Goal: Transaction & Acquisition: Purchase product/service

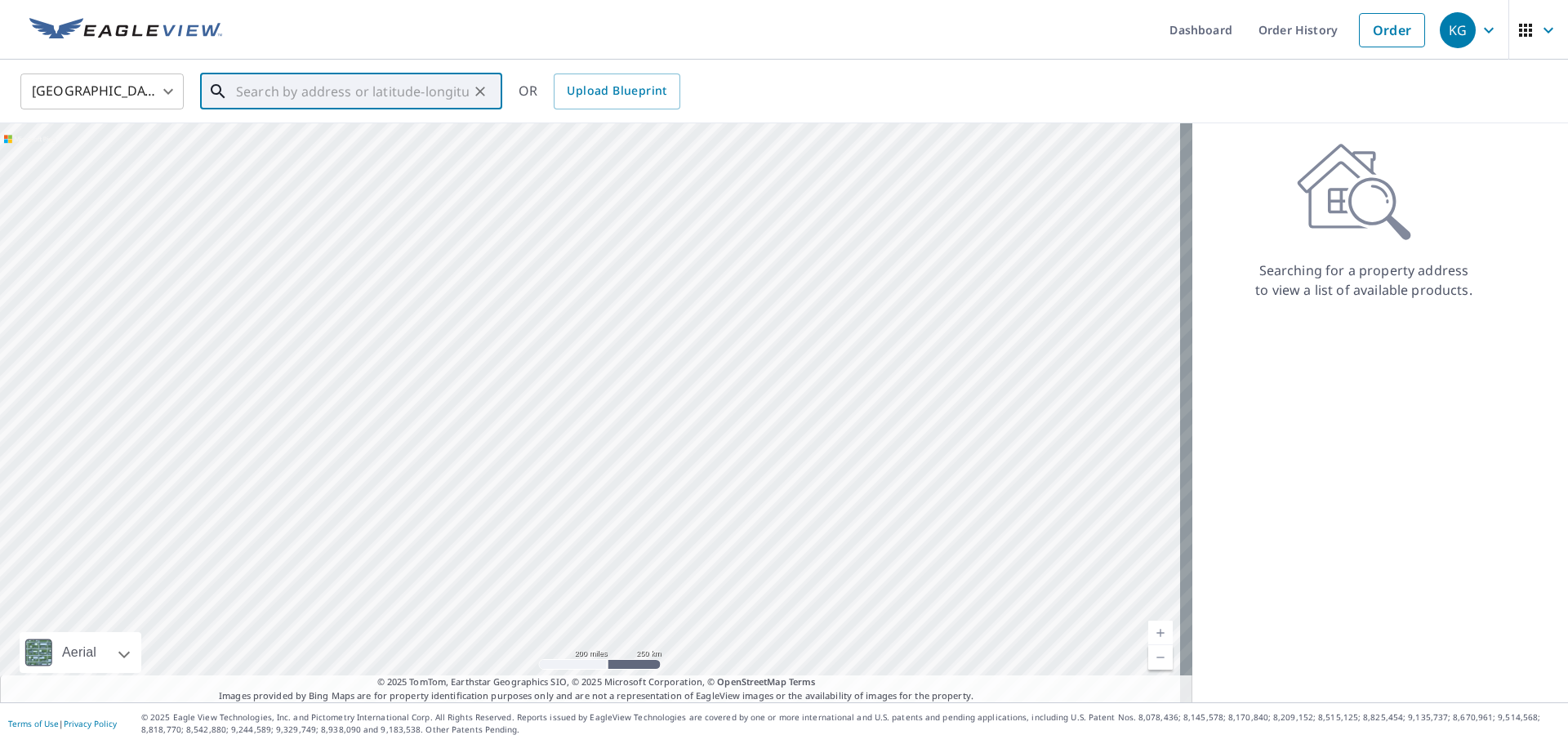
click at [426, 88] on input "text" at bounding box center [352, 91] width 233 height 46
click at [389, 126] on li "[STREET_ADDRESS]" at bounding box center [351, 147] width 302 height 56
type input "[STREET_ADDRESS]"
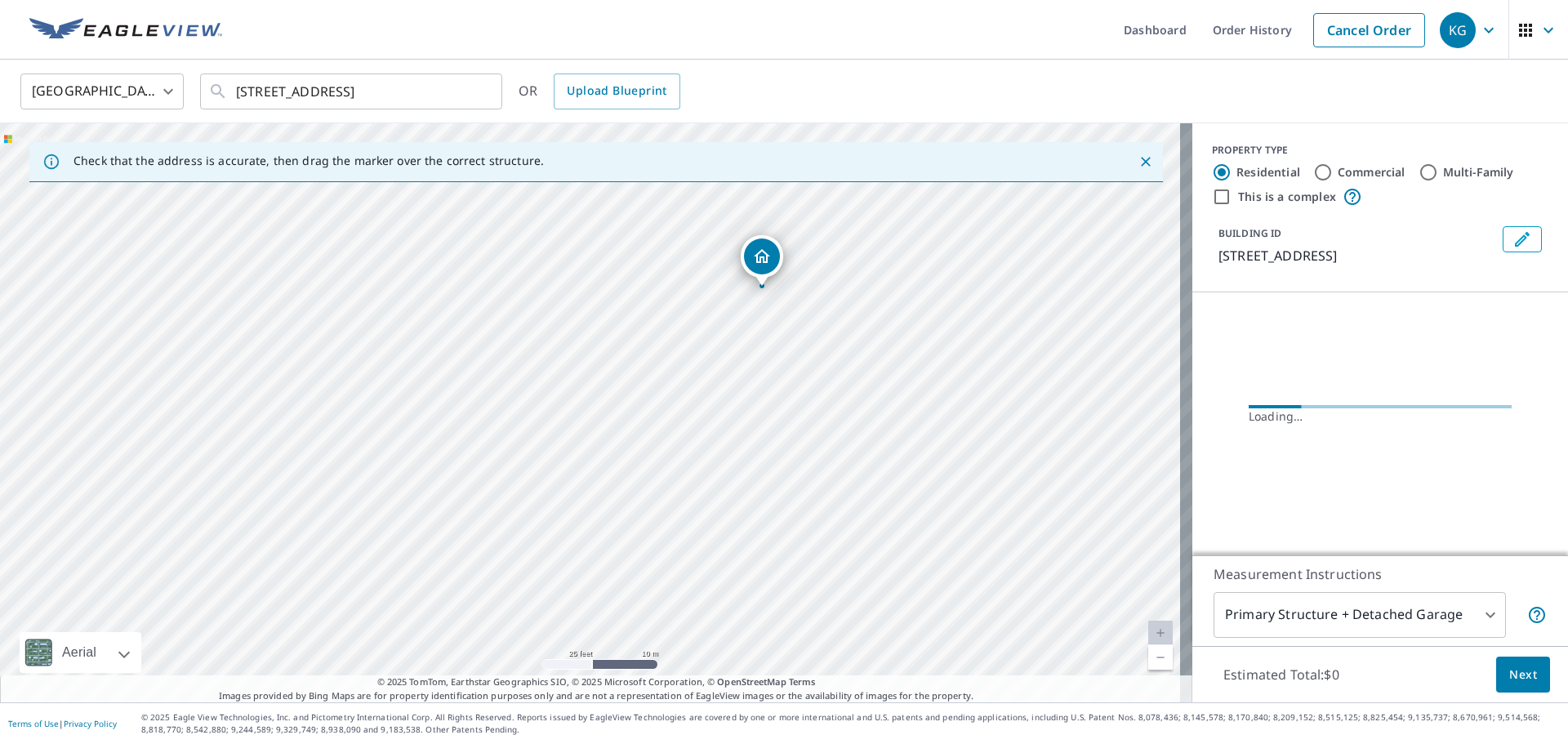
click at [1513, 682] on span "Next" at bounding box center [1523, 675] width 28 height 20
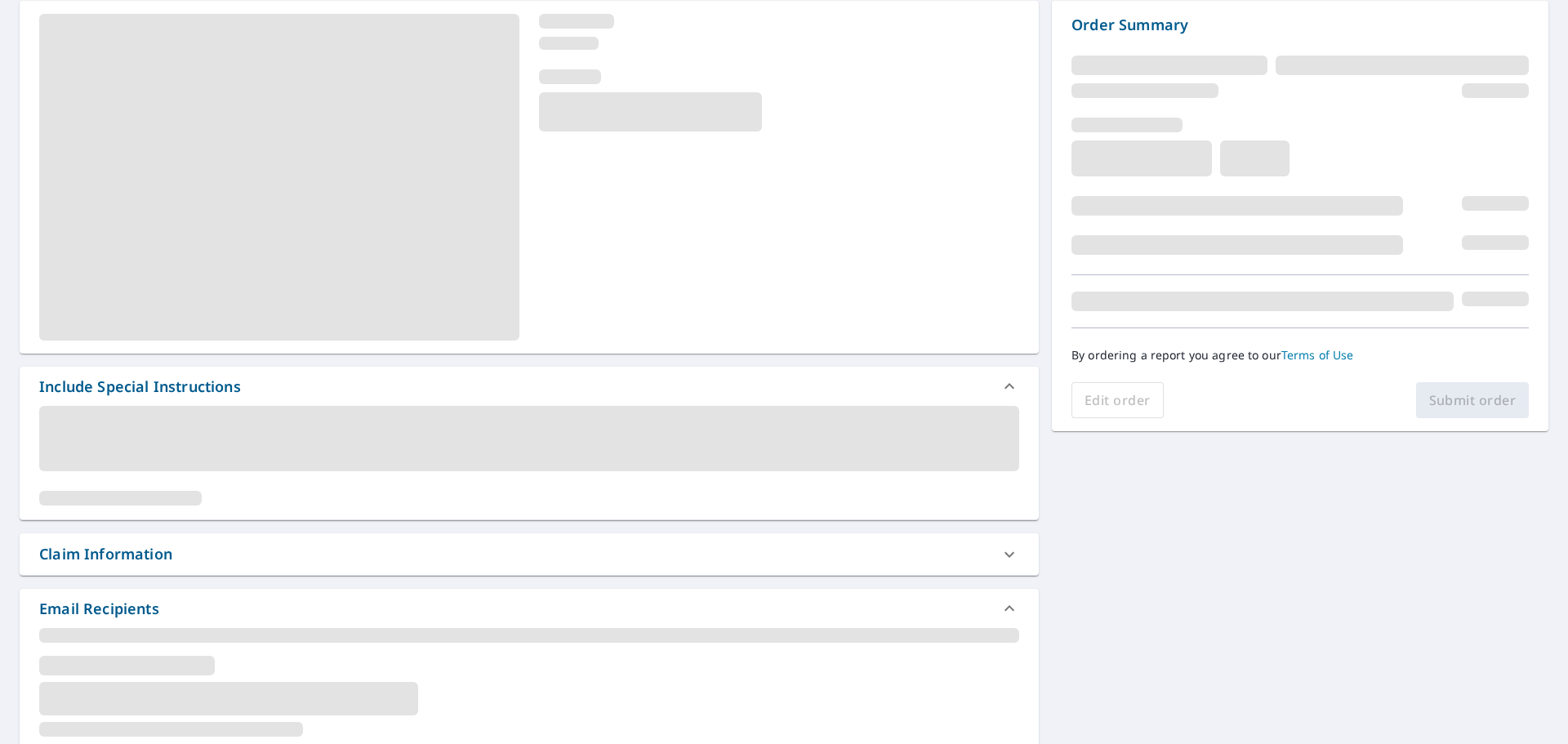
scroll to position [277, 0]
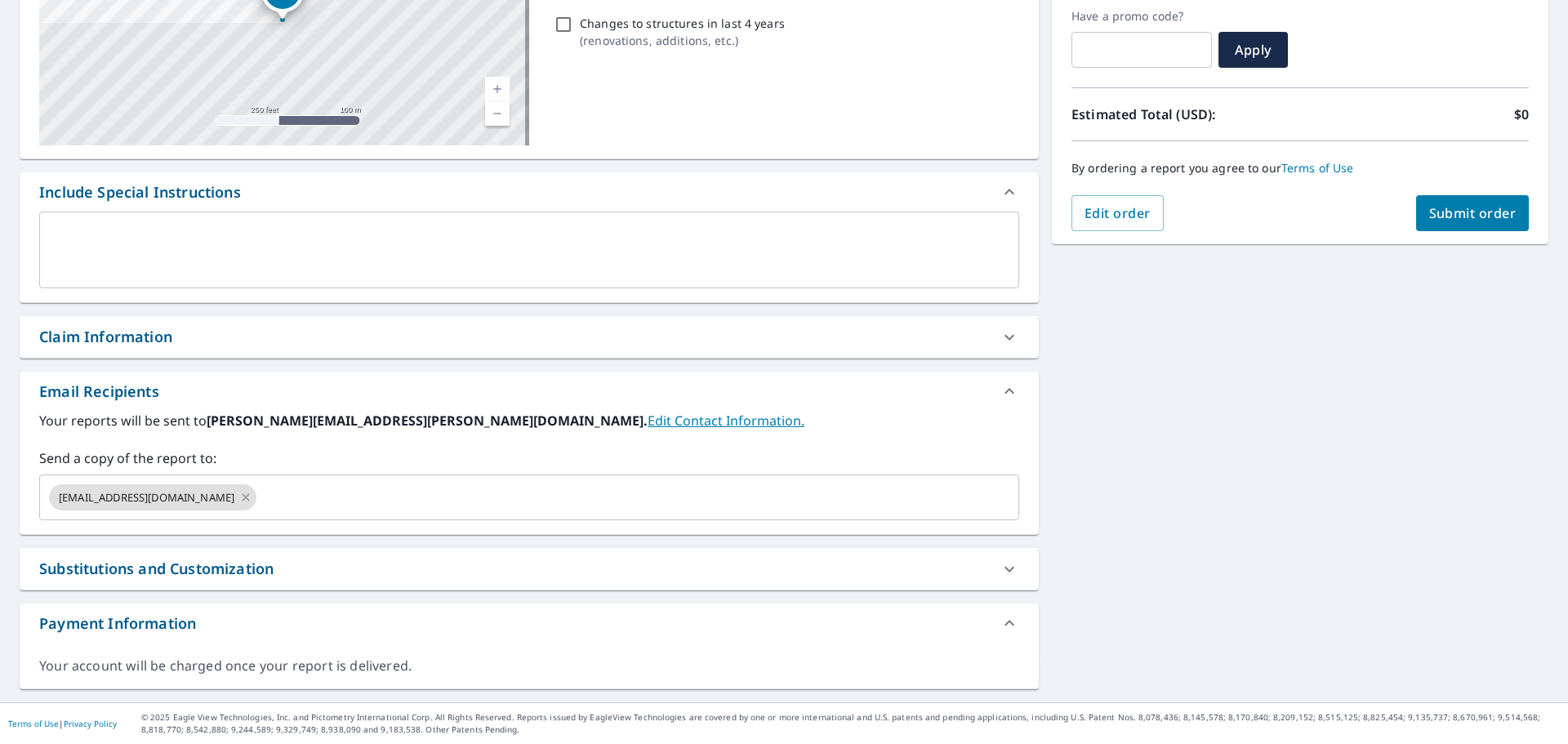
click at [236, 324] on div "Claim Information" at bounding box center [528, 336] width 1019 height 41
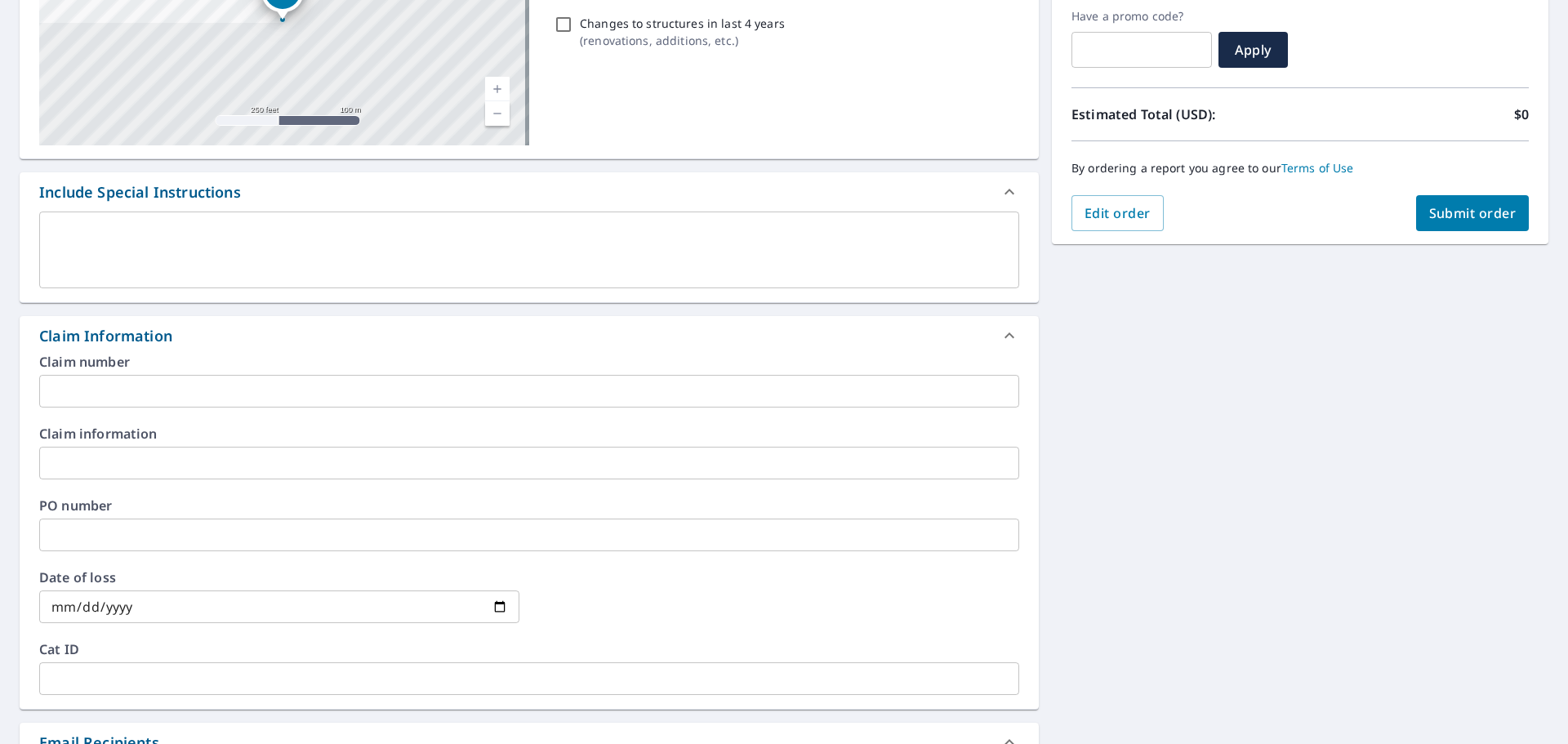
click at [229, 388] on input "text" at bounding box center [529, 391] width 980 height 33
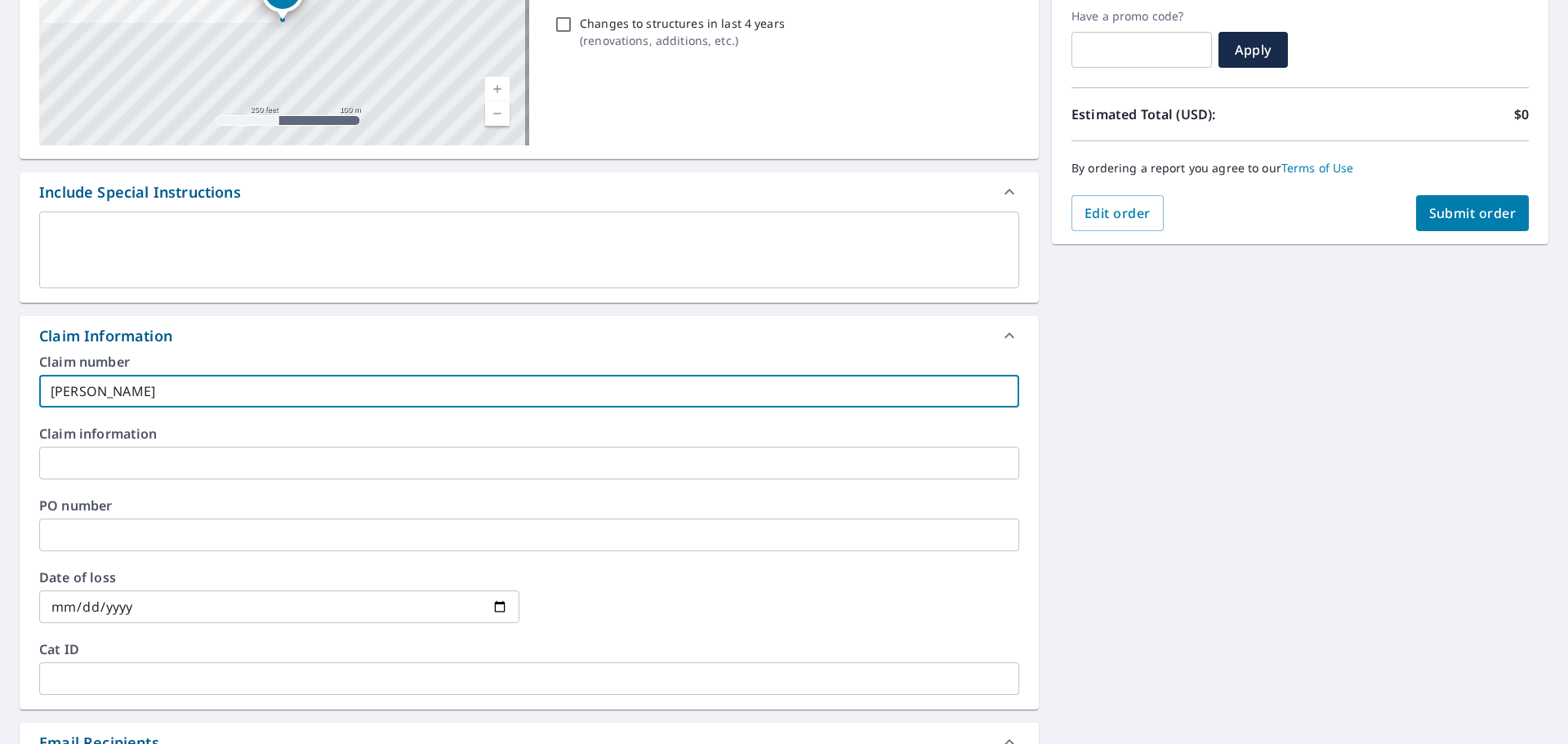
type input "[PERSON_NAME]-vs"
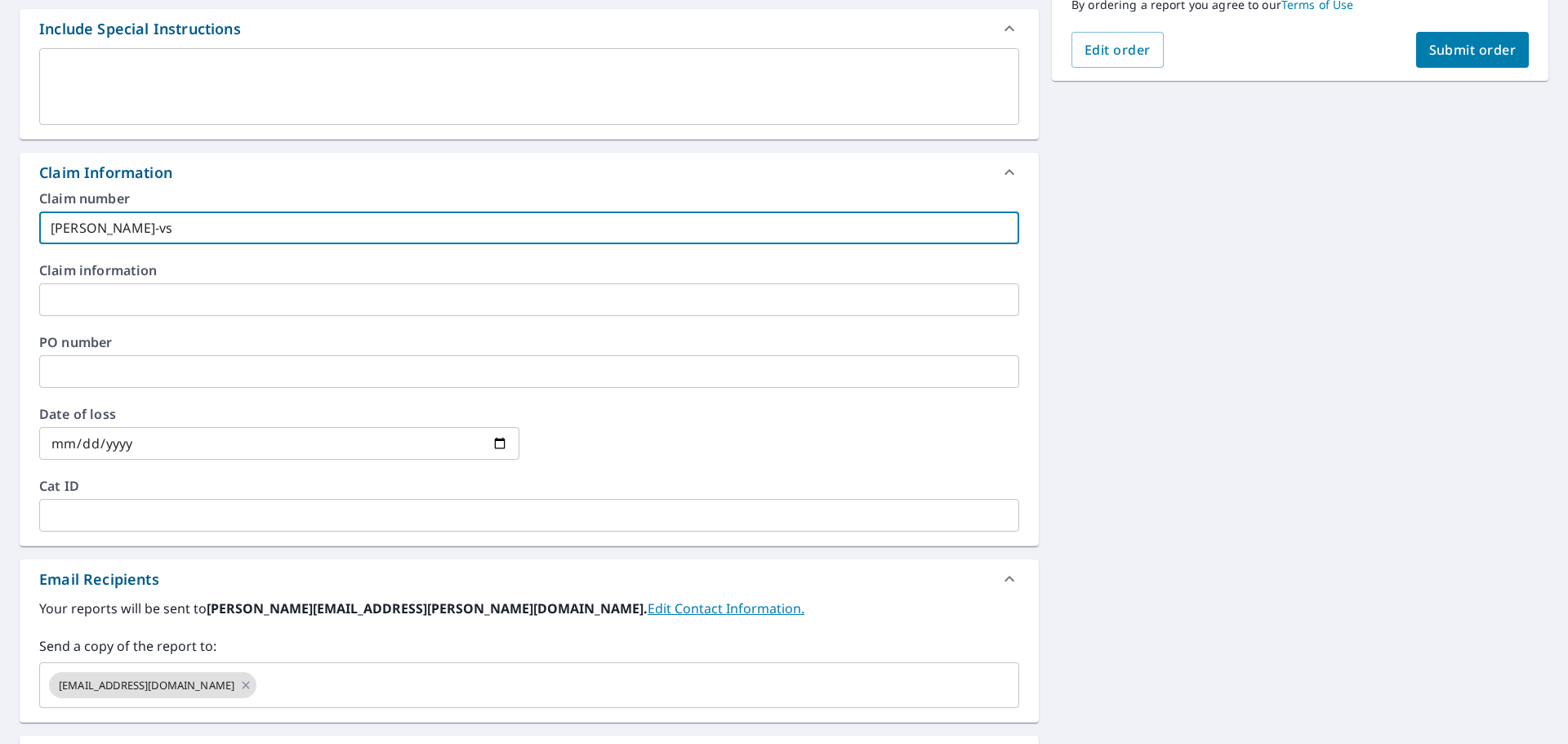
scroll to position [628, 0]
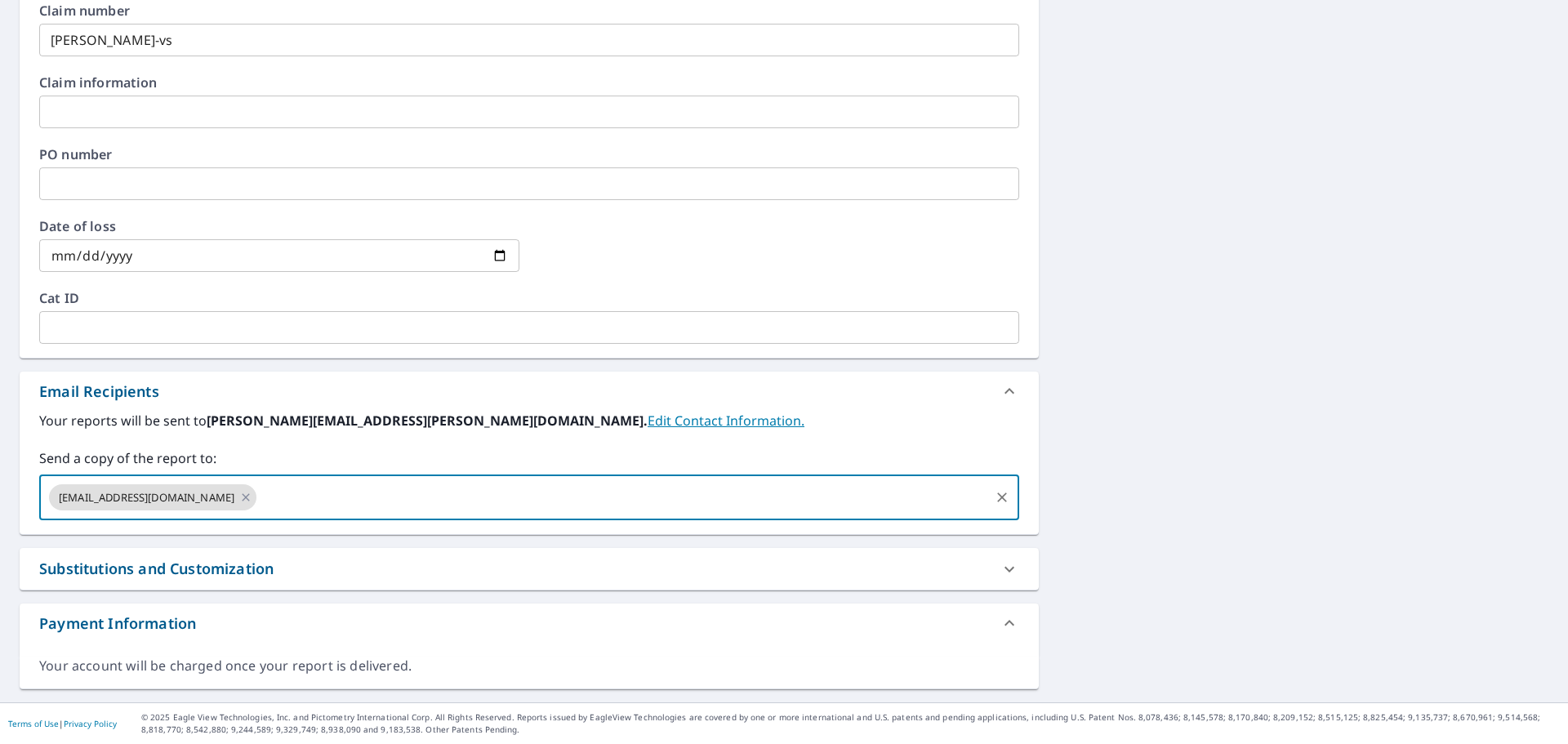
click at [259, 504] on input "text" at bounding box center [623, 498] width 729 height 31
type input "[PERSON_NAME]"
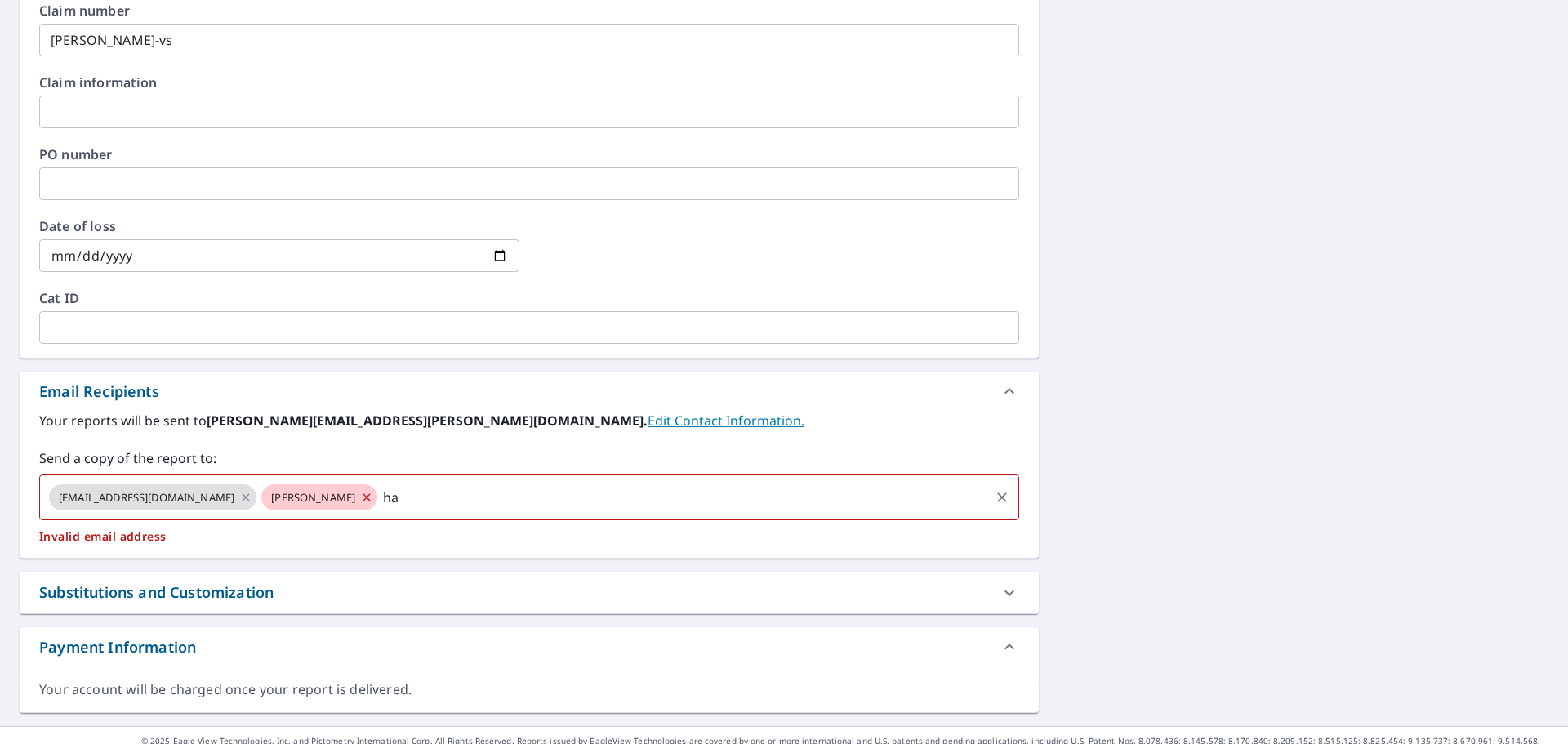
type input "h"
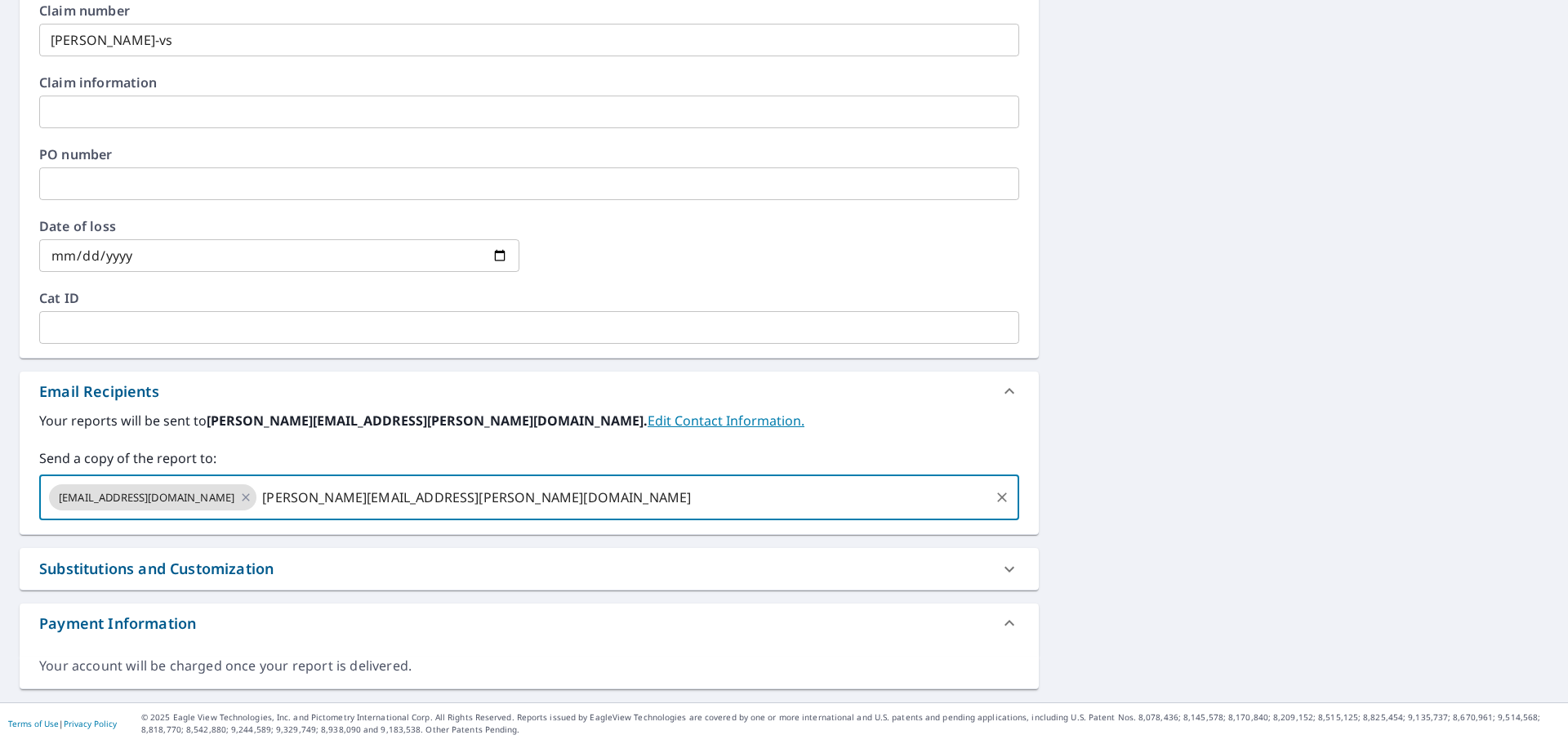
type input "[PERSON_NAME][EMAIL_ADDRESS][PERSON_NAME][DOMAIN_NAME]"
click at [1357, 369] on div "[STREET_ADDRESS] A standard road map Aerial A detailed look from above Labels L…" at bounding box center [784, 113] width 1568 height 1179
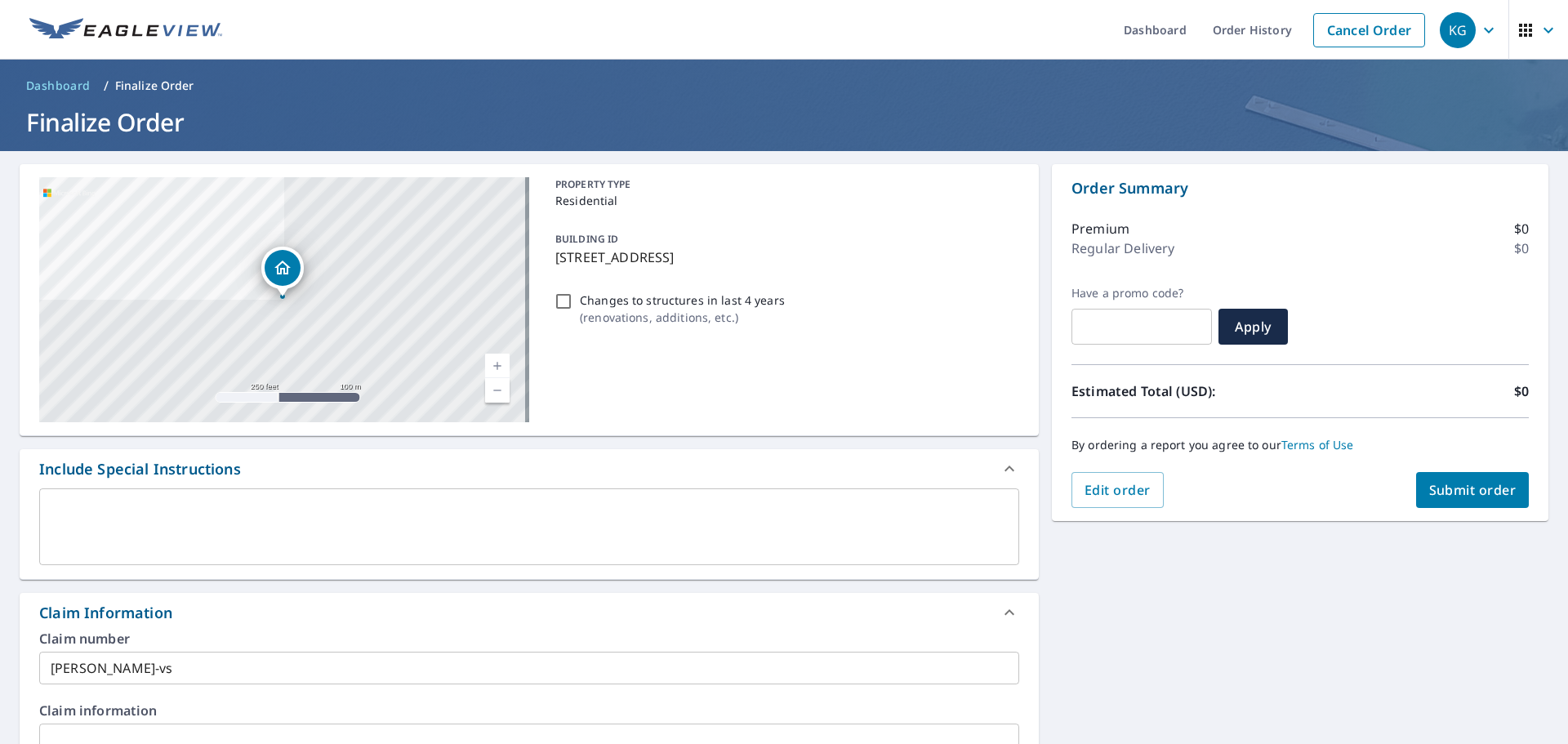
scroll to position [164, 0]
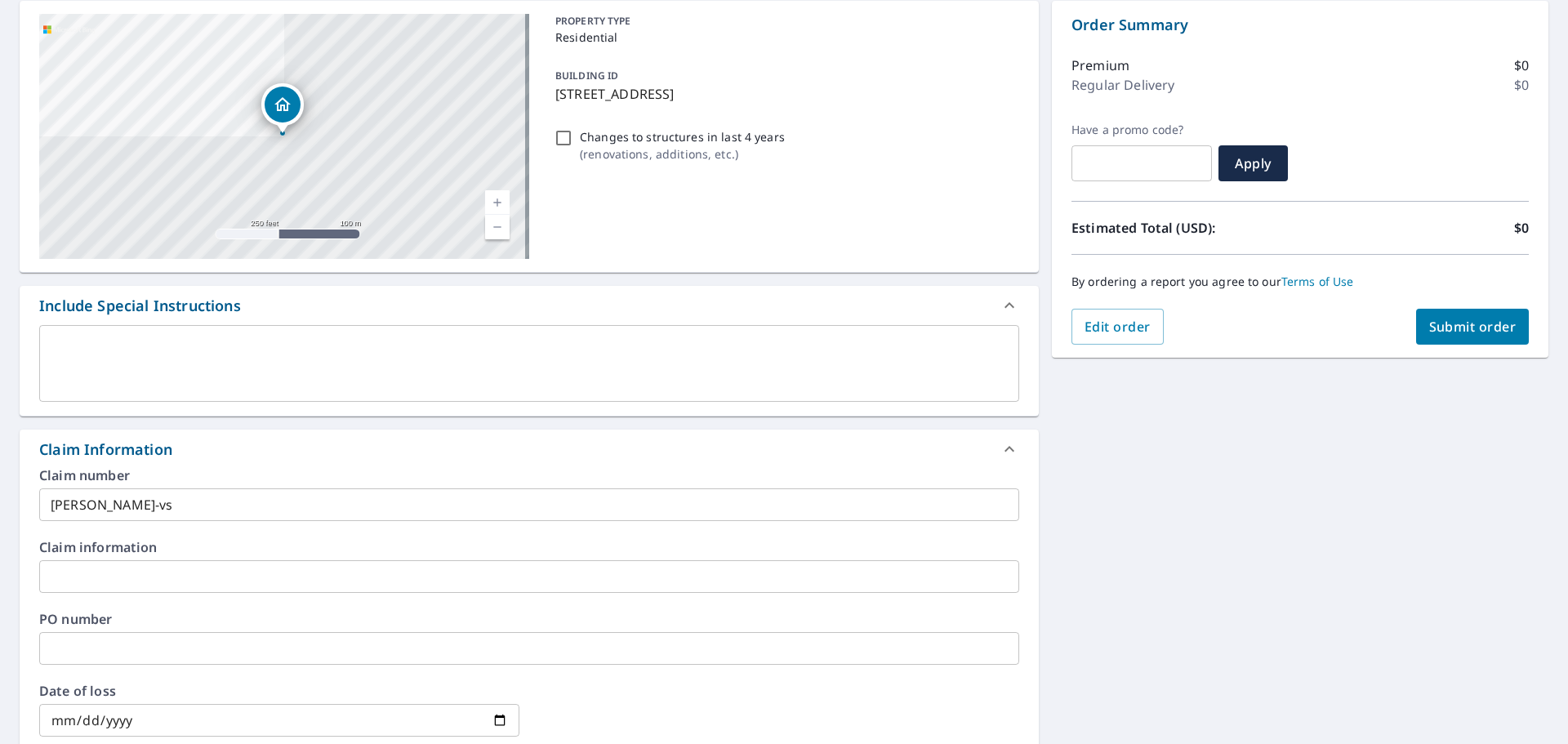
click at [1471, 319] on span "Submit order" at bounding box center [1473, 326] width 88 height 18
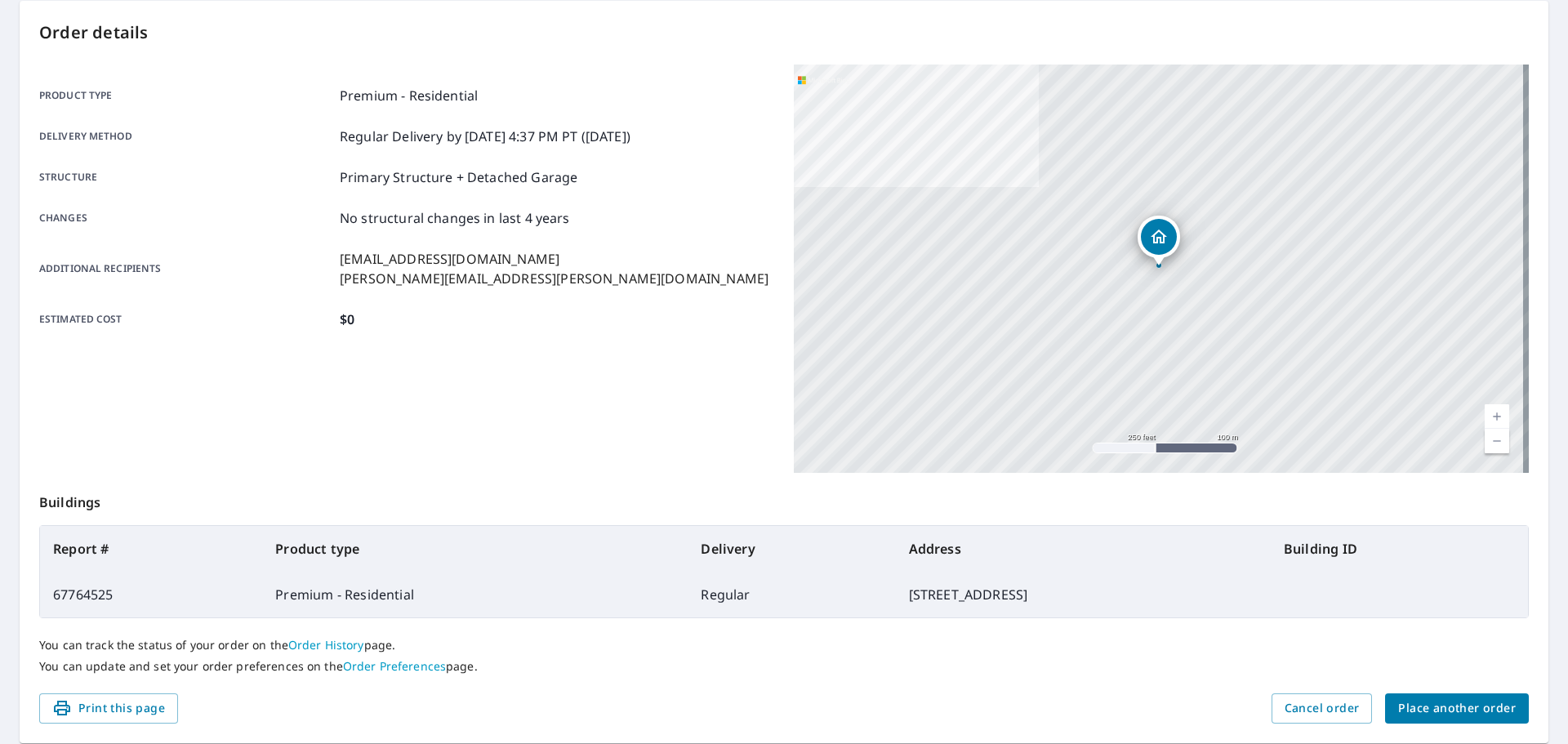
click at [1408, 705] on span "Place another order" at bounding box center [1456, 707] width 117 height 20
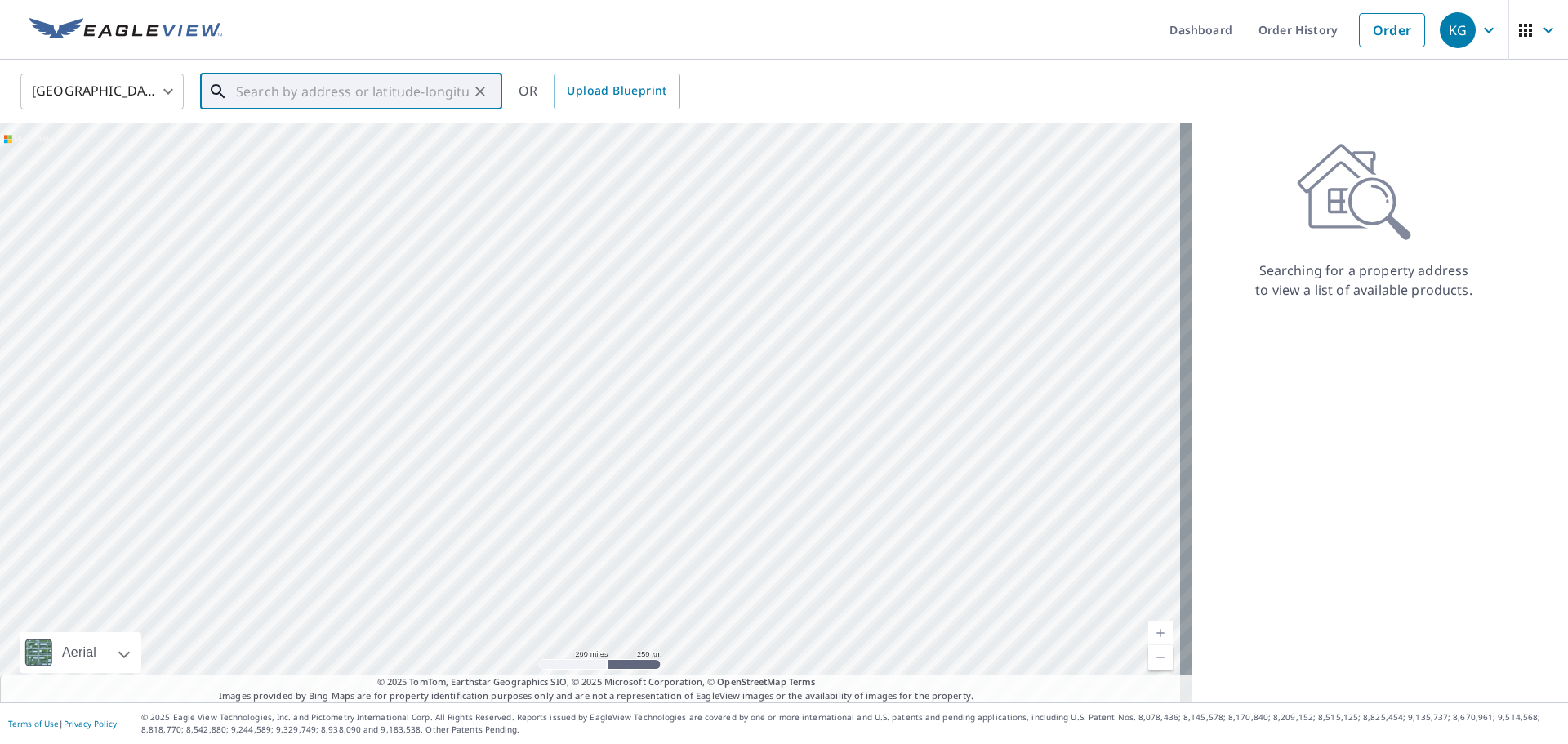
click at [238, 95] on input "text" at bounding box center [352, 91] width 233 height 46
click at [293, 167] on li "[STREET_ADDRESS]" at bounding box center [351, 147] width 302 height 56
type input "[STREET_ADDRESS]"
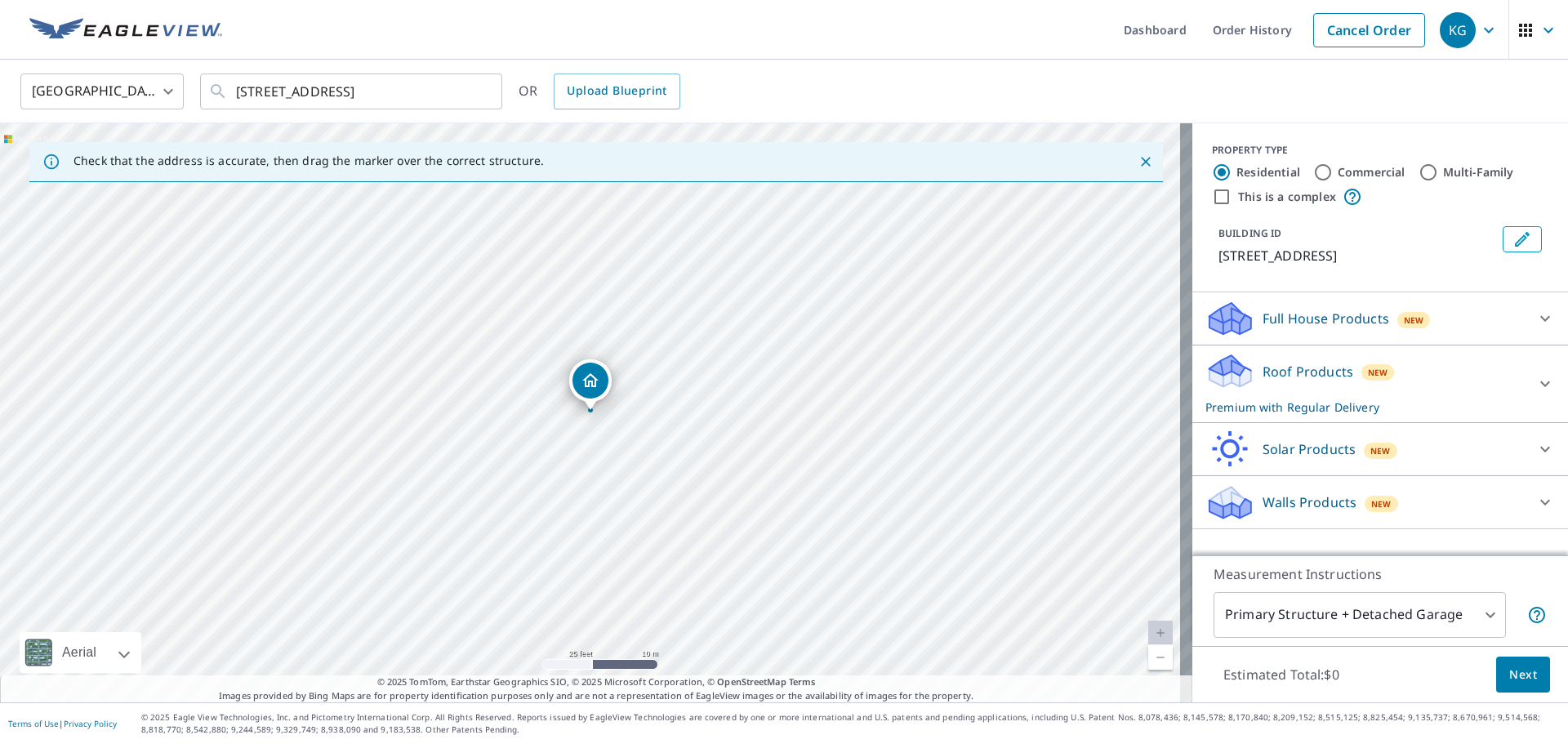
click at [1509, 665] on span "Next" at bounding box center [1523, 675] width 28 height 20
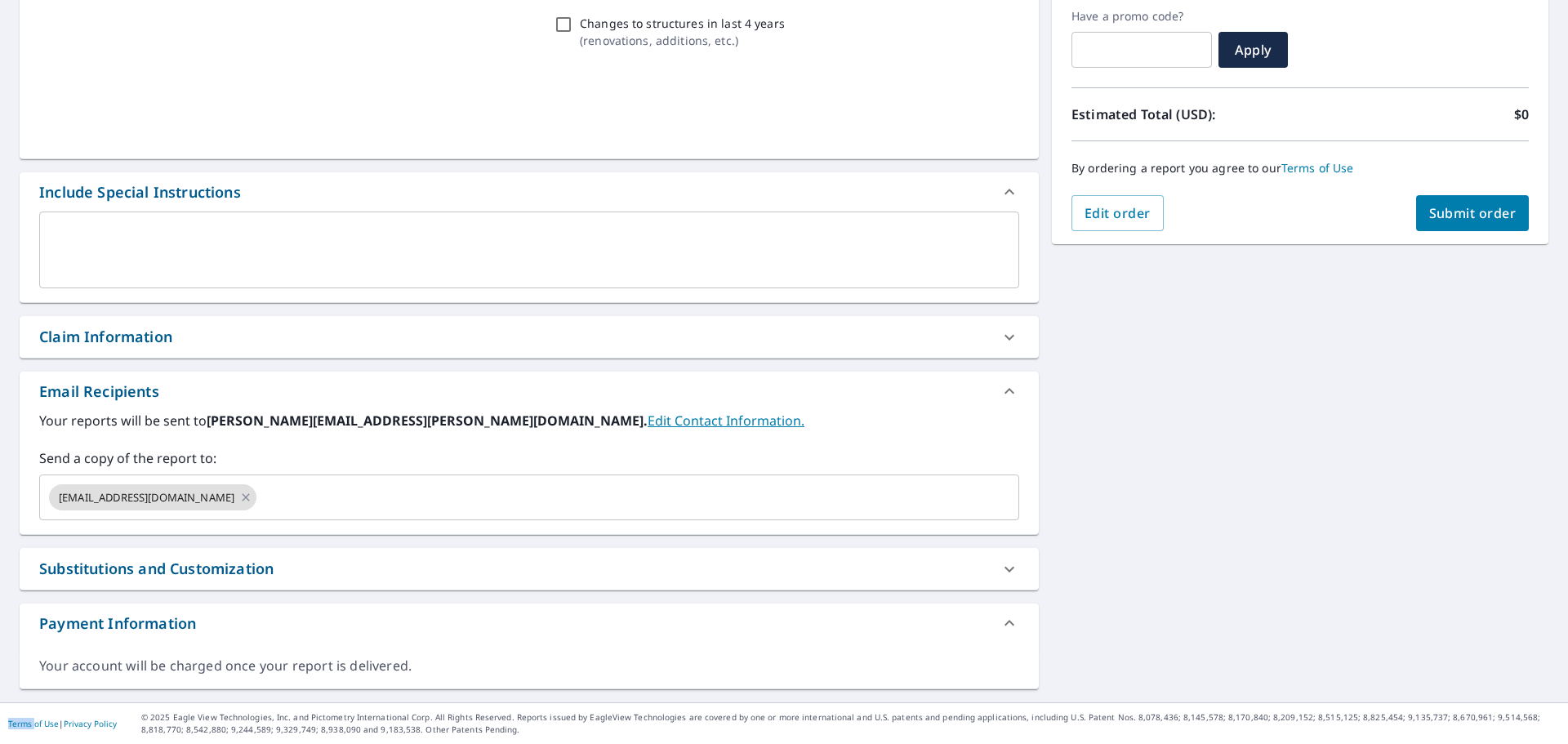
scroll to position [277, 0]
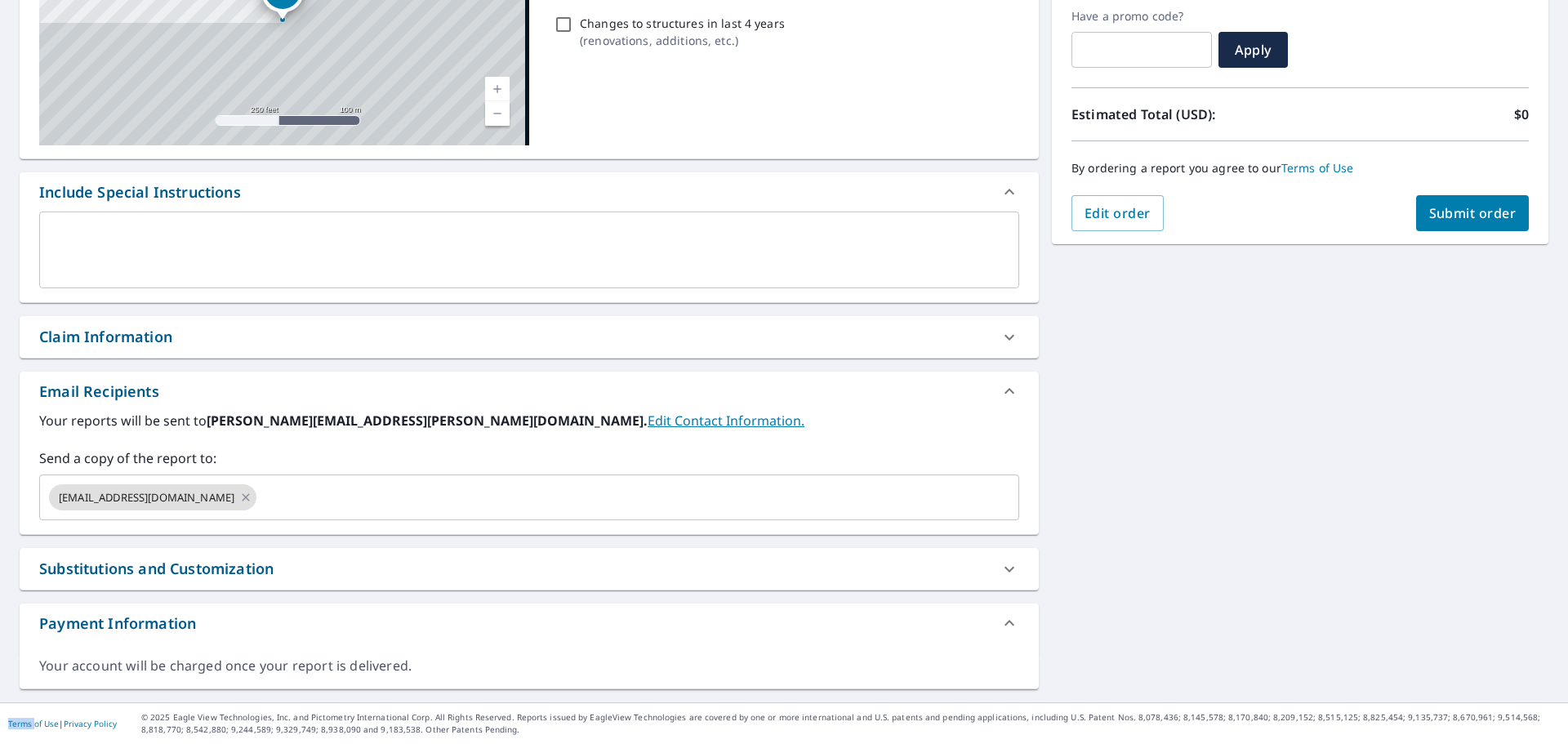
click at [112, 319] on div "Claim Information" at bounding box center [528, 336] width 1019 height 41
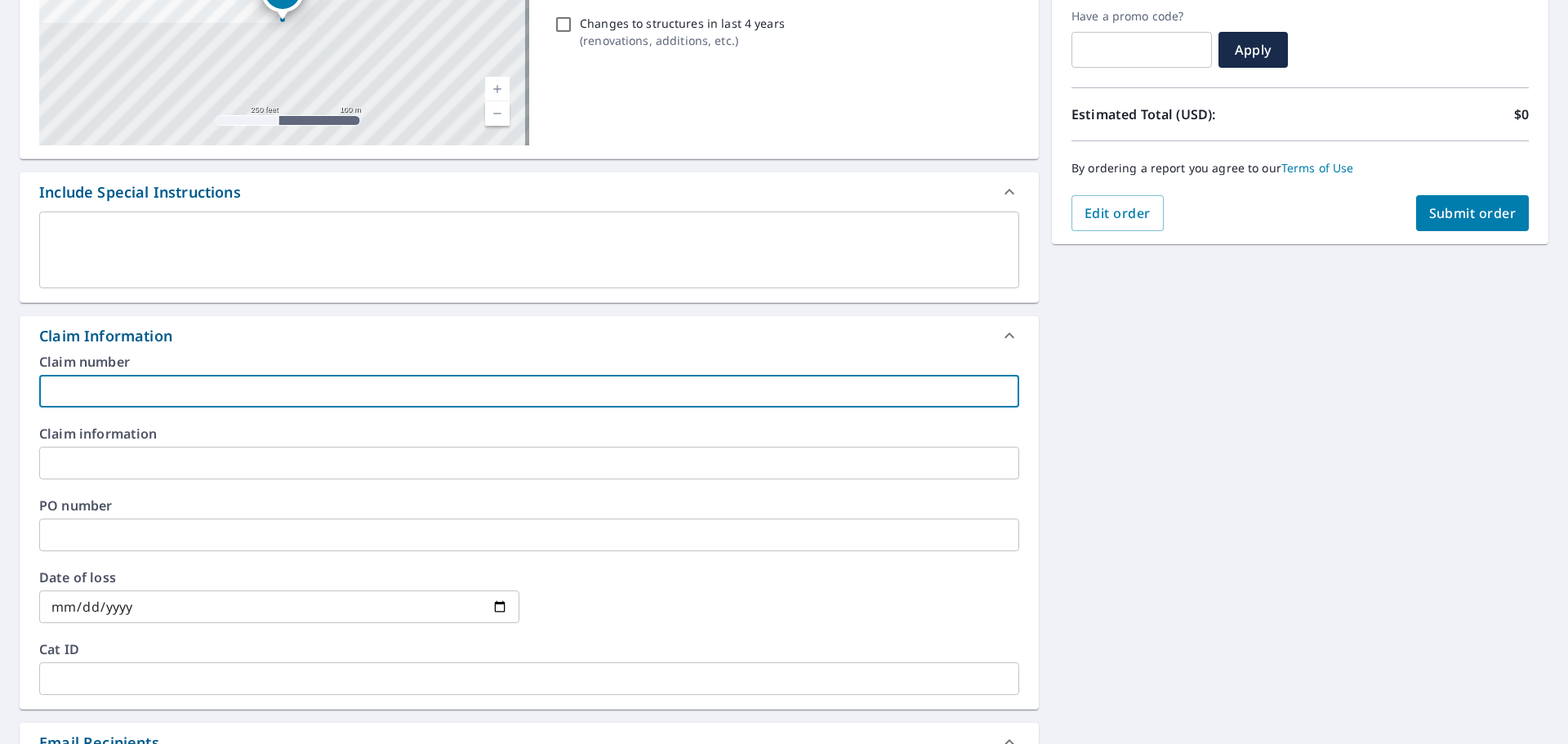
click at [165, 382] on input "text" at bounding box center [529, 391] width 980 height 33
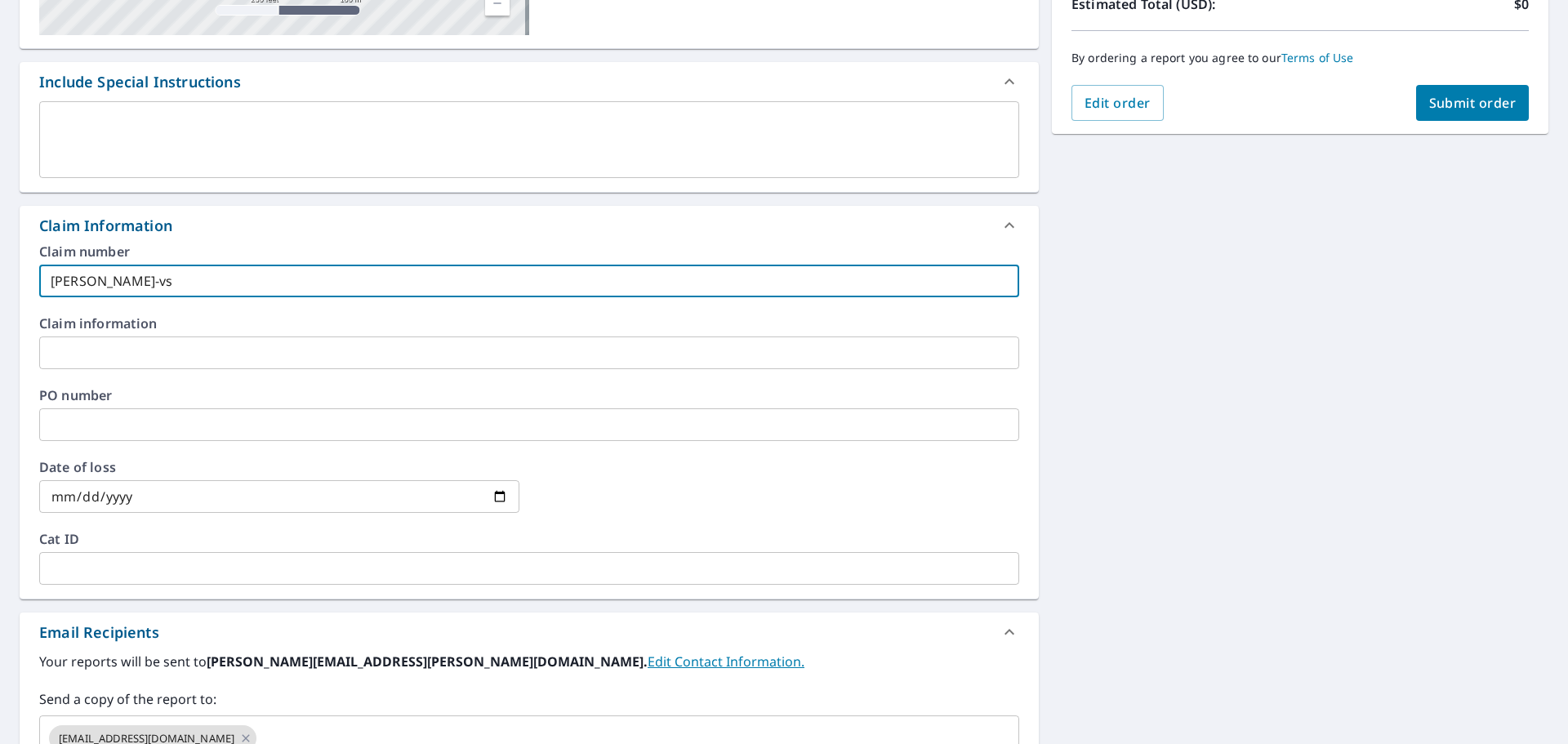
scroll to position [522, 0]
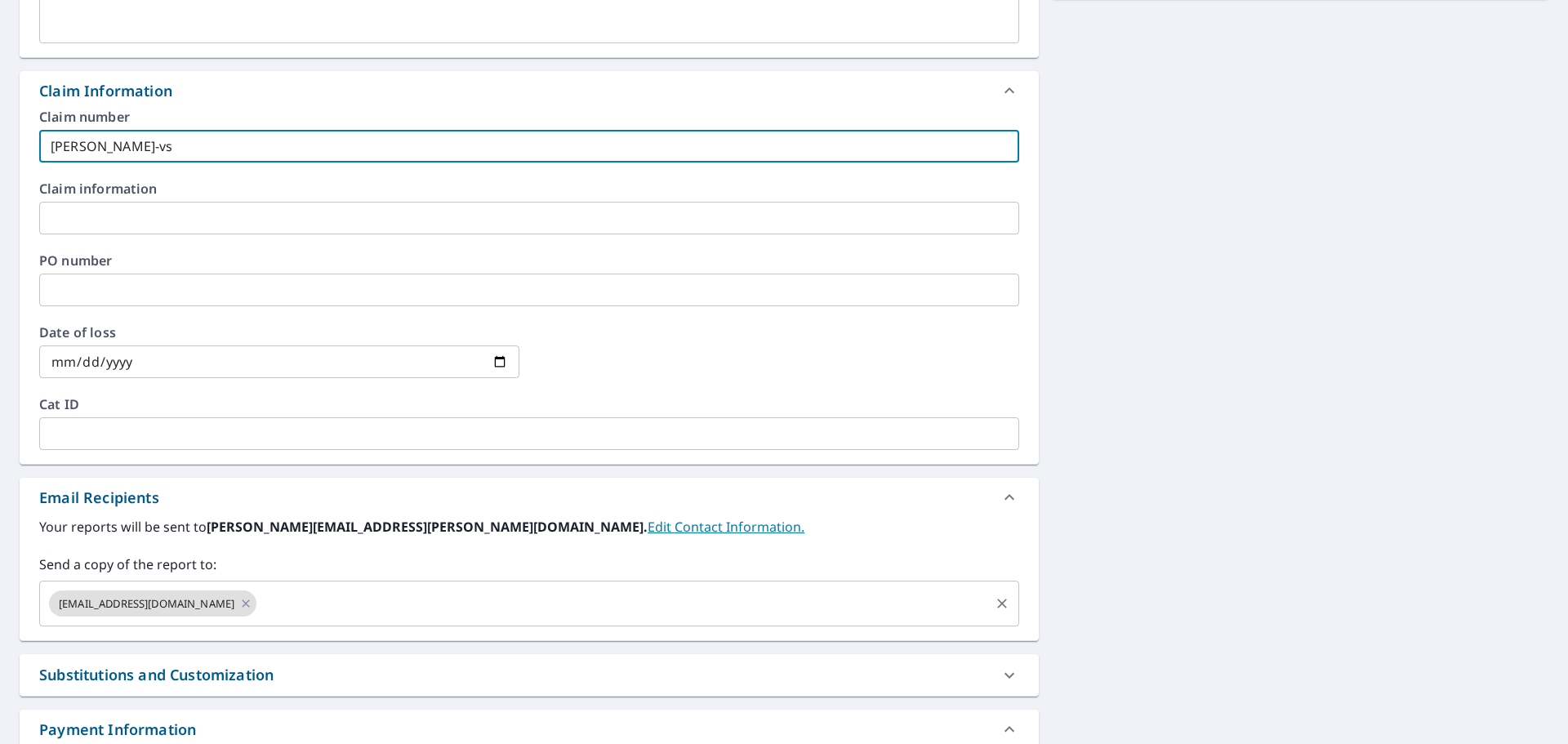
type input "[PERSON_NAME]-vs"
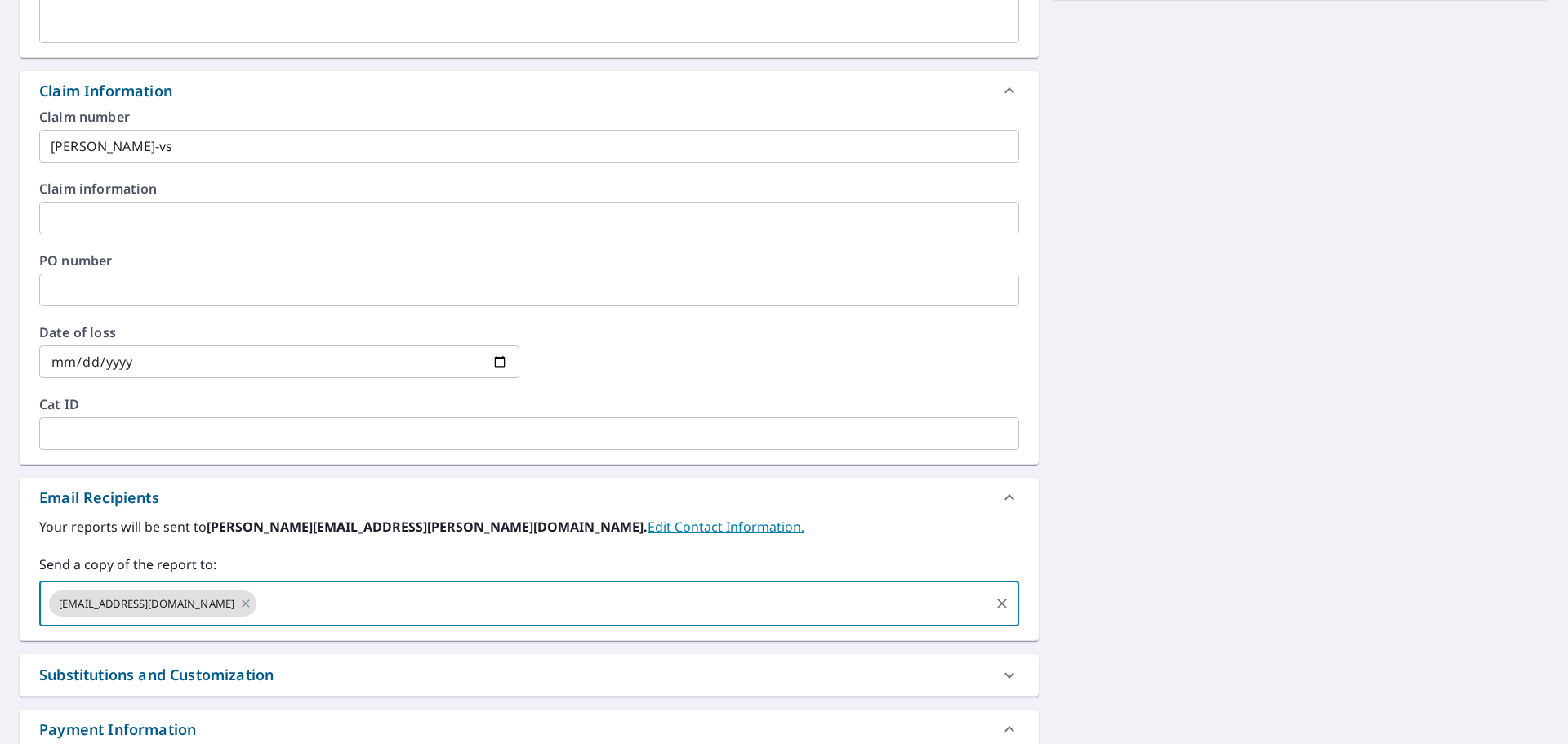
click at [358, 605] on input "text" at bounding box center [623, 603] width 729 height 31
type input "[EMAIL_ADDRESS][DOMAIN_NAME]"
click at [1307, 589] on div "[STREET_ADDRESS] Aerial Road A standard road map Aerial A detailed look from ab…" at bounding box center [784, 218] width 1568 height 1179
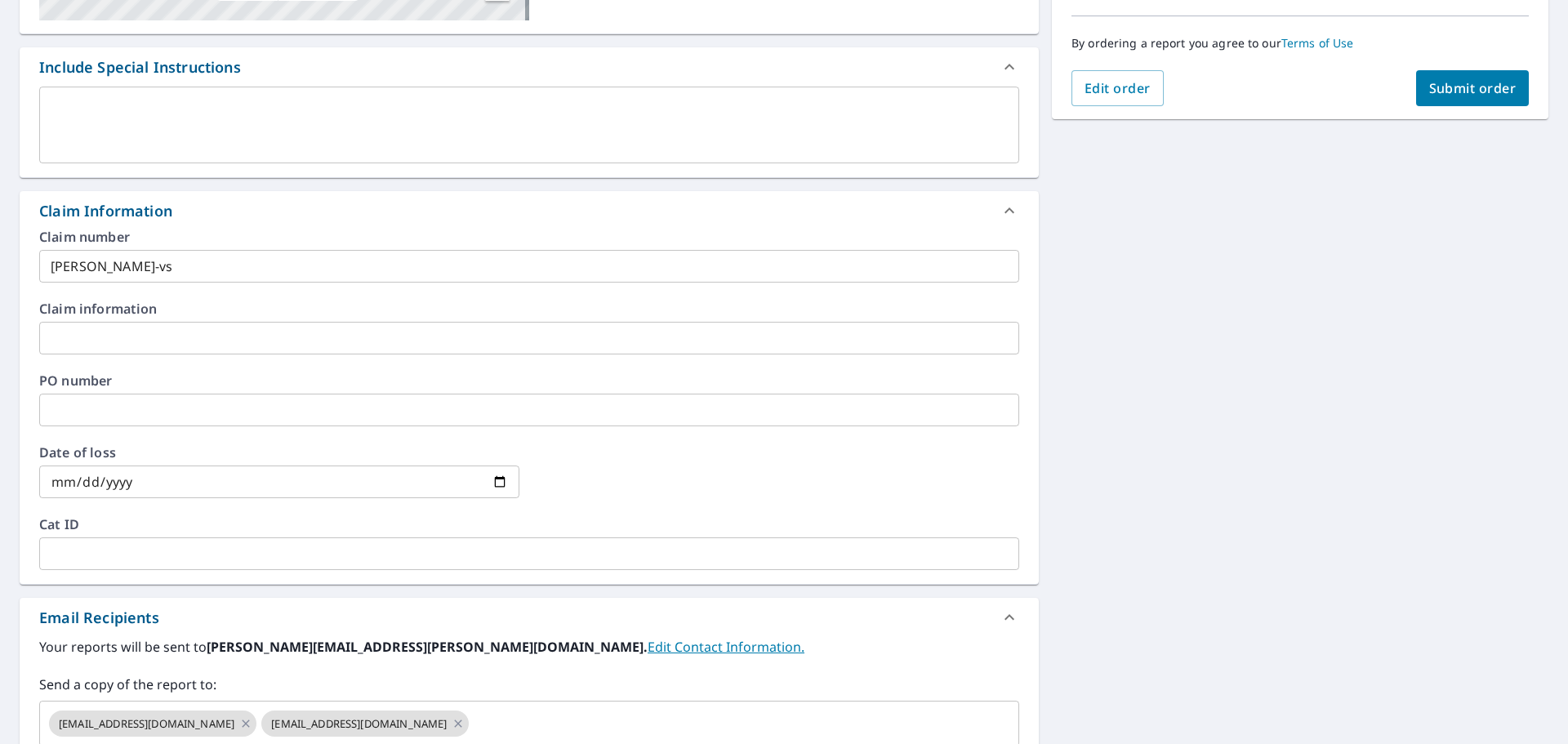
scroll to position [195, 0]
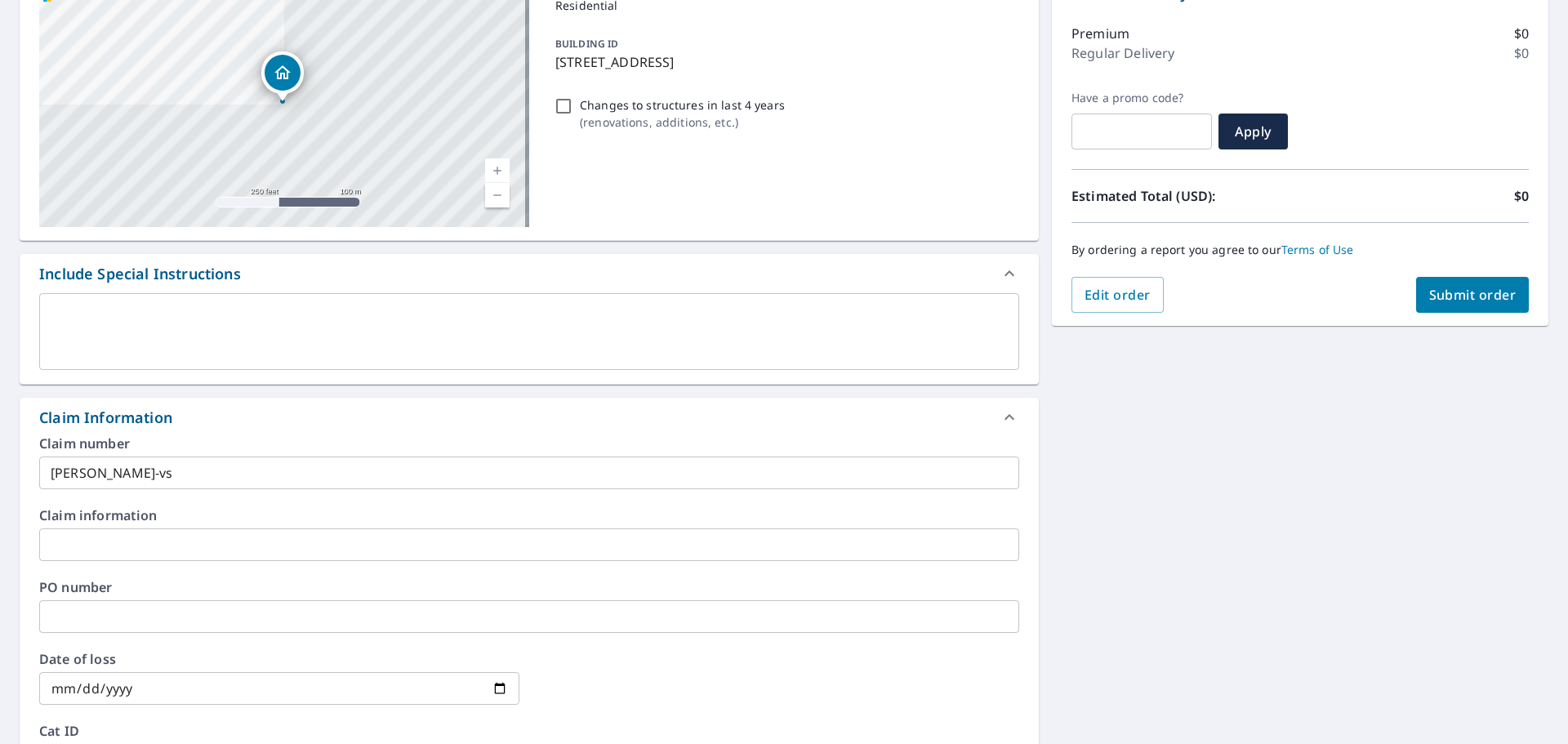
click at [1467, 290] on span "Submit order" at bounding box center [1473, 295] width 88 height 18
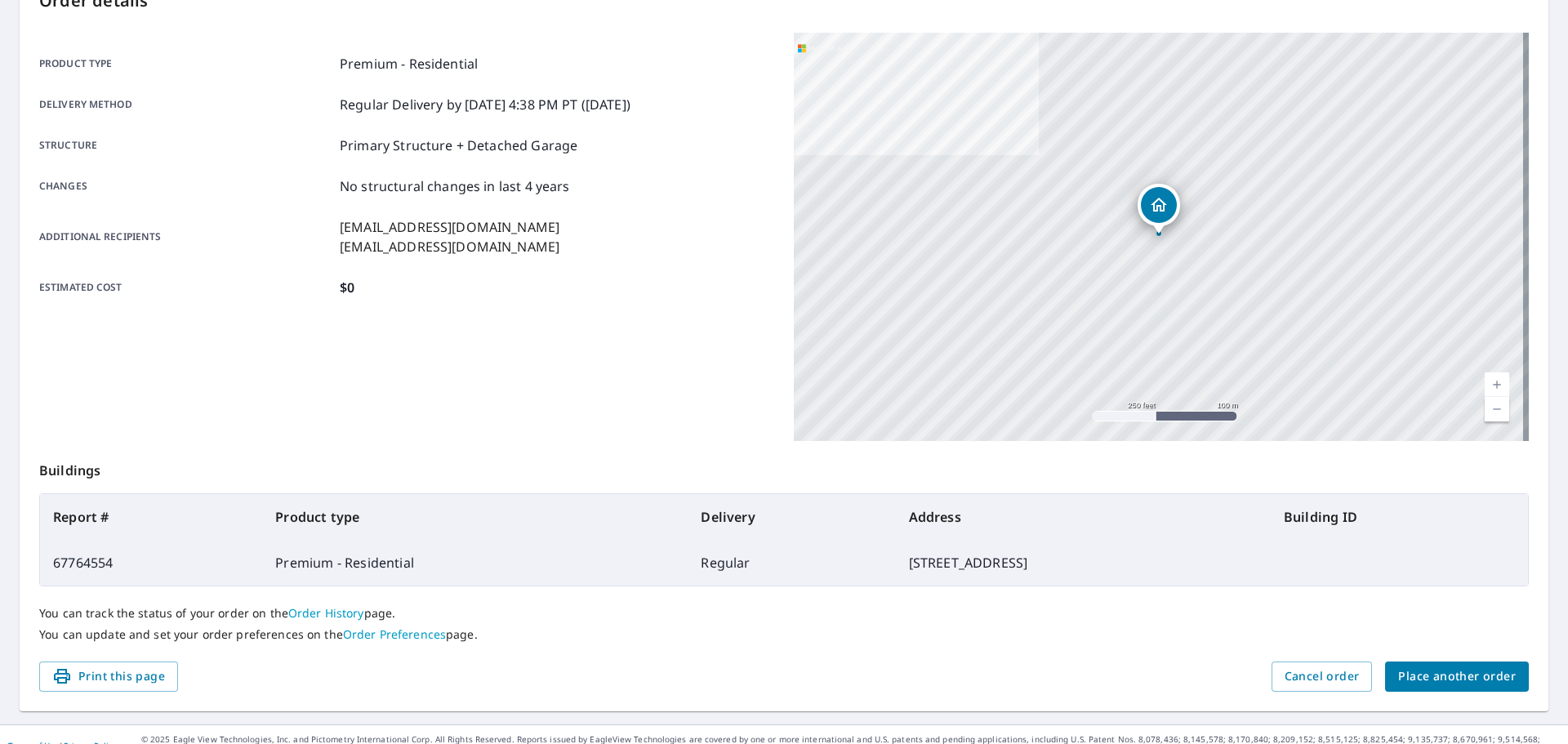
click at [1414, 660] on div "You can track the status of your order on the Order History page. You can updat…" at bounding box center [784, 624] width 1489 height 75
click at [1414, 667] on span "Place another order" at bounding box center [1456, 676] width 117 height 20
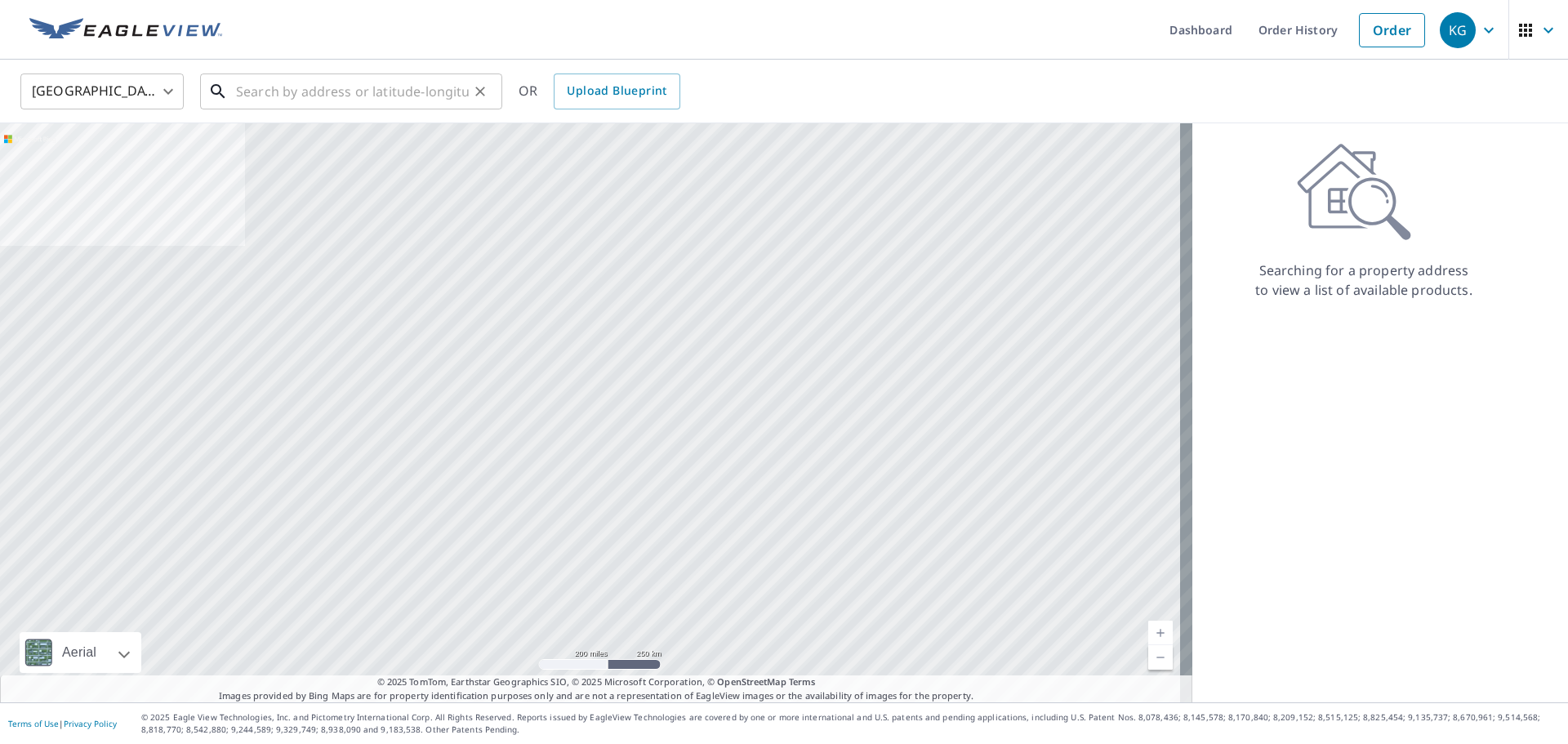
click at [400, 89] on input "text" at bounding box center [352, 91] width 233 height 46
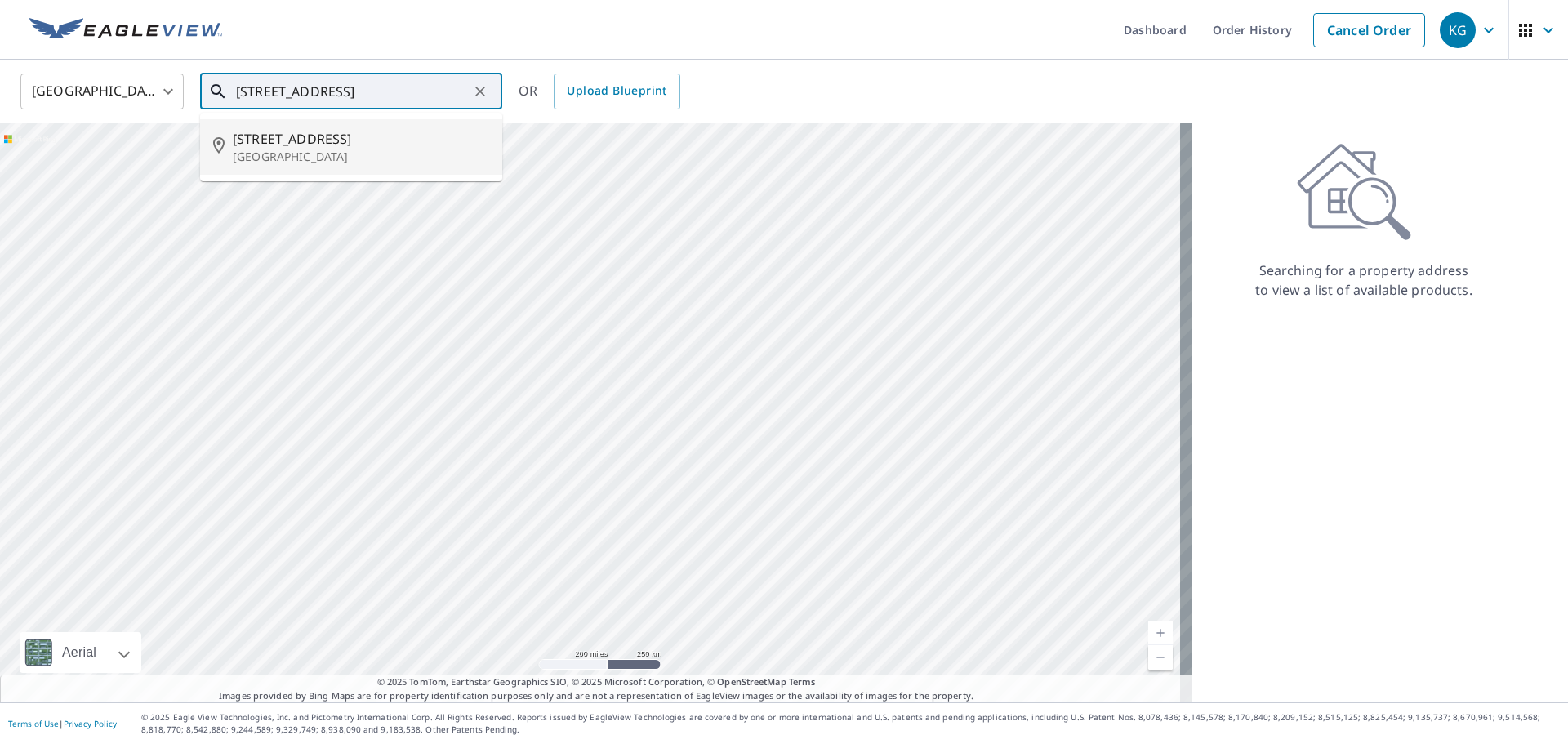
click at [398, 161] on p "[GEOGRAPHIC_DATA]" at bounding box center [361, 156] width 256 height 16
type input "[STREET_ADDRESS][PERSON_NAME]"
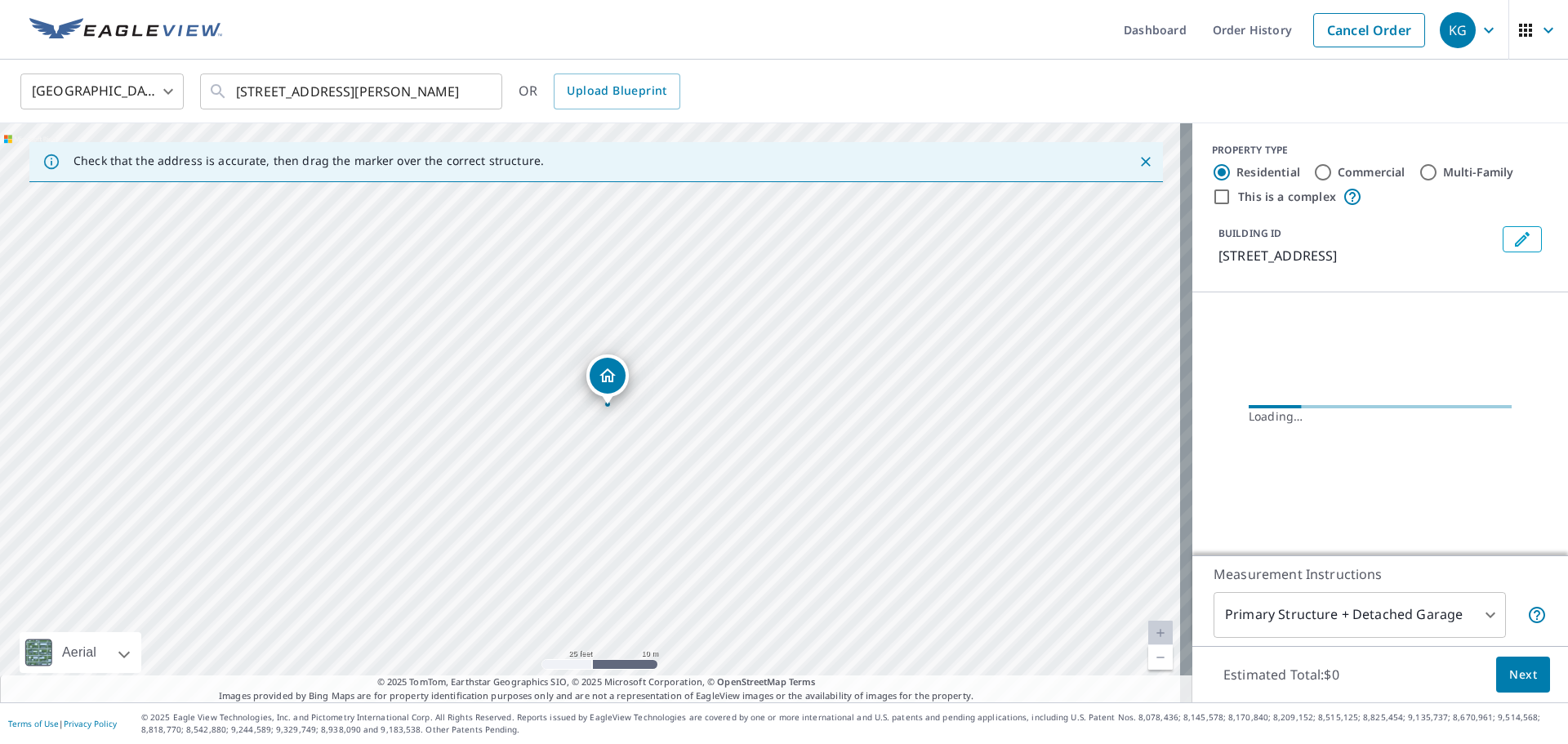
click at [1509, 675] on span "Next" at bounding box center [1523, 675] width 28 height 20
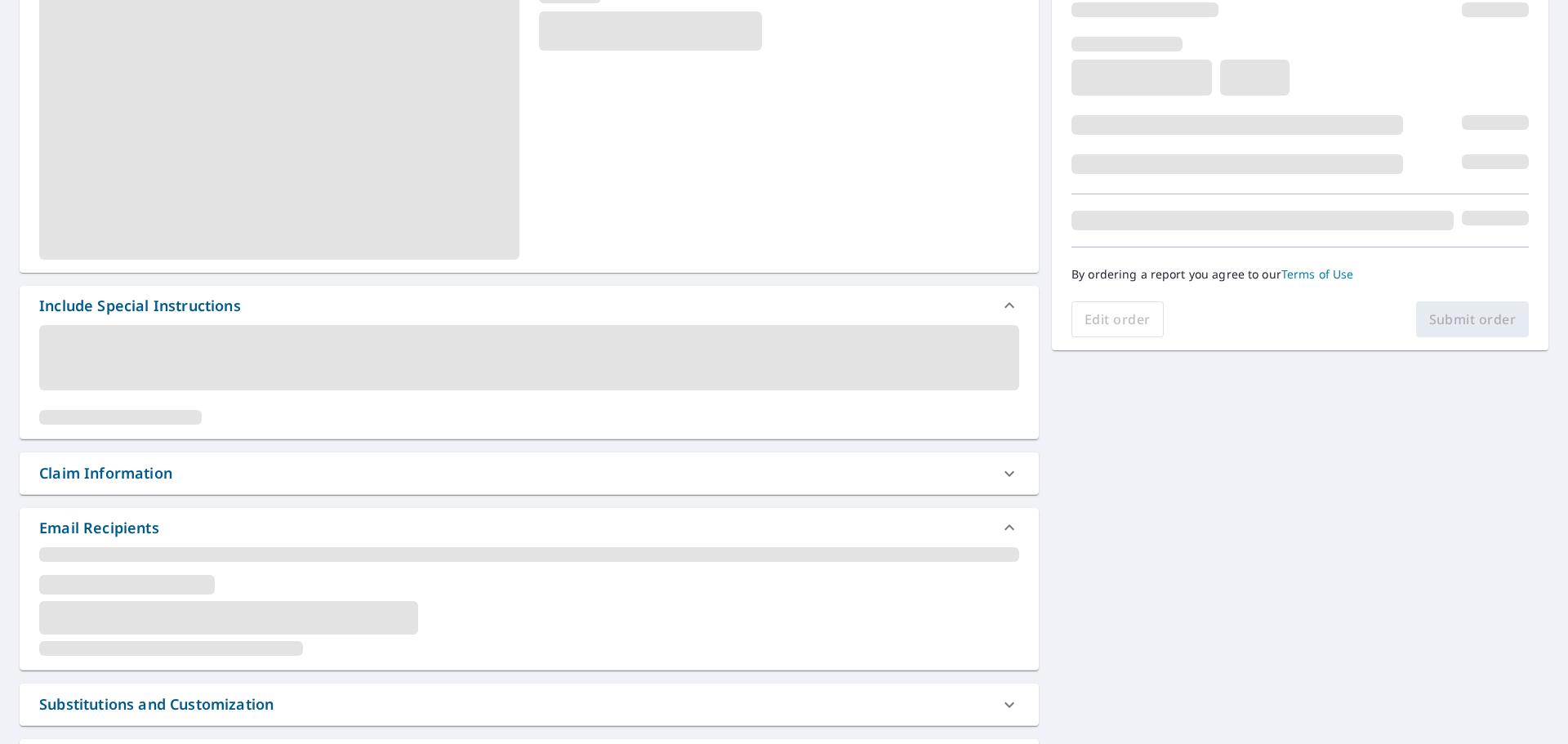
scroll to position [244, 0]
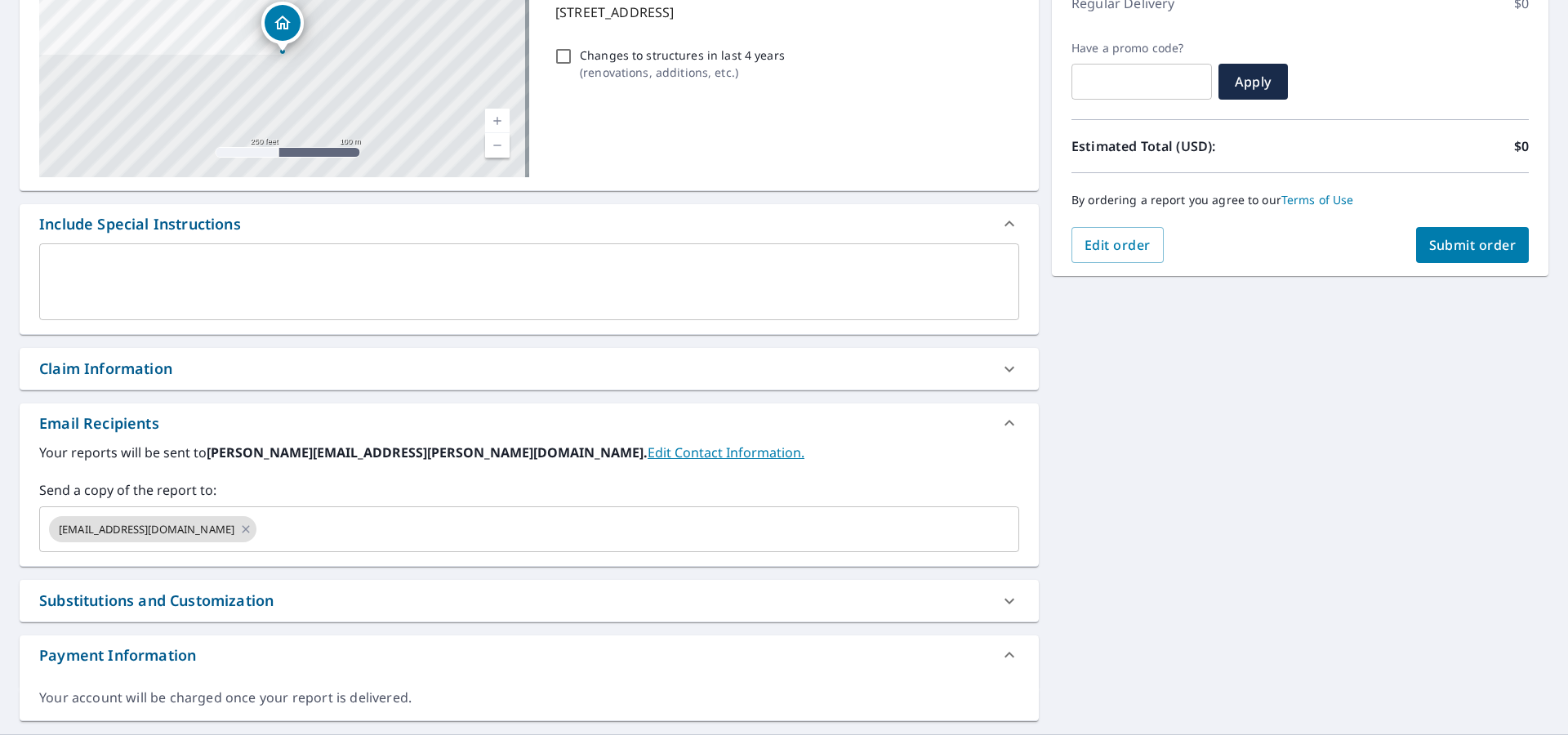
click at [188, 372] on div "Claim Information" at bounding box center [514, 369] width 950 height 22
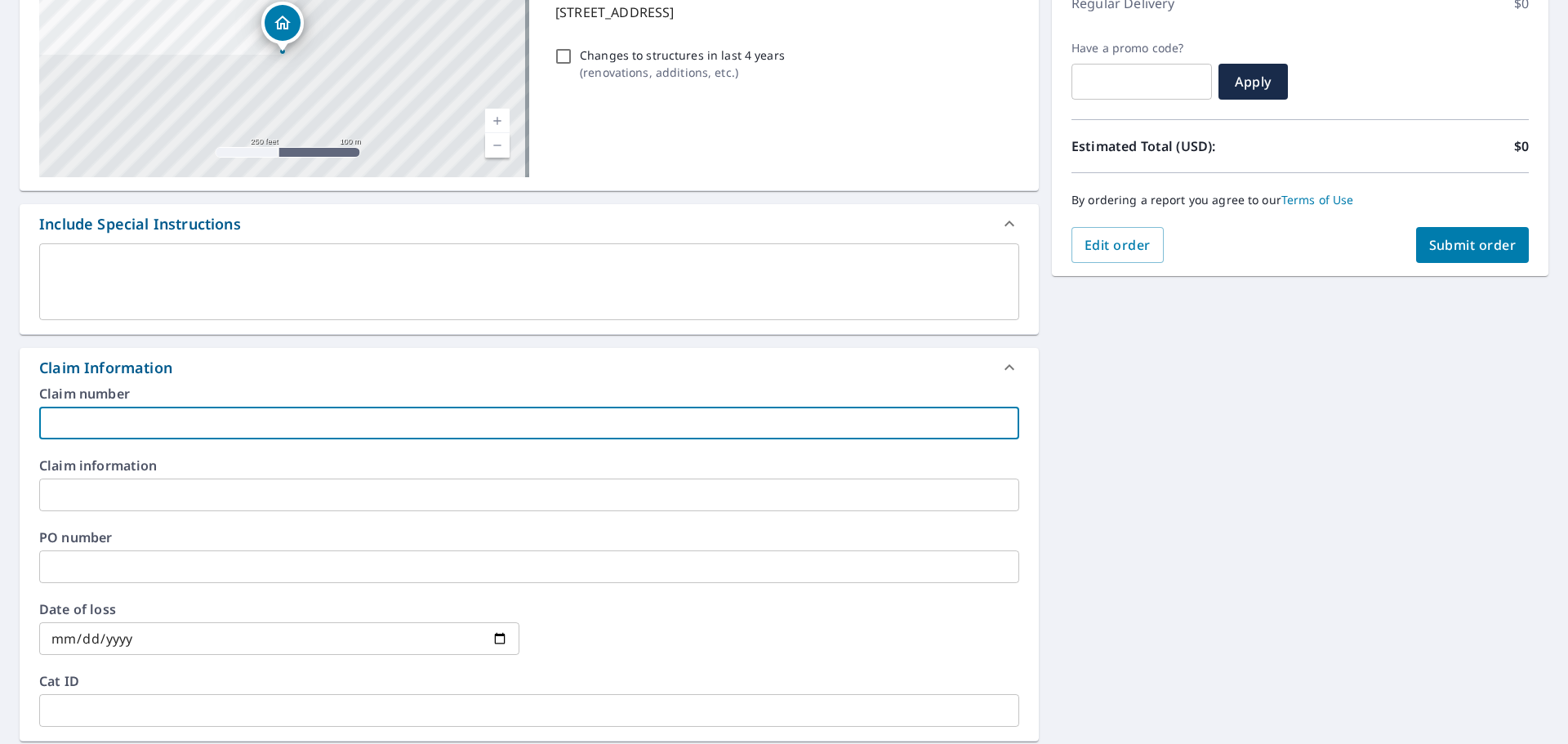
click at [174, 413] on input "text" at bounding box center [529, 423] width 980 height 33
type input "[PERSON_NAME]-vs"
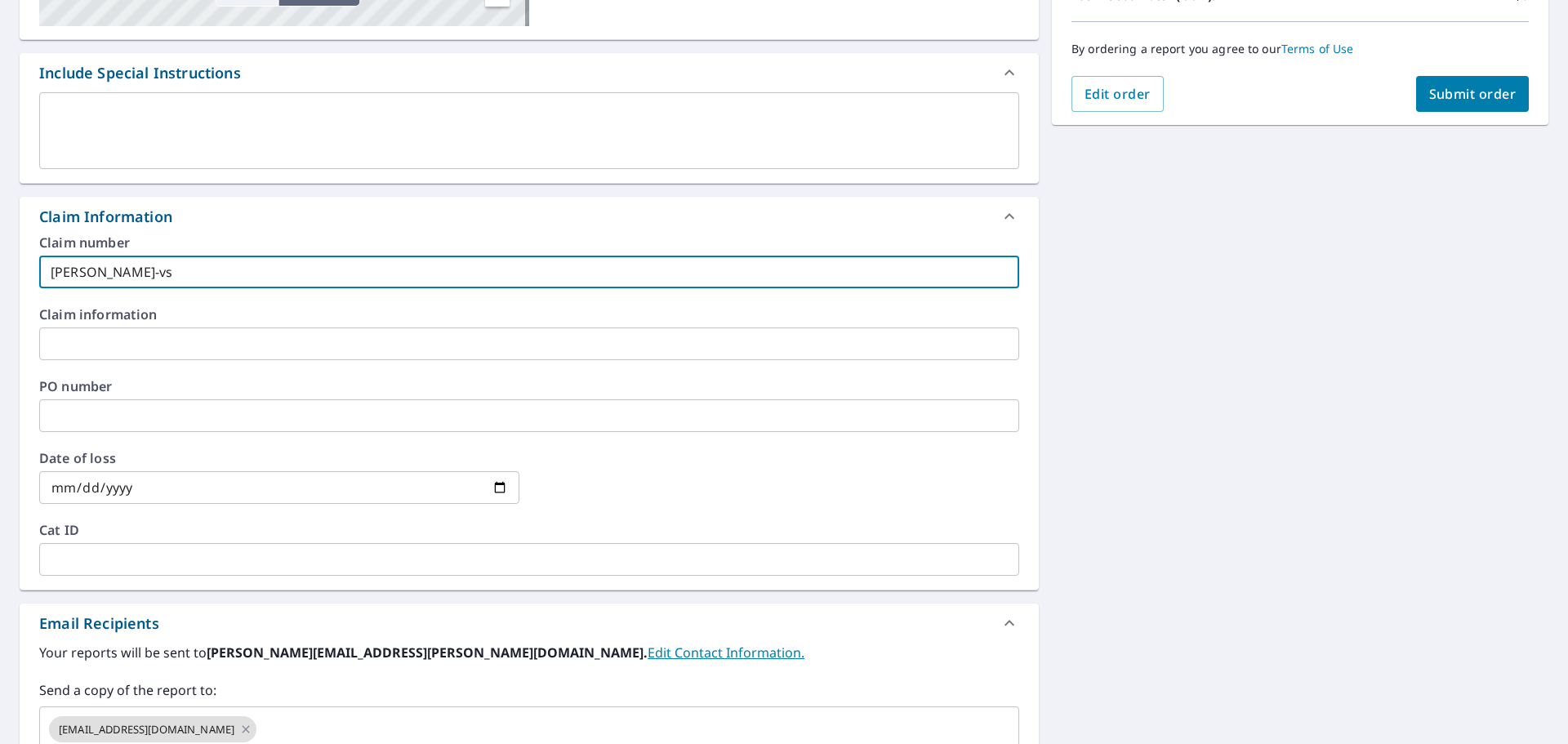
scroll to position [572, 0]
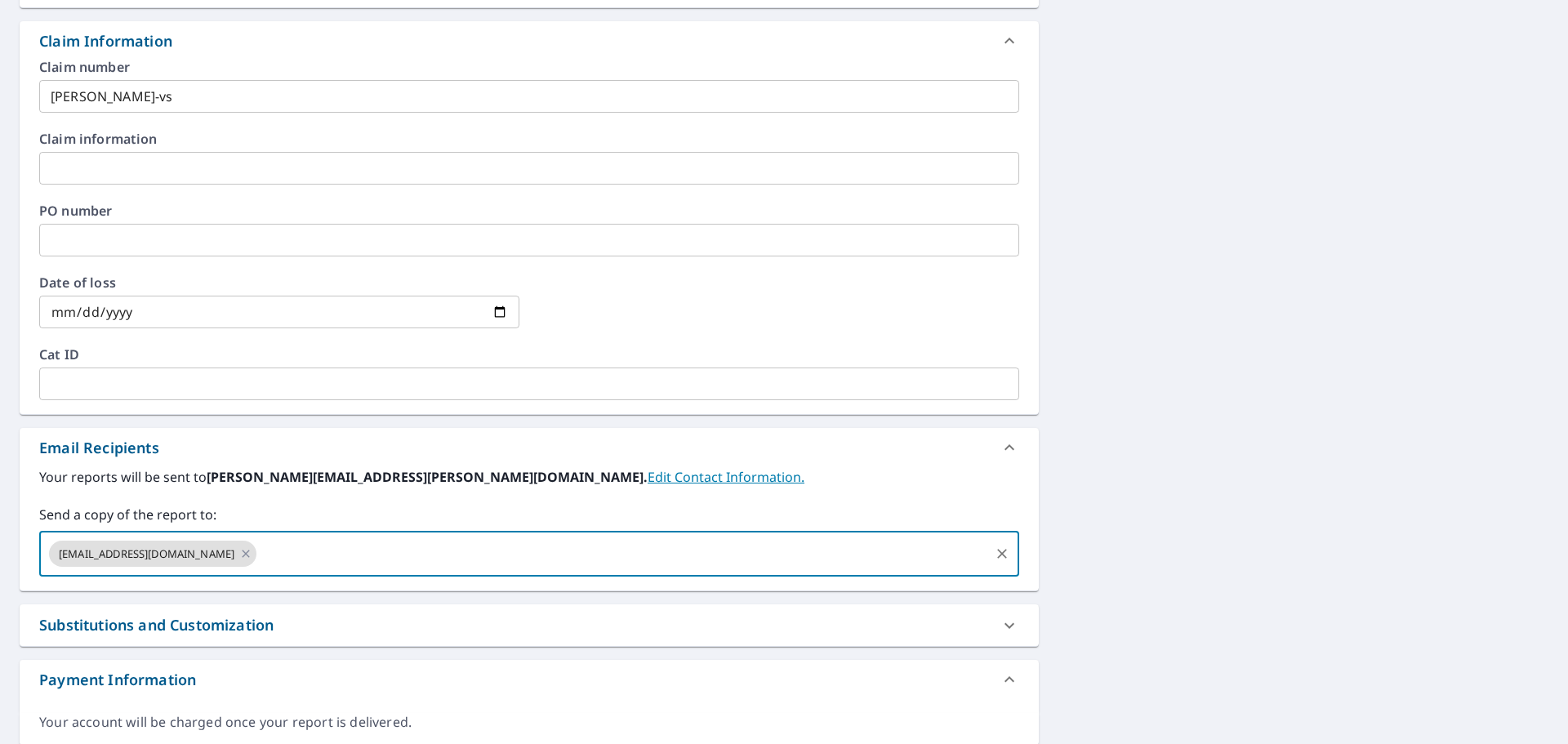
click at [310, 552] on input "text" at bounding box center [623, 553] width 729 height 31
type input "[EMAIL_ADDRESS][PERSON_NAME][DOMAIN_NAME]"
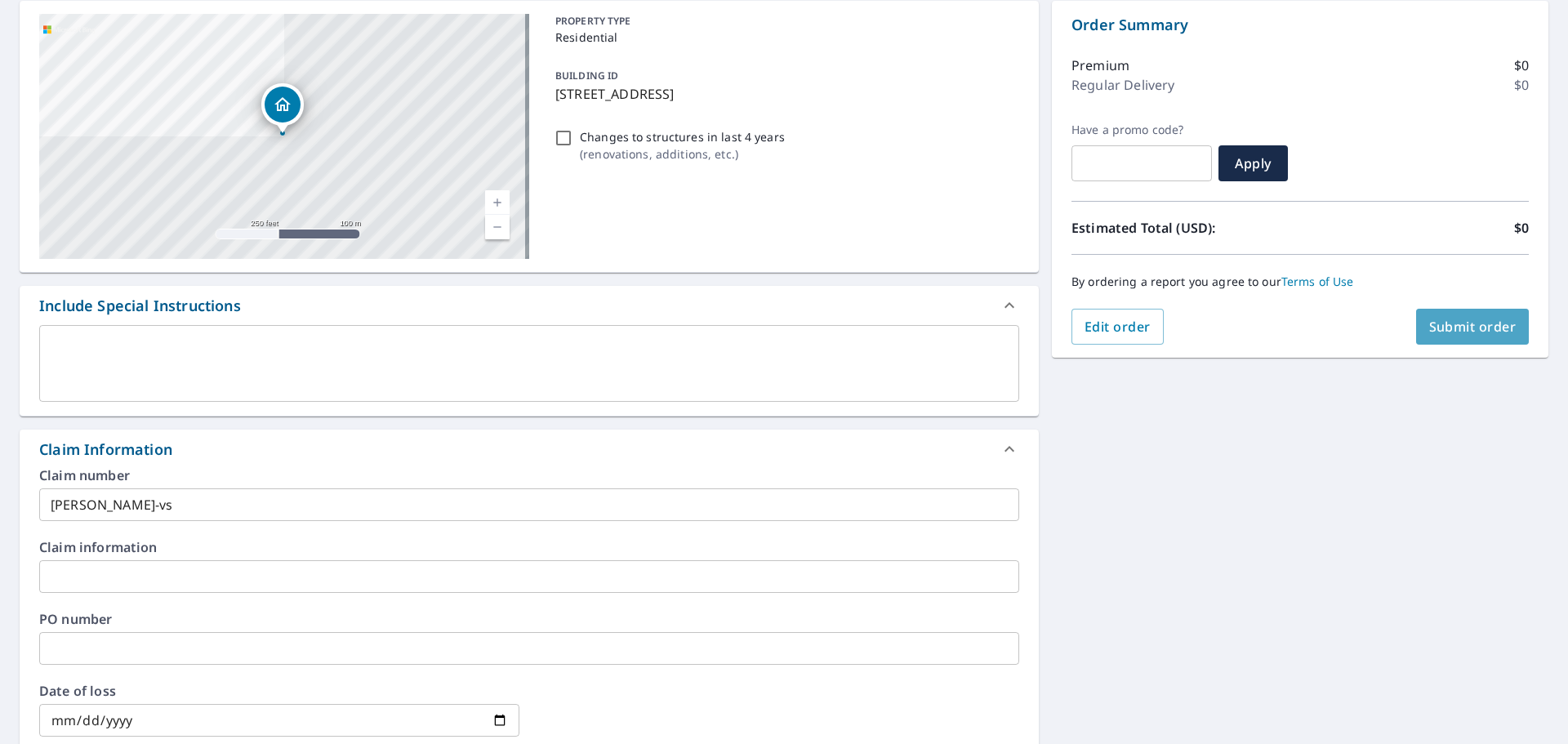
click at [1449, 340] on button "Submit order" at bounding box center [1473, 326] width 114 height 36
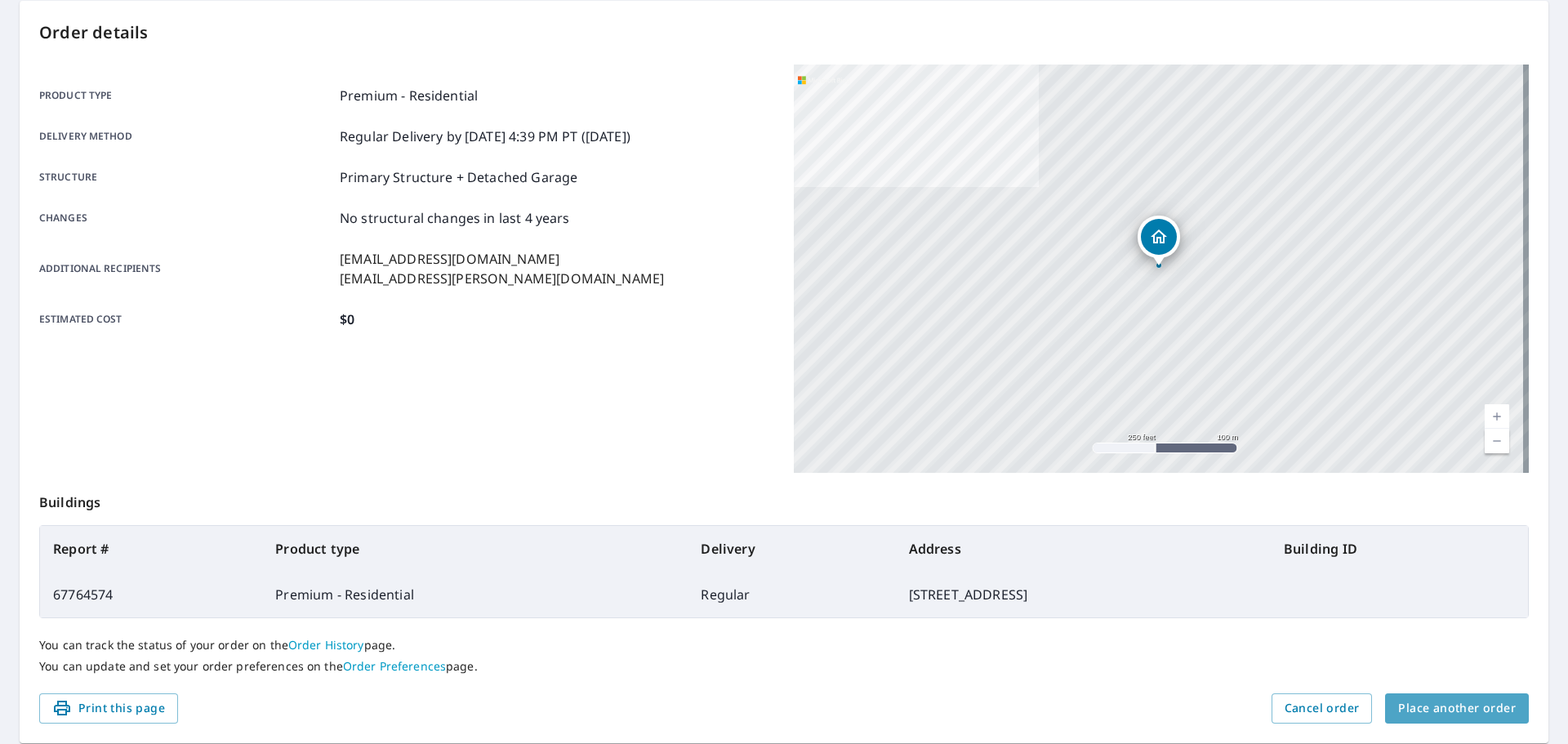
click at [1450, 699] on span "Place another order" at bounding box center [1456, 707] width 117 height 20
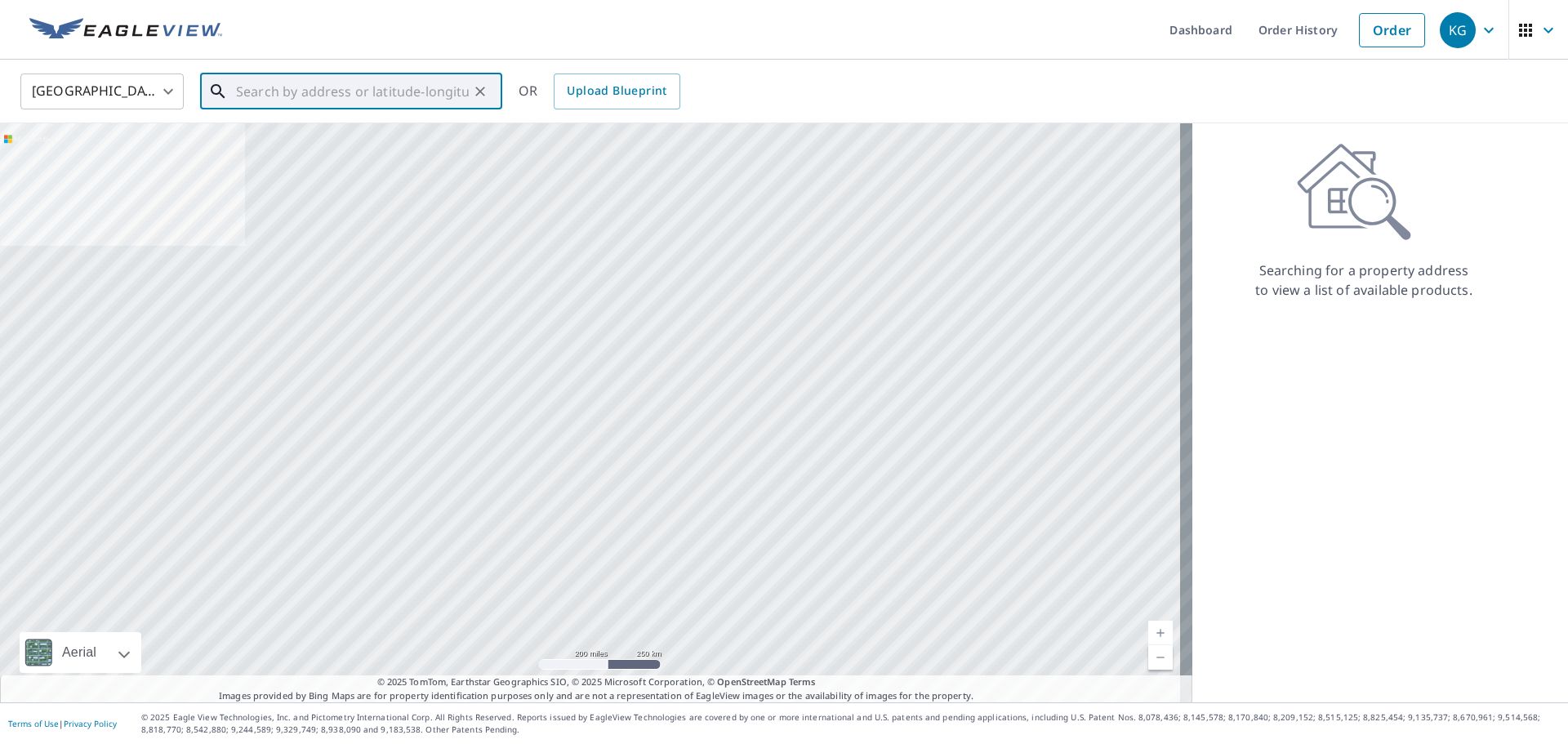
click at [466, 90] on input "text" at bounding box center [352, 91] width 233 height 46
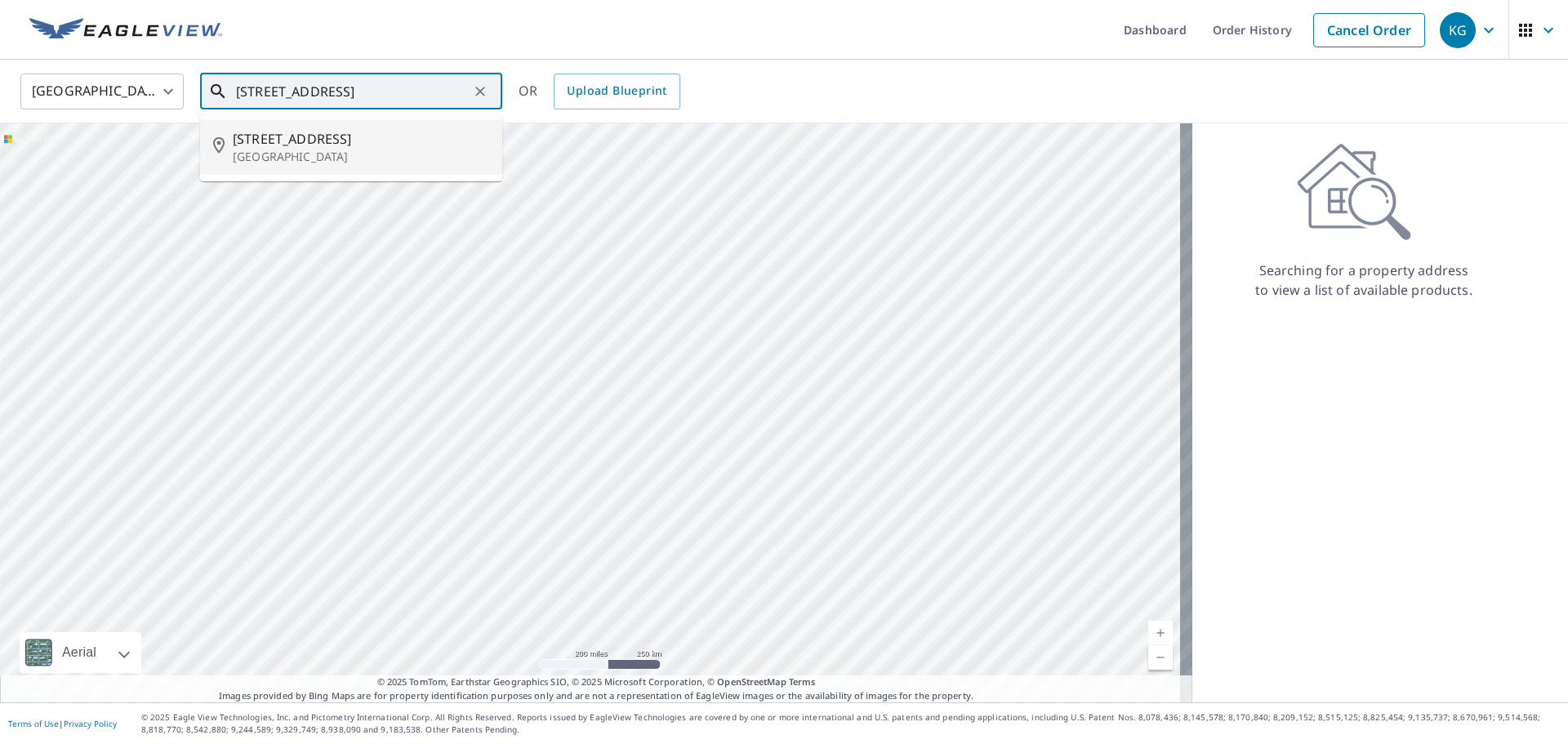
click at [366, 153] on p "[GEOGRAPHIC_DATA]" at bounding box center [361, 156] width 256 height 16
type input "[STREET_ADDRESS][PERSON_NAME]"
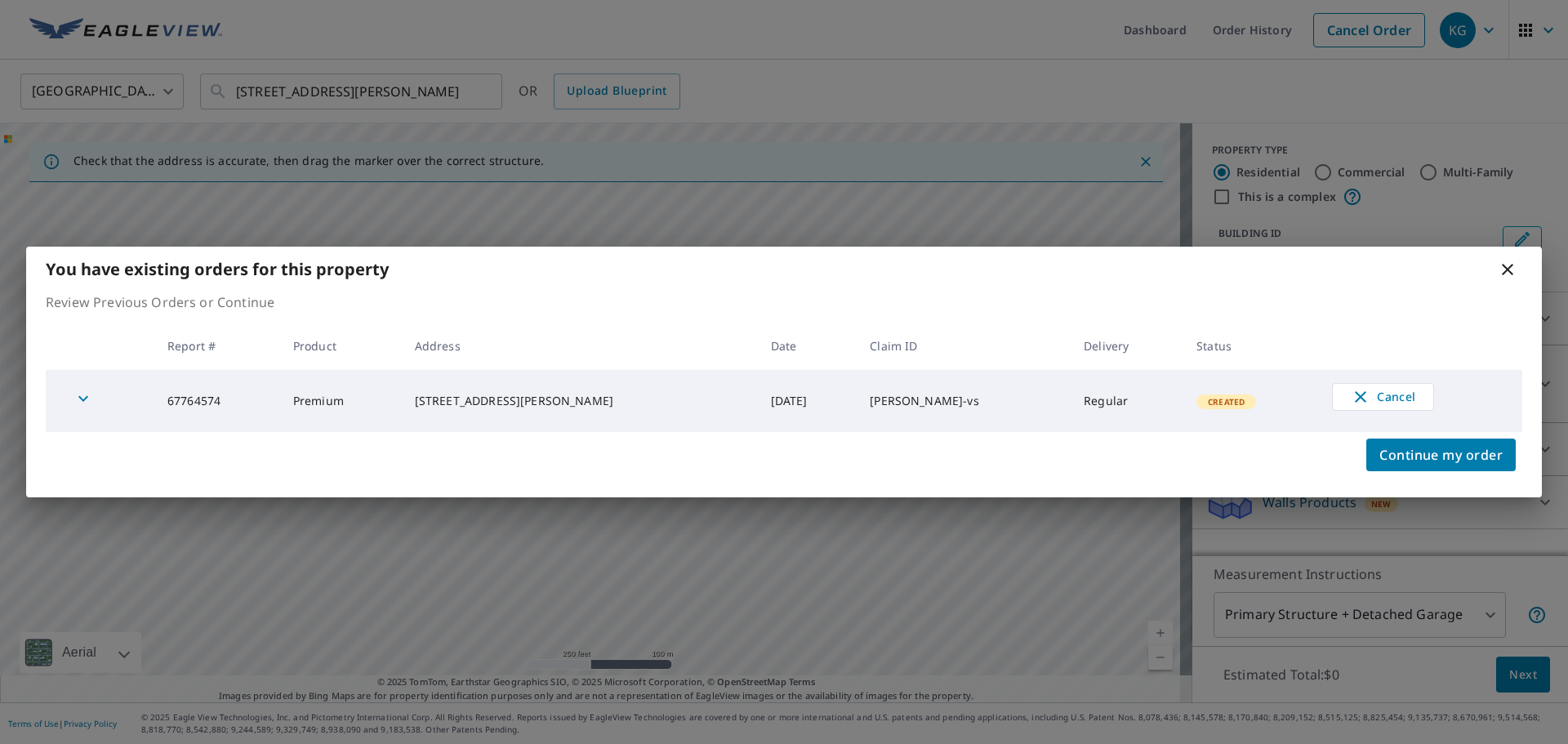
click at [1511, 266] on icon at bounding box center [1507, 269] width 12 height 12
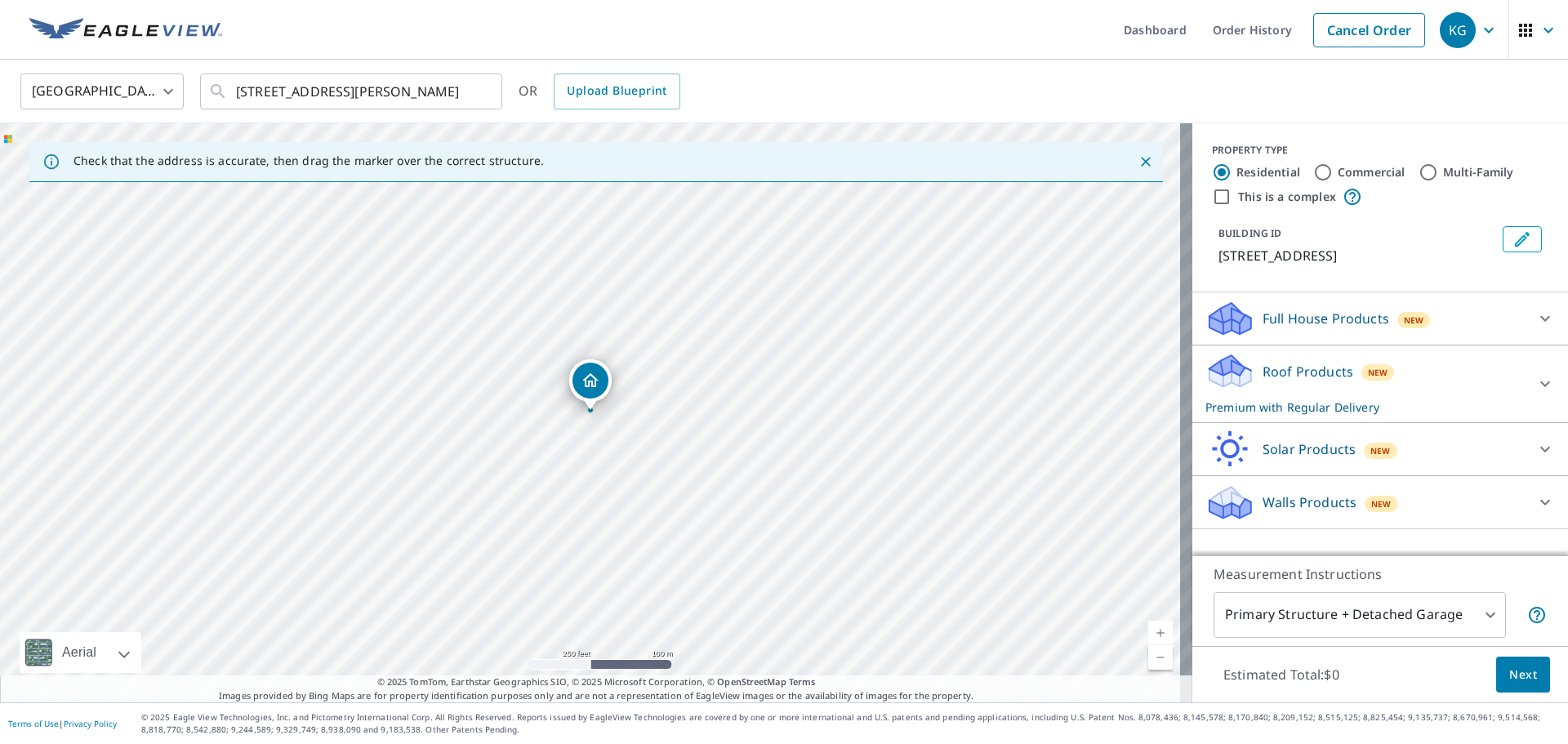
click at [1513, 680] on span "Next" at bounding box center [1523, 675] width 28 height 20
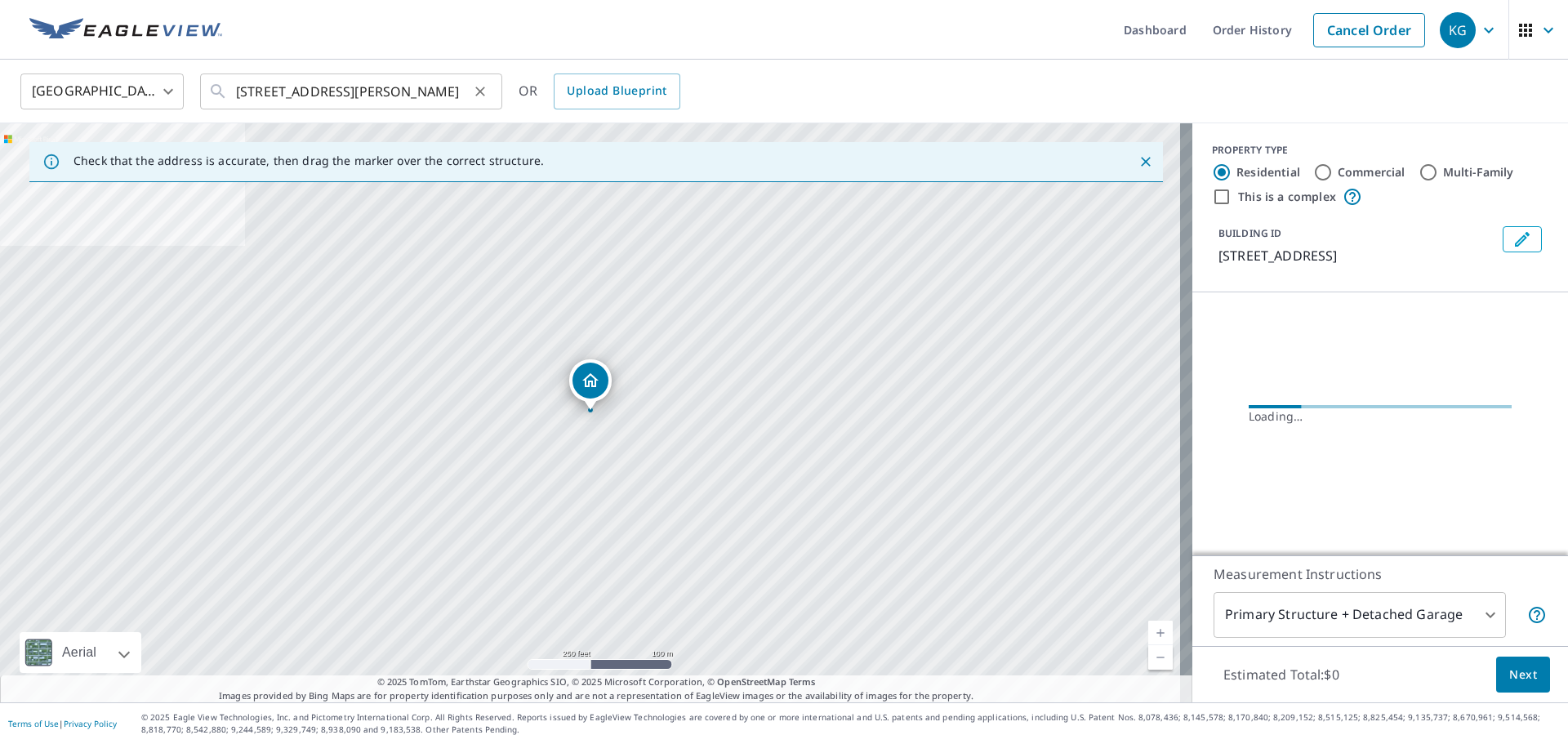
click at [479, 84] on icon "Clear" at bounding box center [479, 91] width 16 height 16
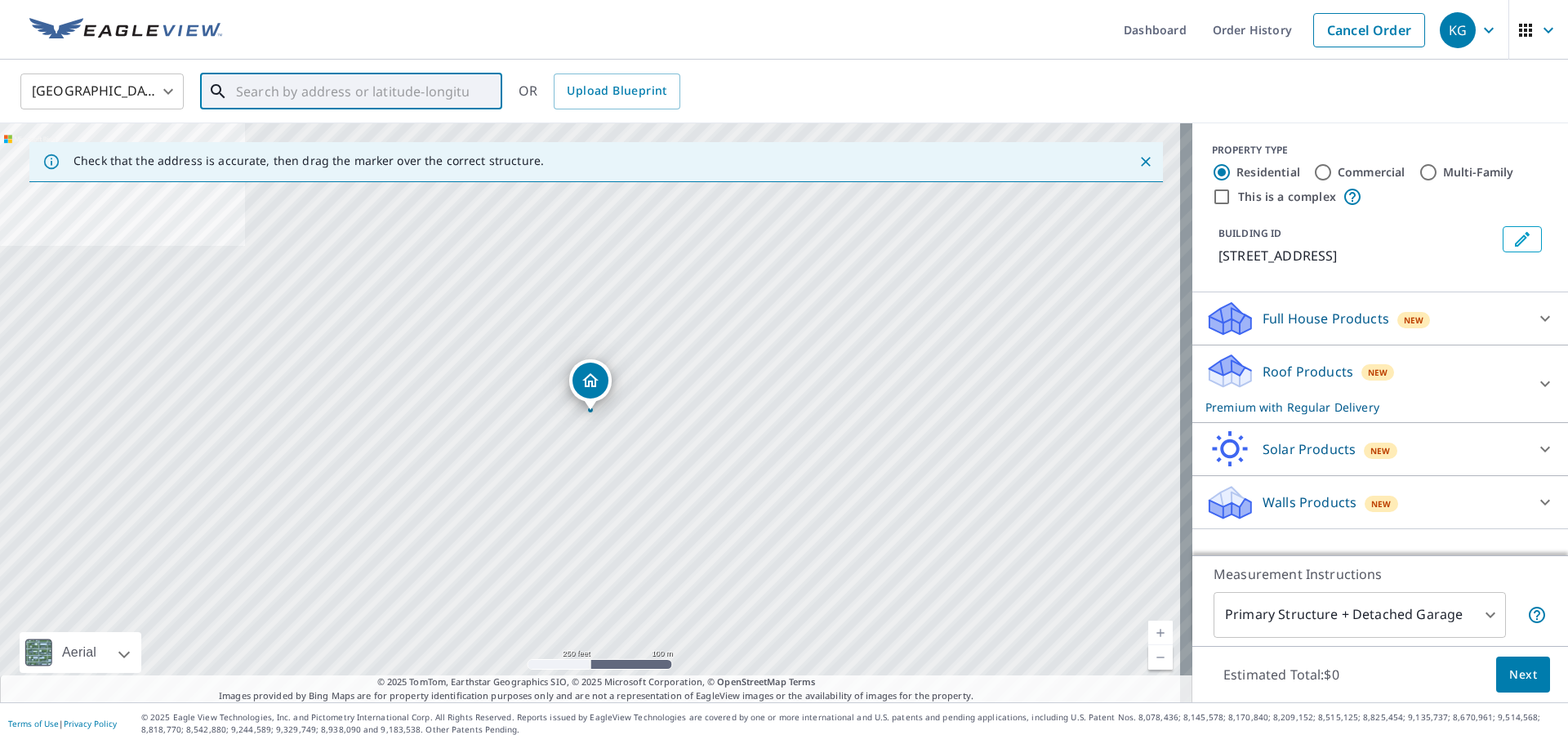
click at [416, 91] on input "text" at bounding box center [352, 91] width 233 height 46
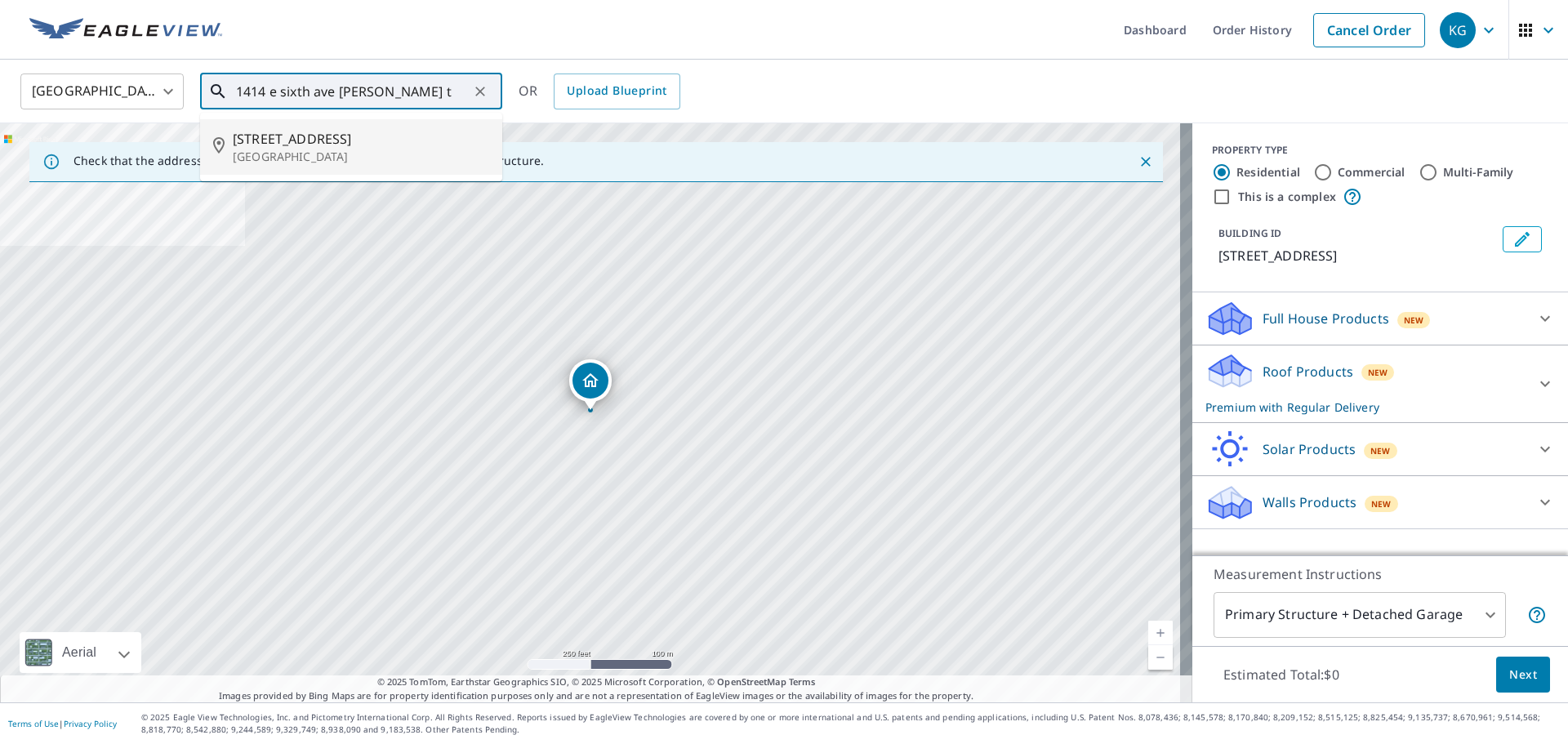
click at [322, 158] on p "[GEOGRAPHIC_DATA]" at bounding box center [361, 156] width 256 height 16
type input "[STREET_ADDRESS]"
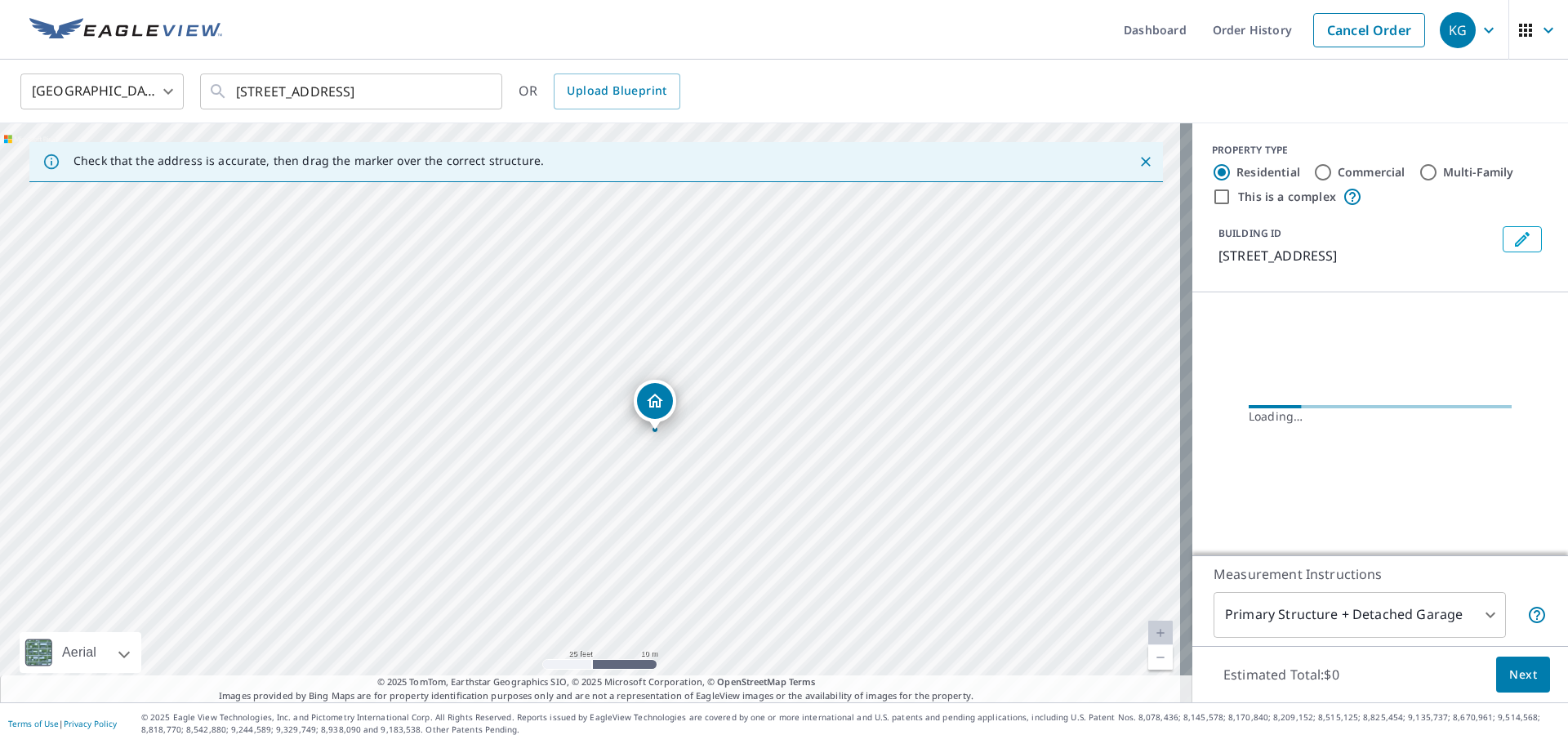
click at [1375, 167] on label "Commercial" at bounding box center [1372, 172] width 67 height 16
click at [1332, 167] on input "Commercial" at bounding box center [1323, 172] width 19 height 19
radio input "true"
type input "4"
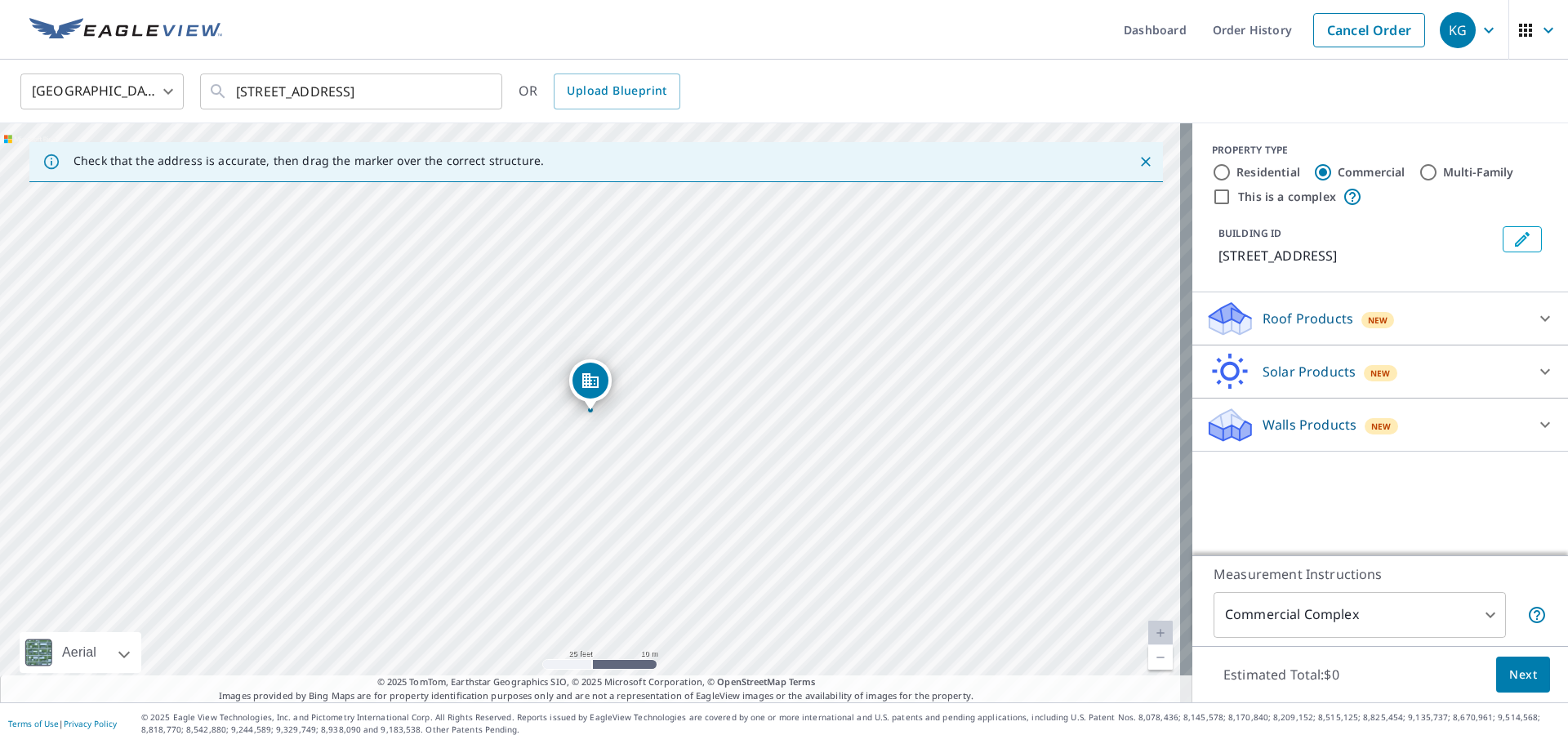
click at [1255, 193] on label "This is a complex" at bounding box center [1287, 196] width 98 height 16
click at [1231, 193] on input "This is a complex" at bounding box center [1221, 196] width 19 height 19
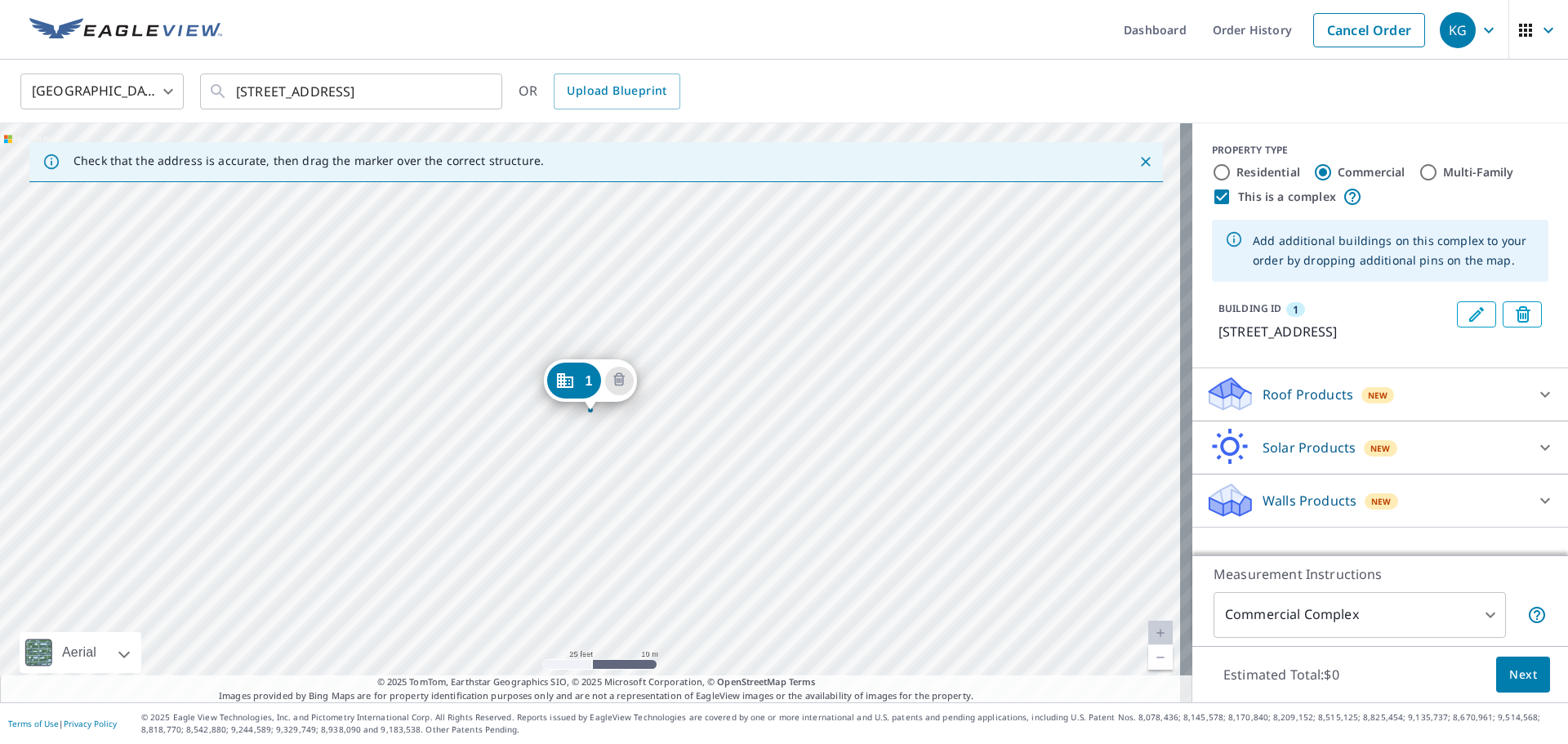
click at [1240, 192] on label "This is a complex" at bounding box center [1287, 196] width 98 height 16
click at [1231, 192] on input "This is a complex" at bounding box center [1221, 196] width 19 height 19
checkbox input "false"
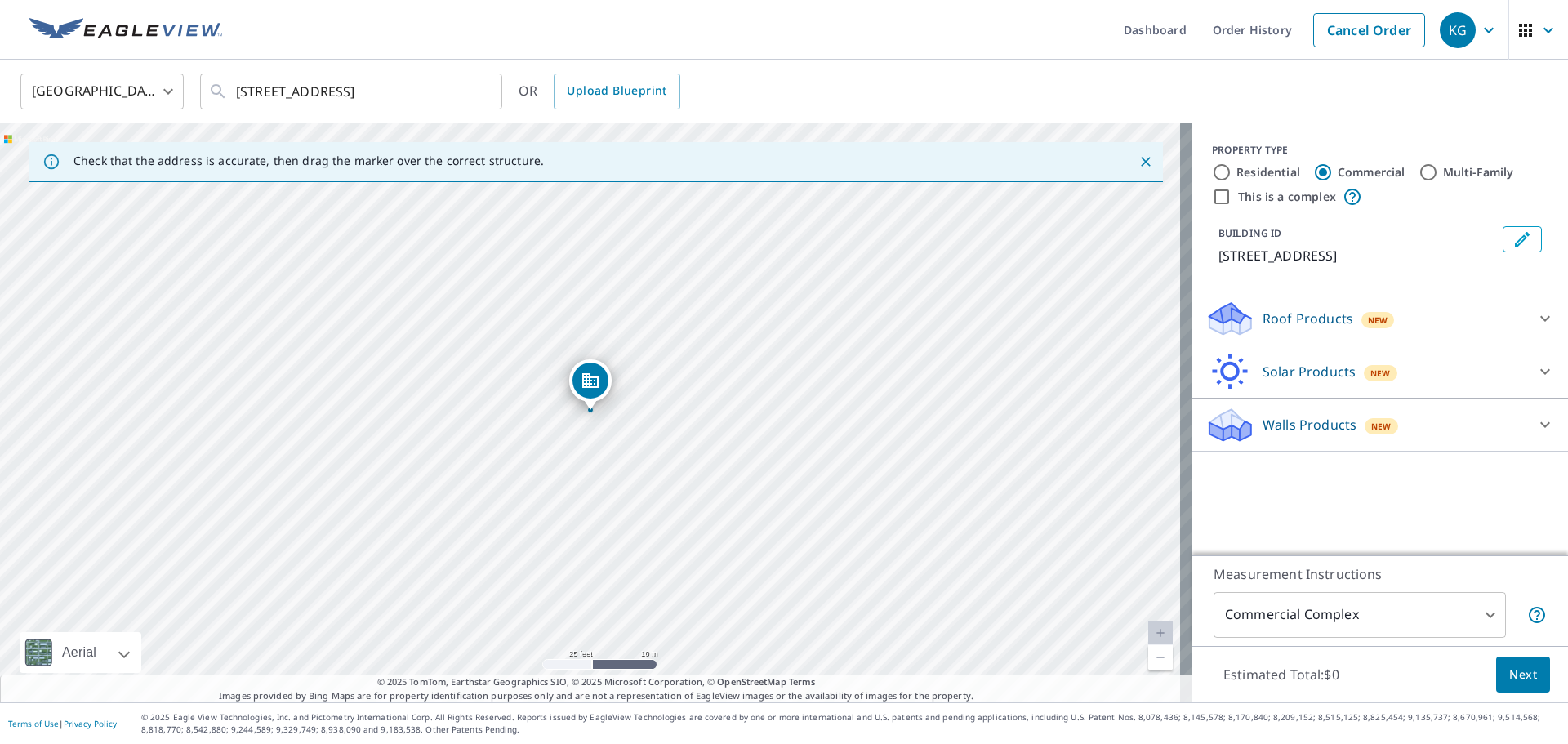
click at [1293, 322] on p "Roof Products" at bounding box center [1308, 319] width 90 height 19
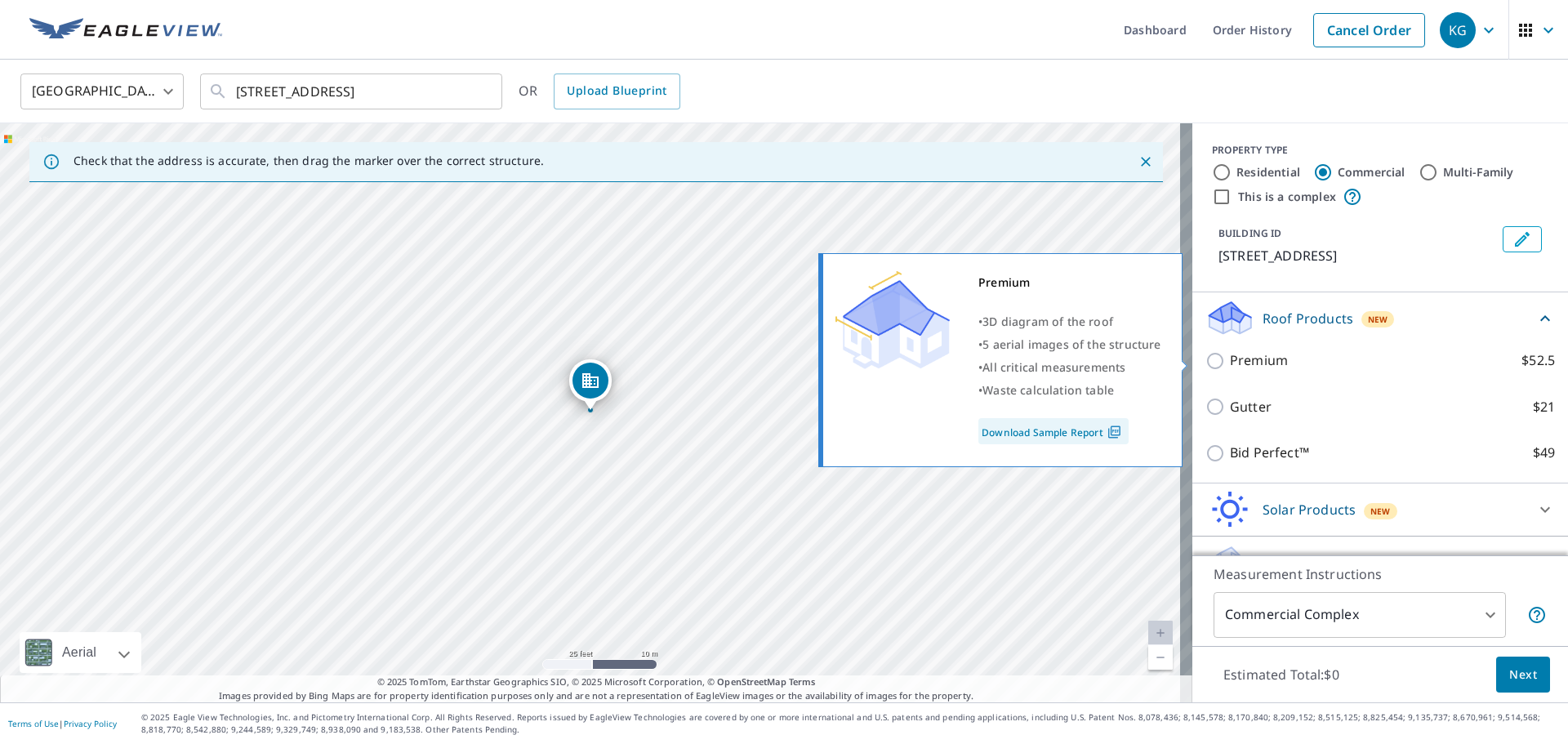
click at [1263, 358] on p "Premium" at bounding box center [1259, 360] width 58 height 20
click at [1230, 358] on input "Premium $52.5" at bounding box center [1217, 361] width 24 height 19
checkbox input "true"
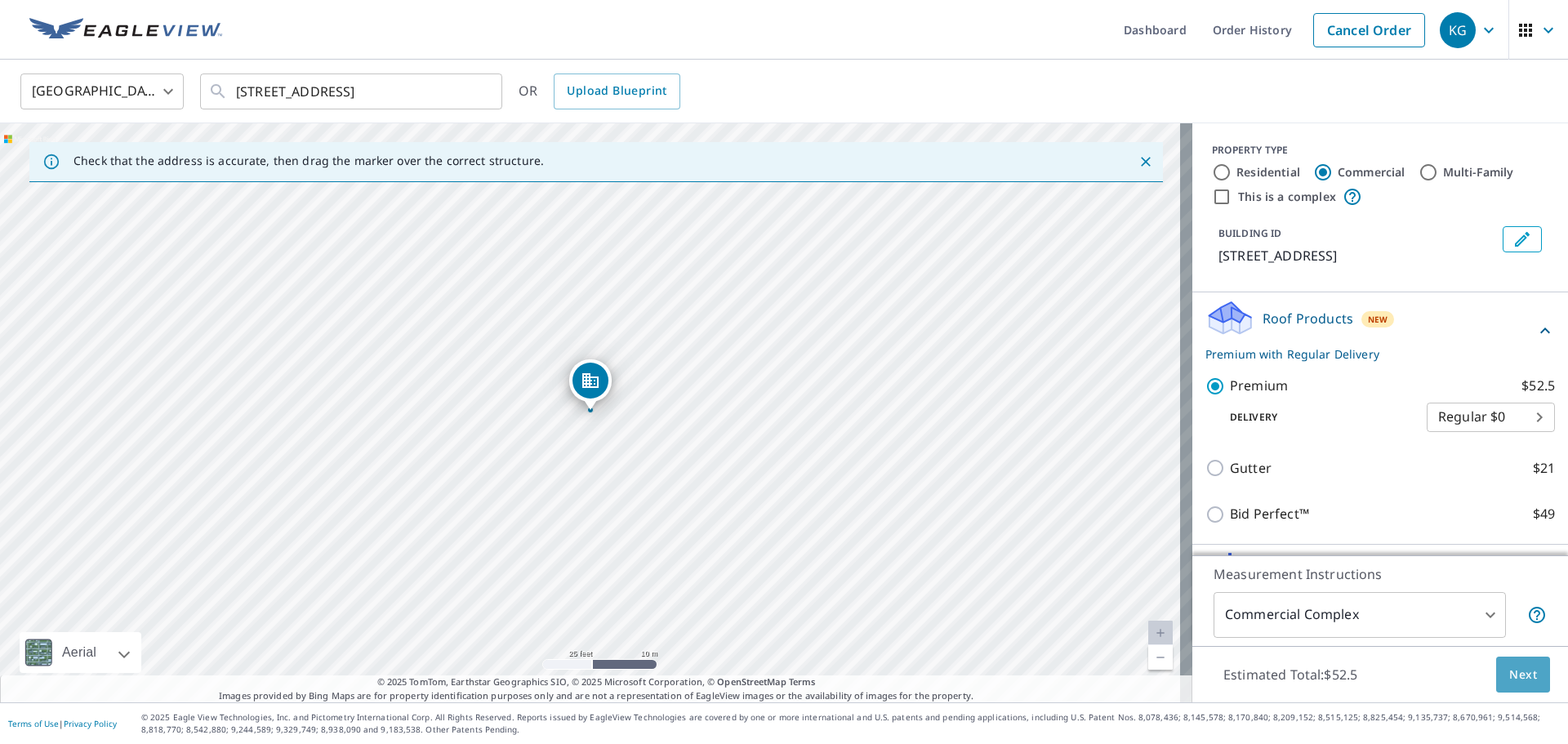
click at [1509, 675] on span "Next" at bounding box center [1523, 675] width 28 height 20
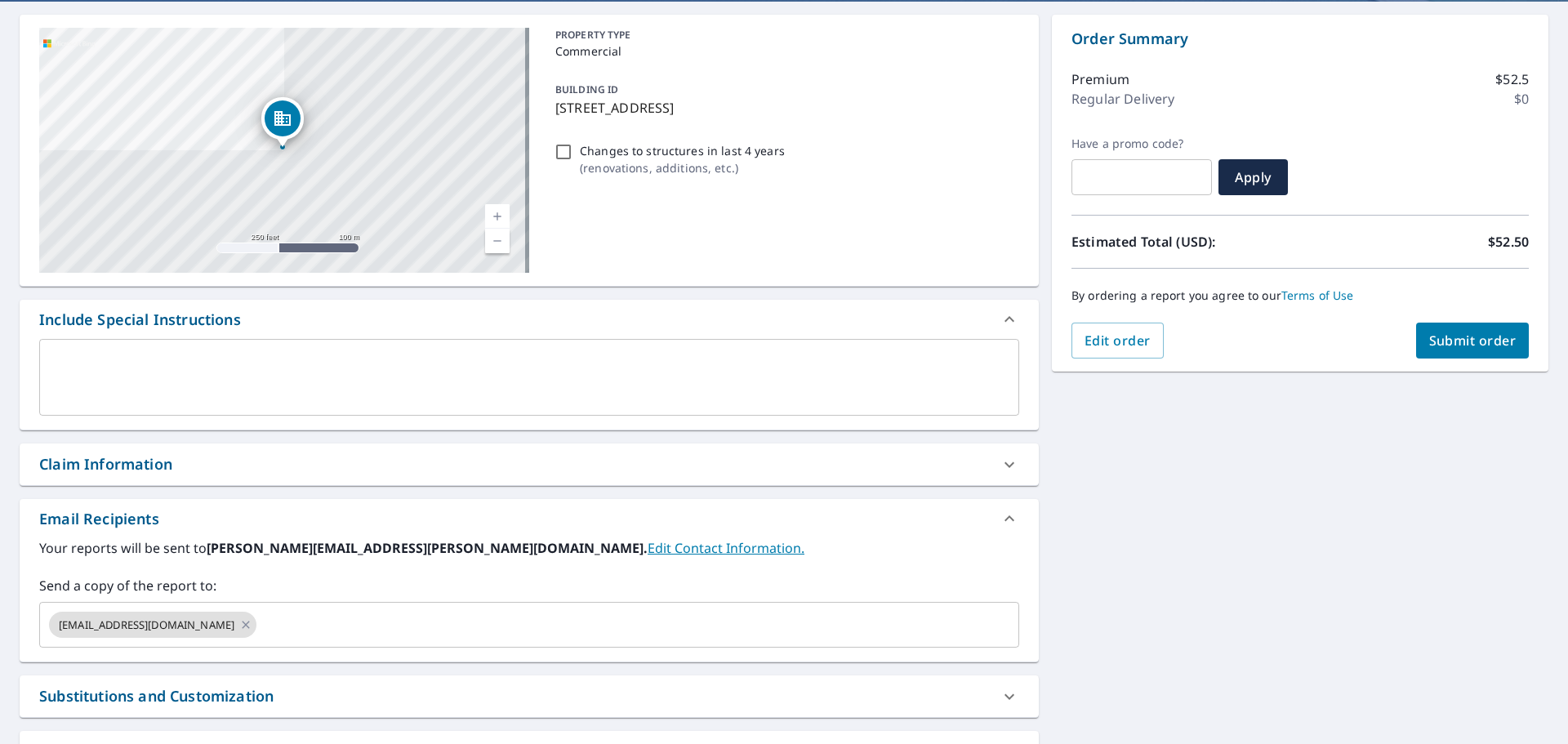
scroll to position [164, 0]
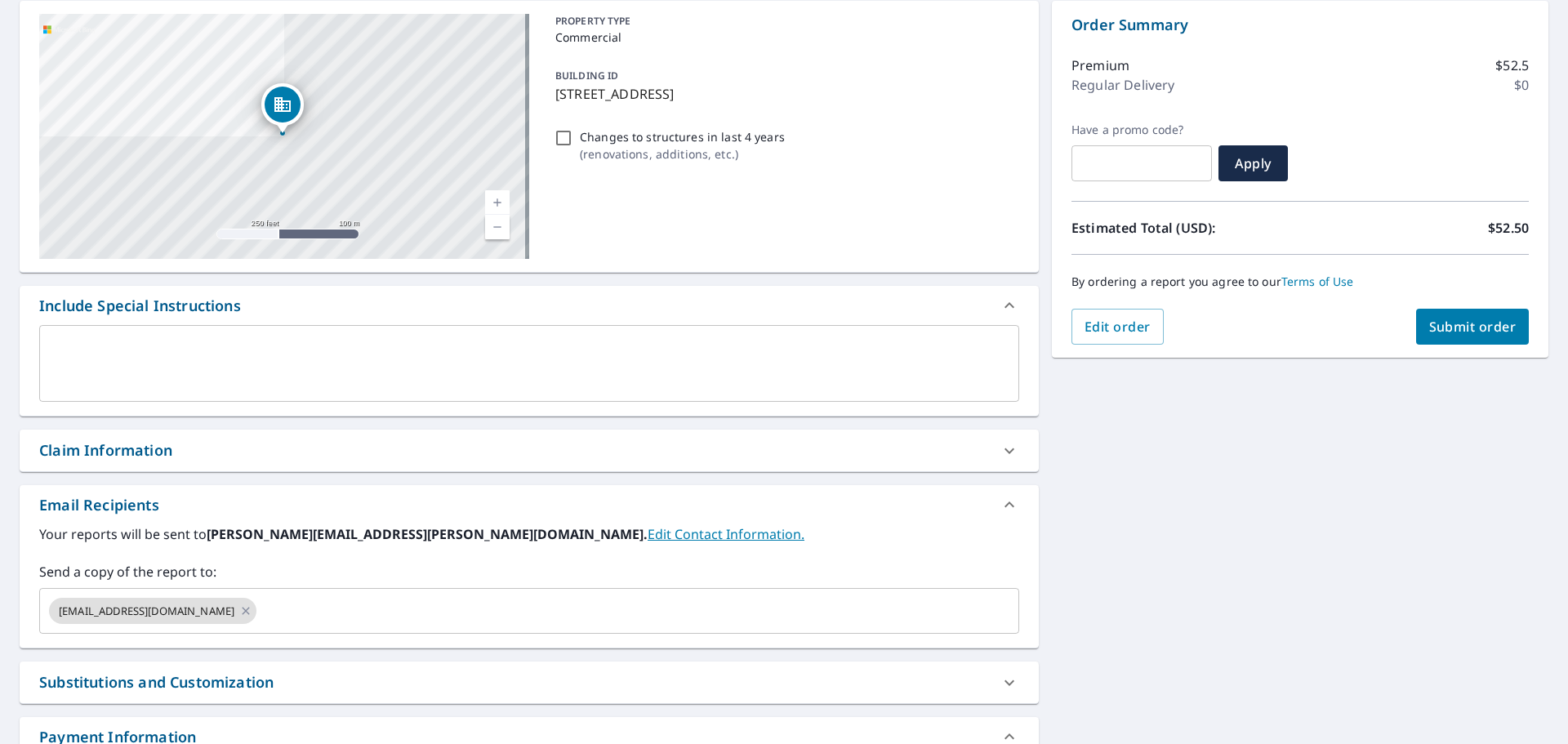
click at [491, 449] on div "Claim Information" at bounding box center [514, 449] width 950 height 22
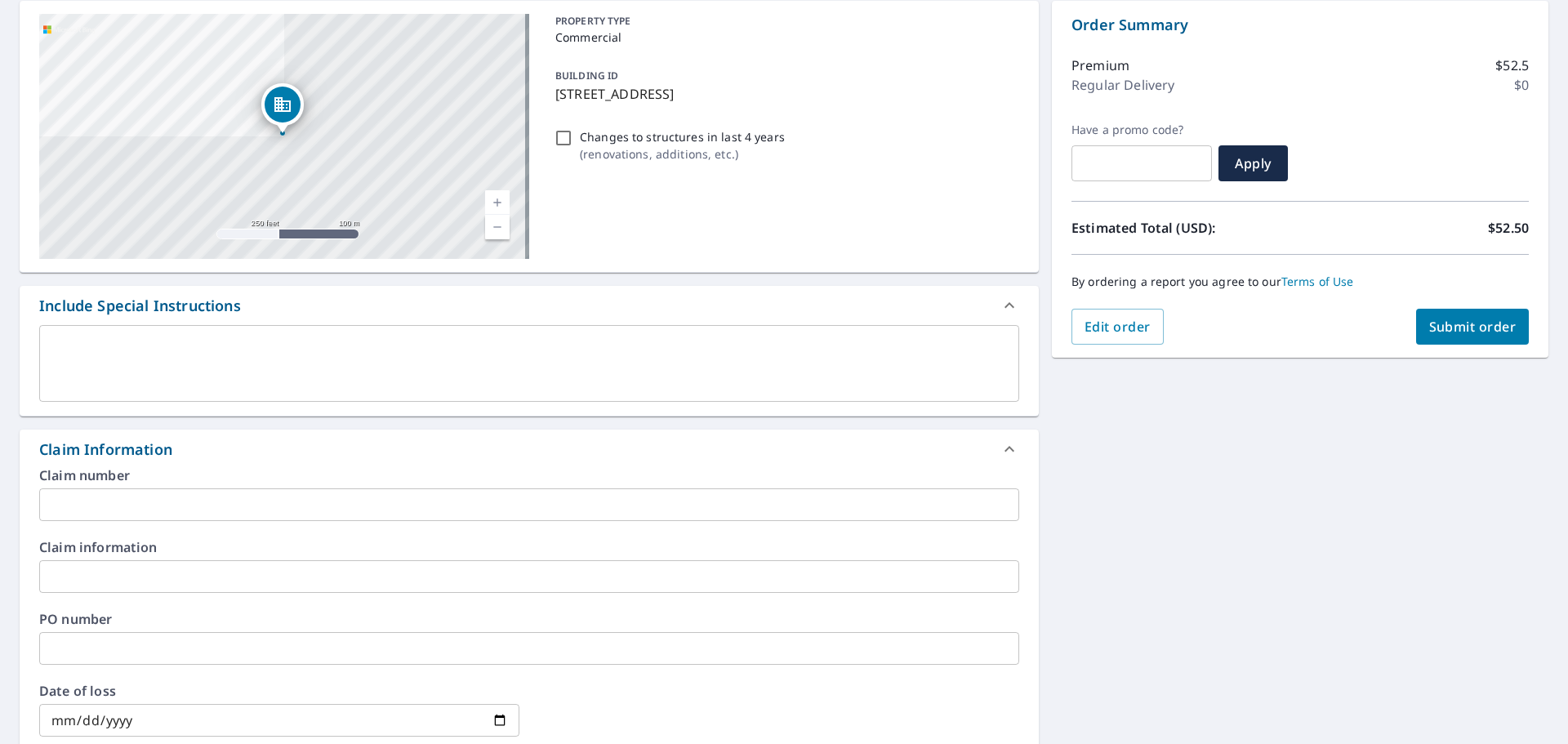
click at [486, 485] on div "Claim number ​" at bounding box center [529, 495] width 980 height 52
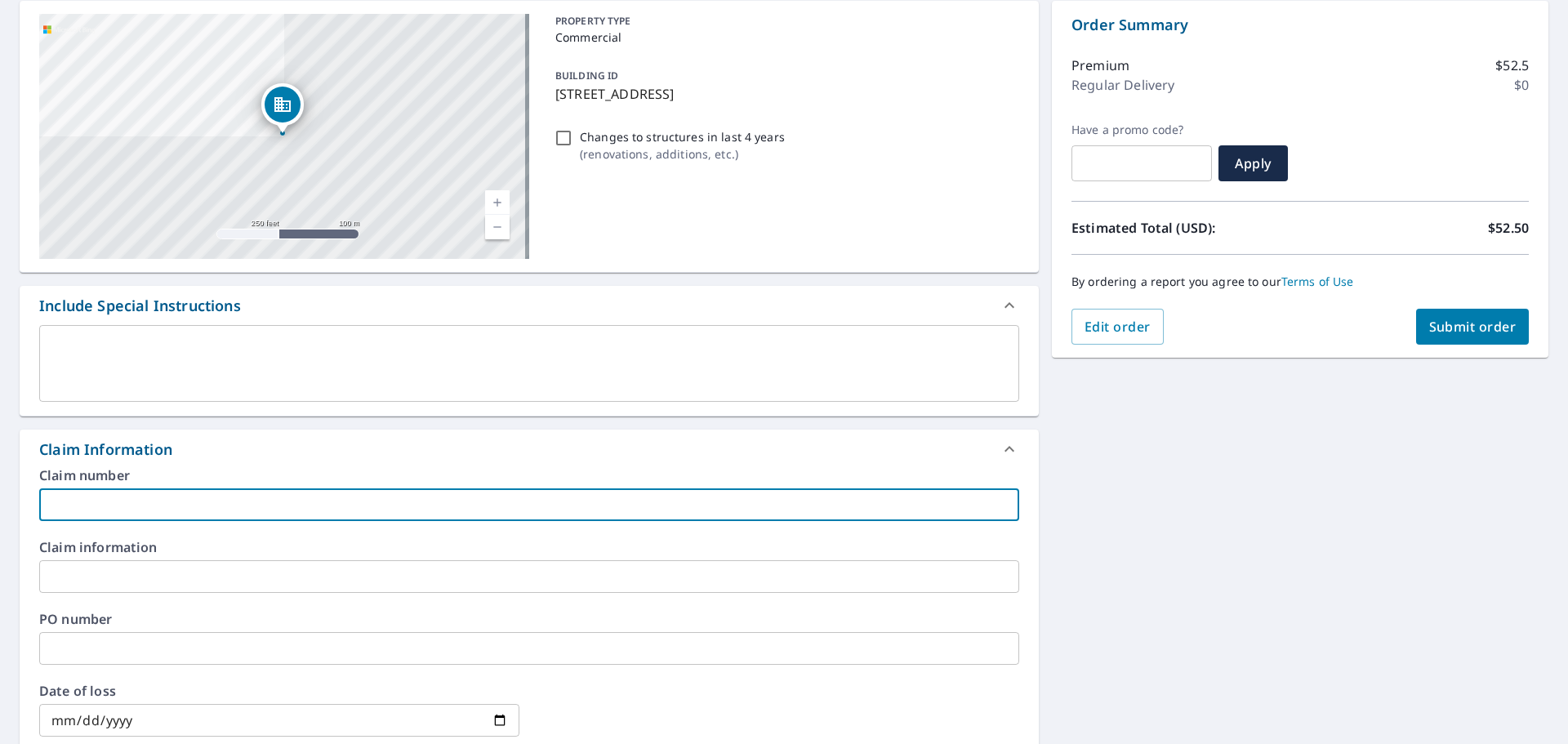
click at [487, 504] on input "text" at bounding box center [529, 504] width 980 height 33
type input "[PERSON_NAME]-vs"
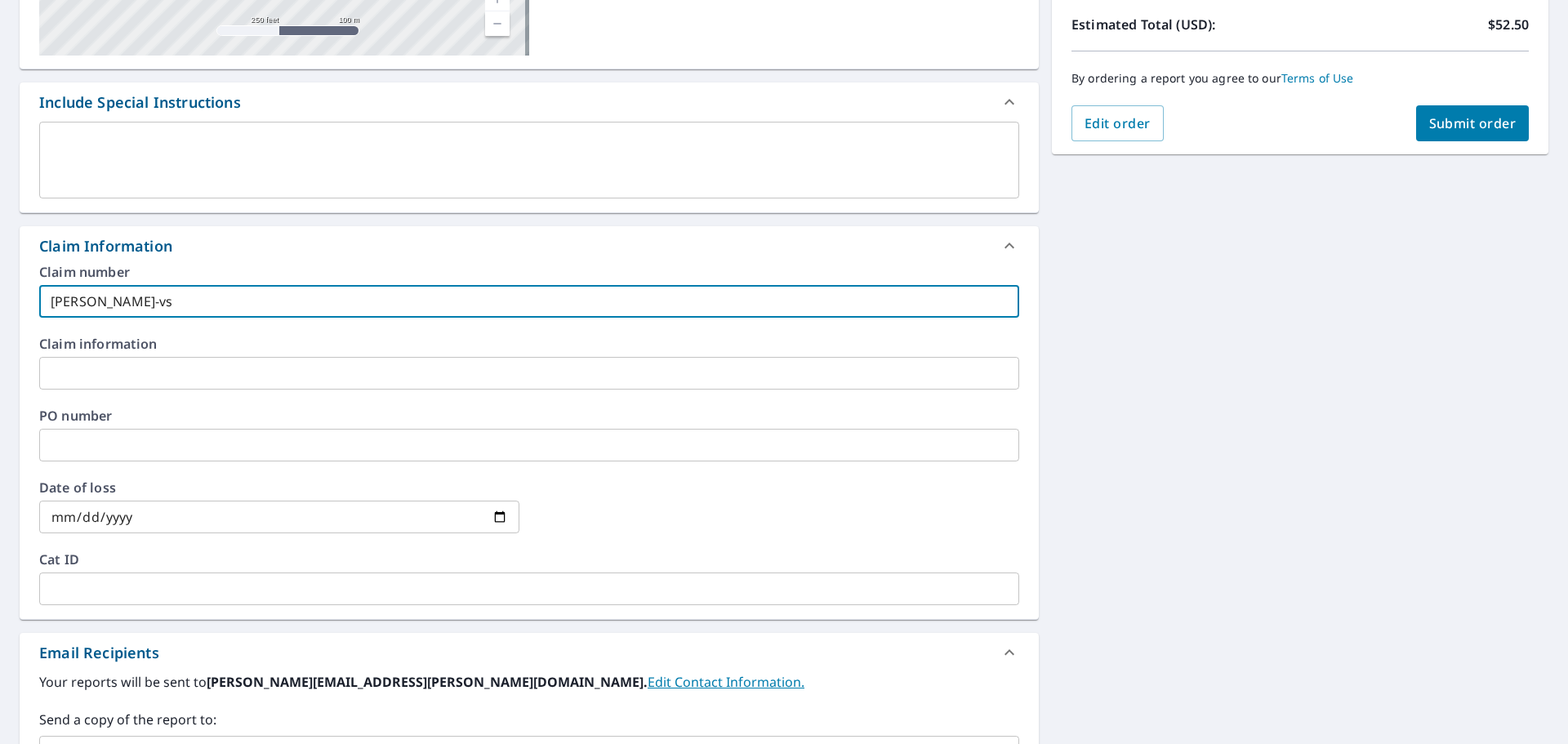
scroll to position [490, 0]
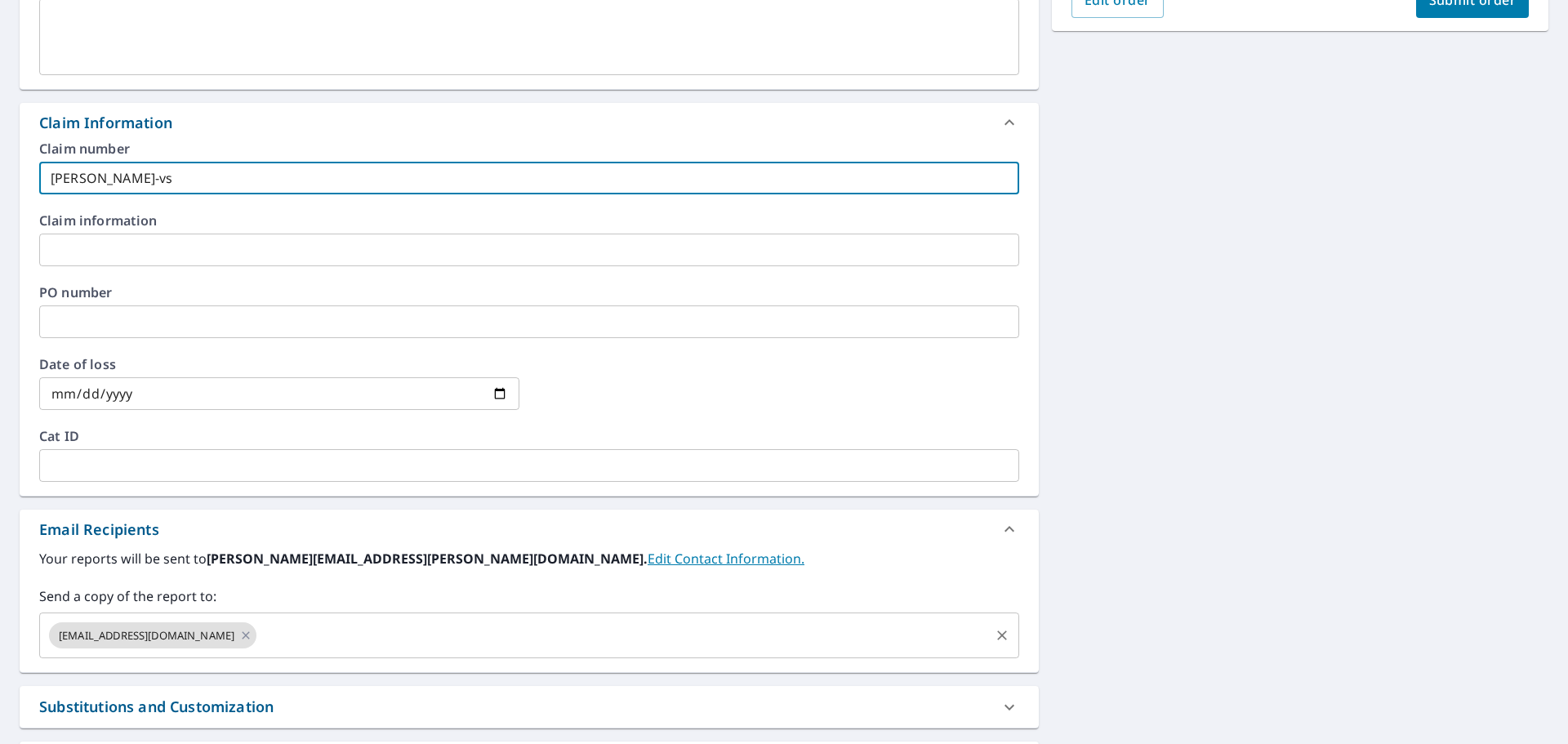
click at [371, 629] on input "text" at bounding box center [623, 635] width 729 height 31
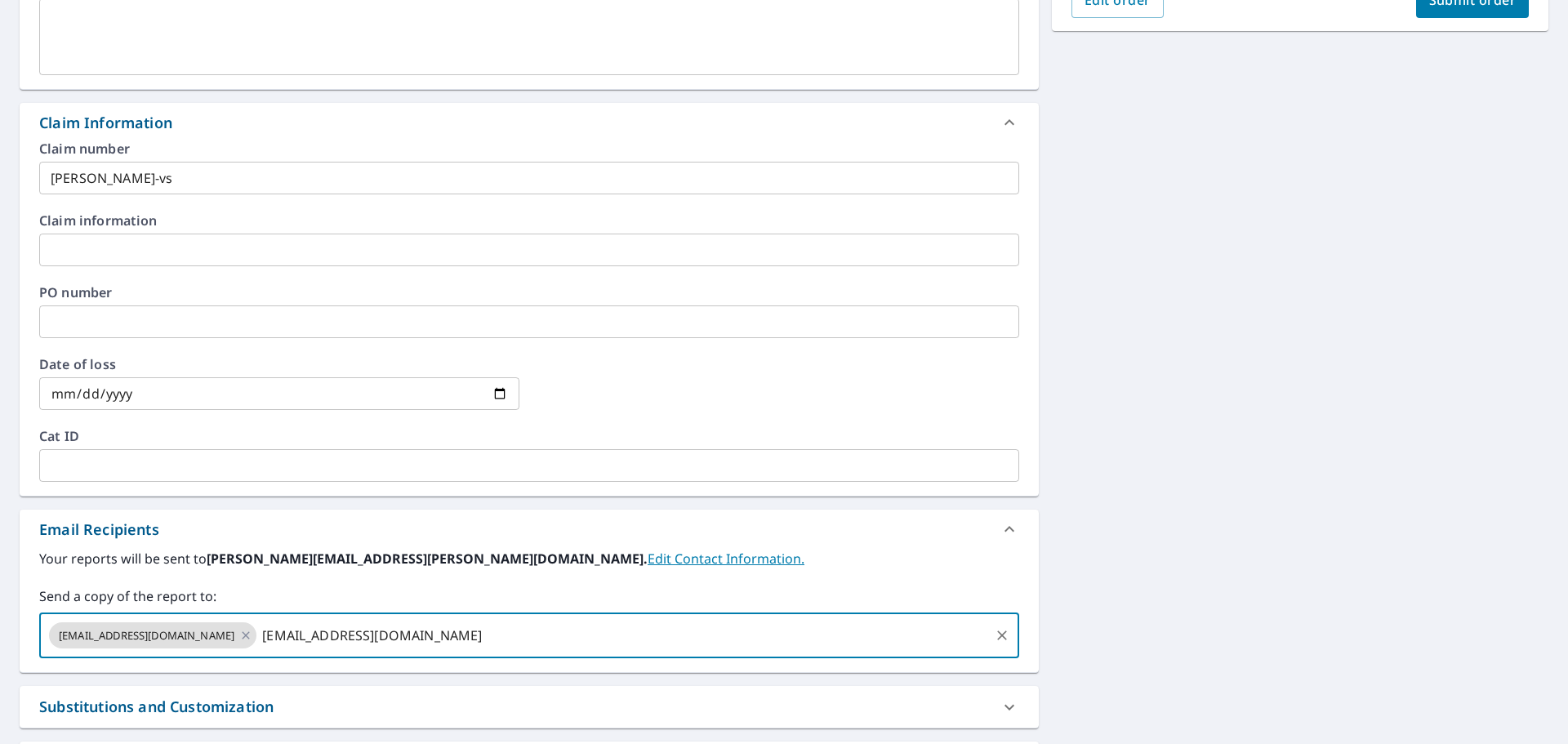
type input "[EMAIL_ADDRESS][DOMAIN_NAME]"
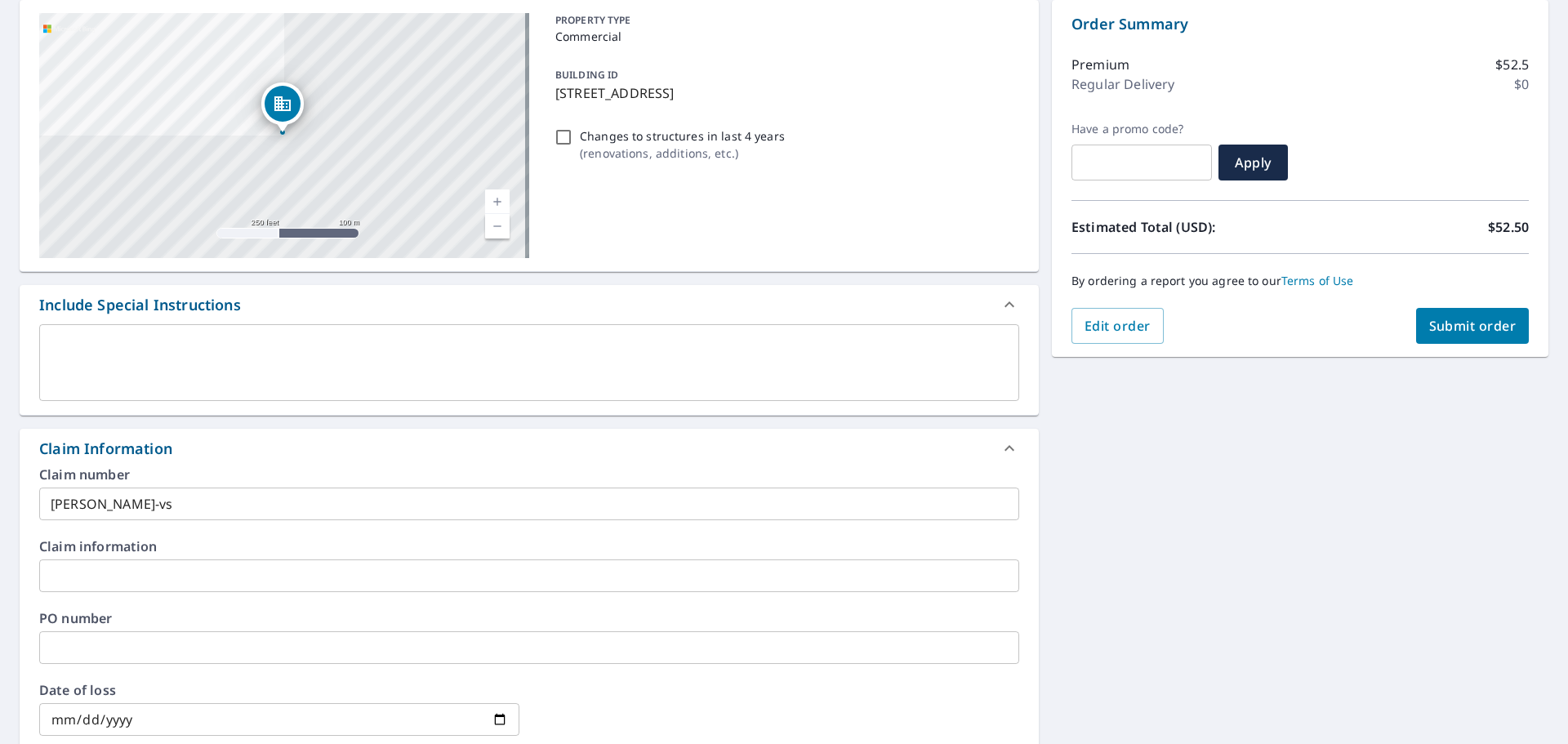
scroll to position [164, 0]
click at [1461, 310] on button "Submit order" at bounding box center [1473, 326] width 114 height 36
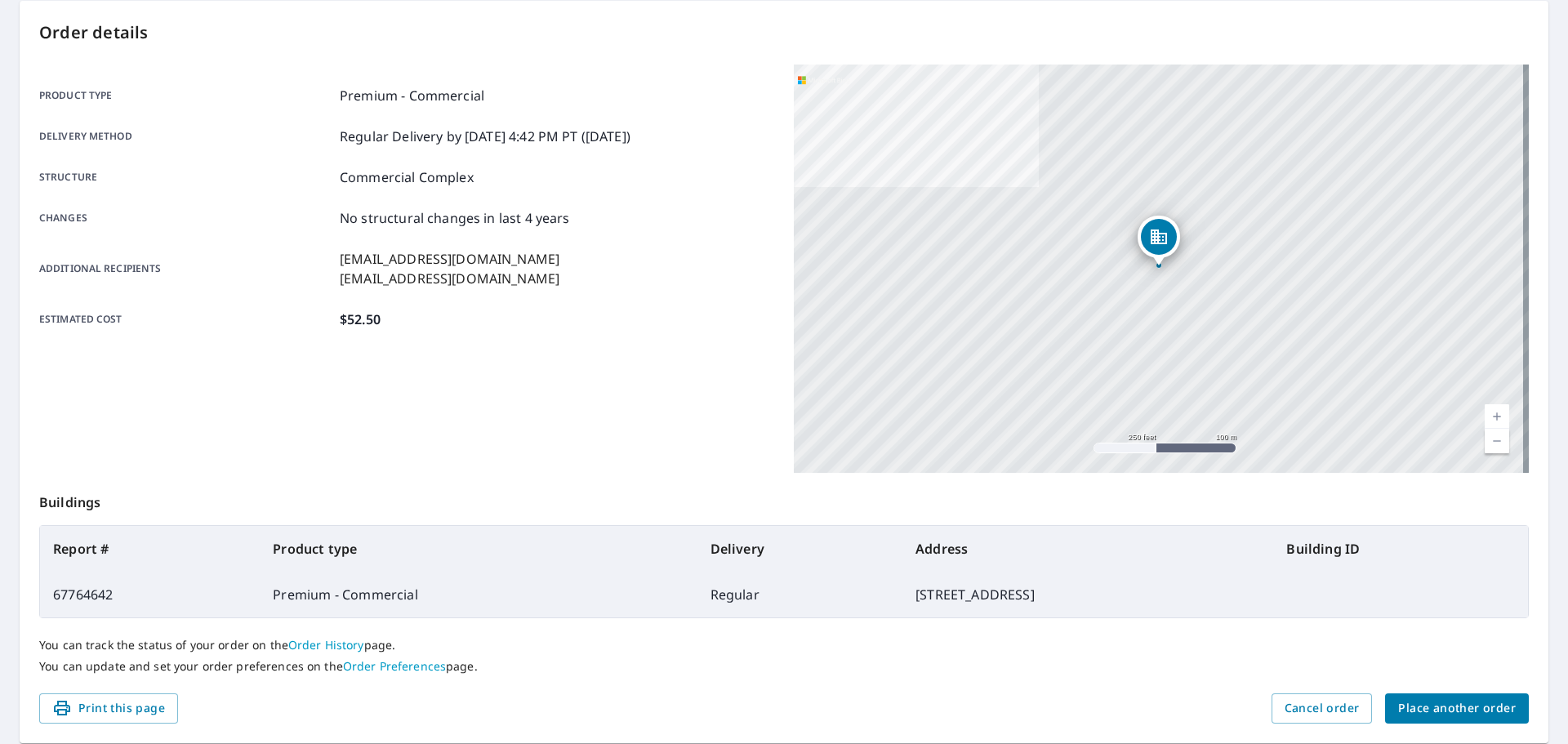
click at [1126, 619] on div "You can track the status of your order on the Order History page. You can updat…" at bounding box center [784, 655] width 1489 height 75
click at [1418, 709] on span "Place another order" at bounding box center [1456, 707] width 117 height 20
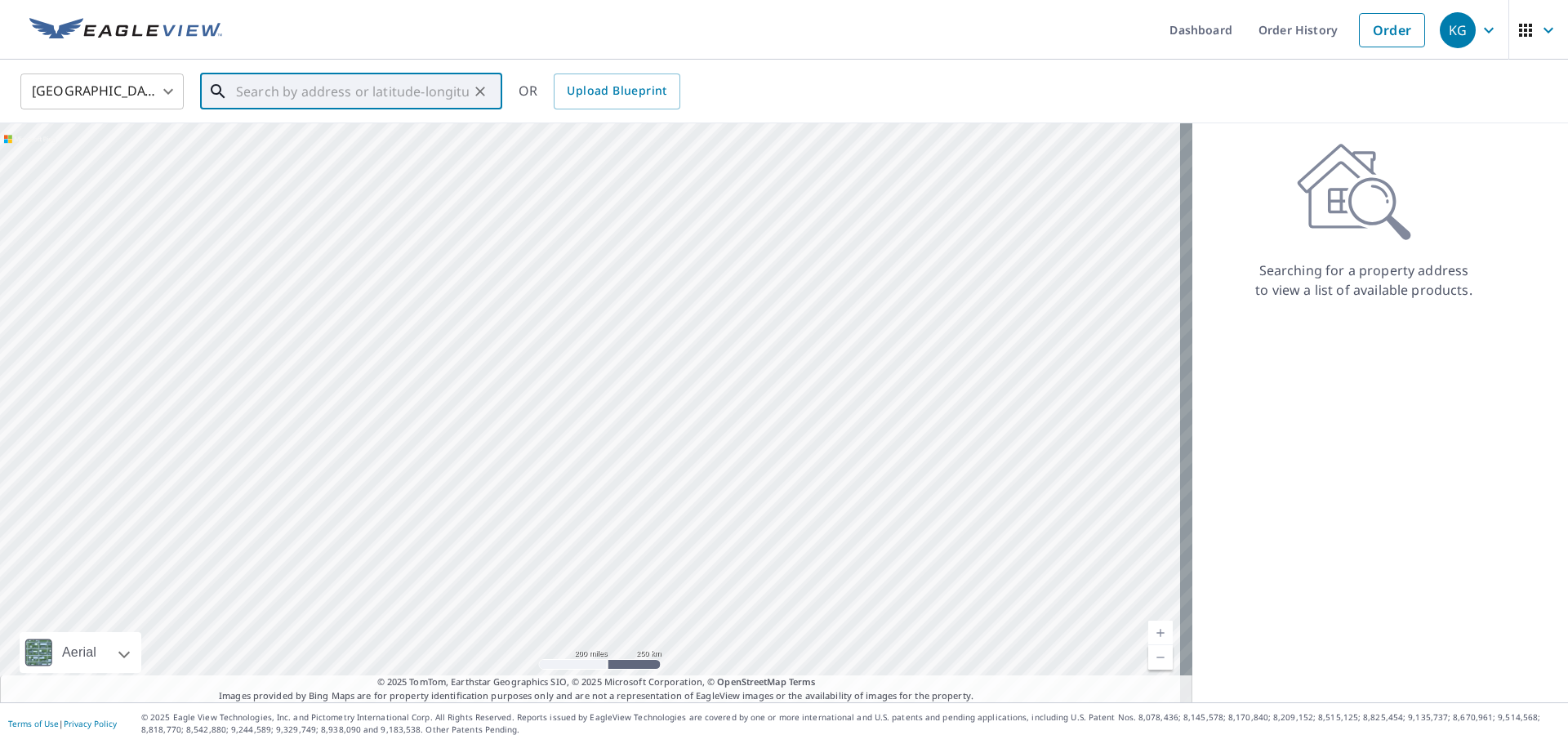
click at [355, 86] on input "text" at bounding box center [352, 91] width 233 height 46
click at [350, 159] on p "[GEOGRAPHIC_DATA]" at bounding box center [361, 156] width 256 height 16
type input "[STREET_ADDRESS]"
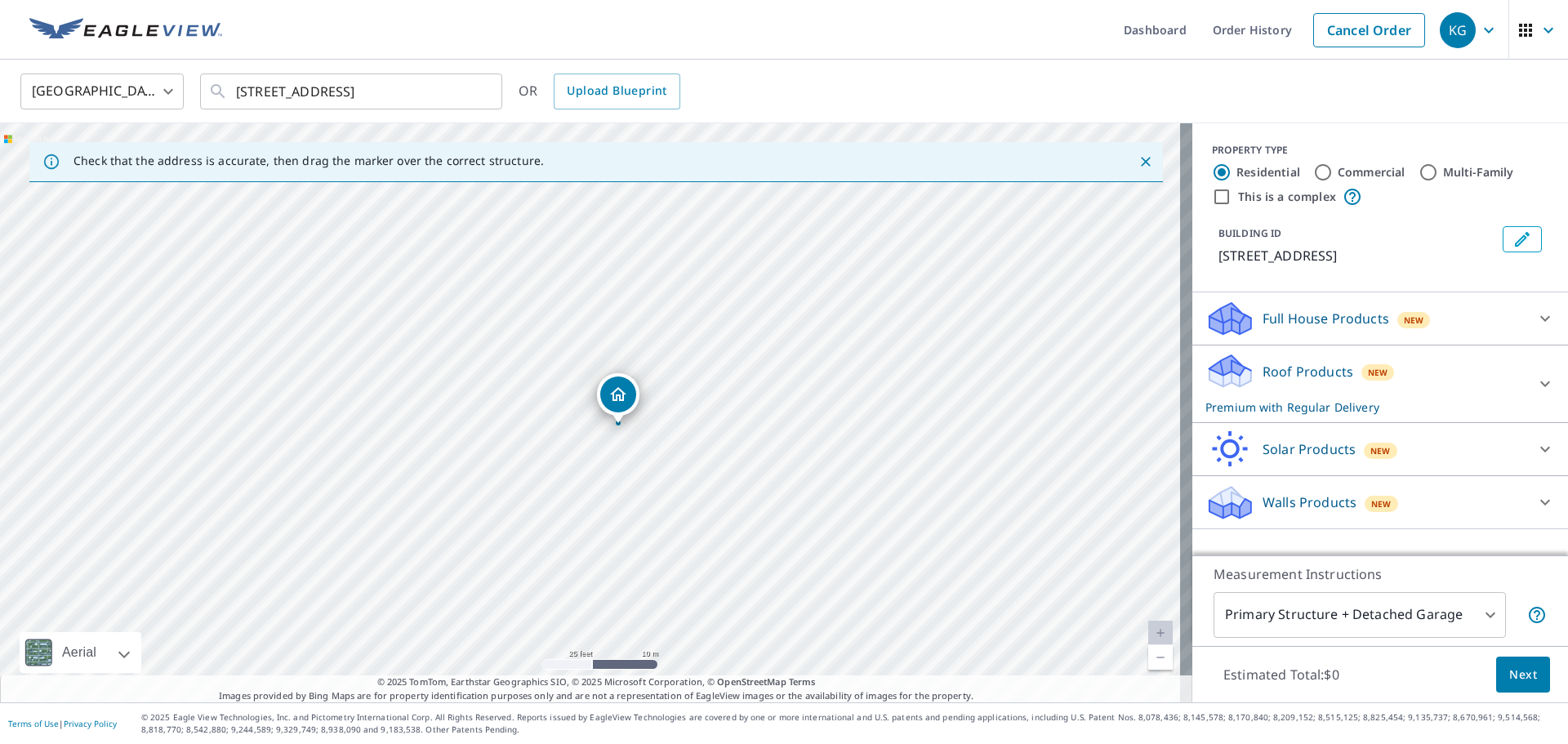
click at [1322, 307] on div "Full House Products New" at bounding box center [1365, 319] width 321 height 38
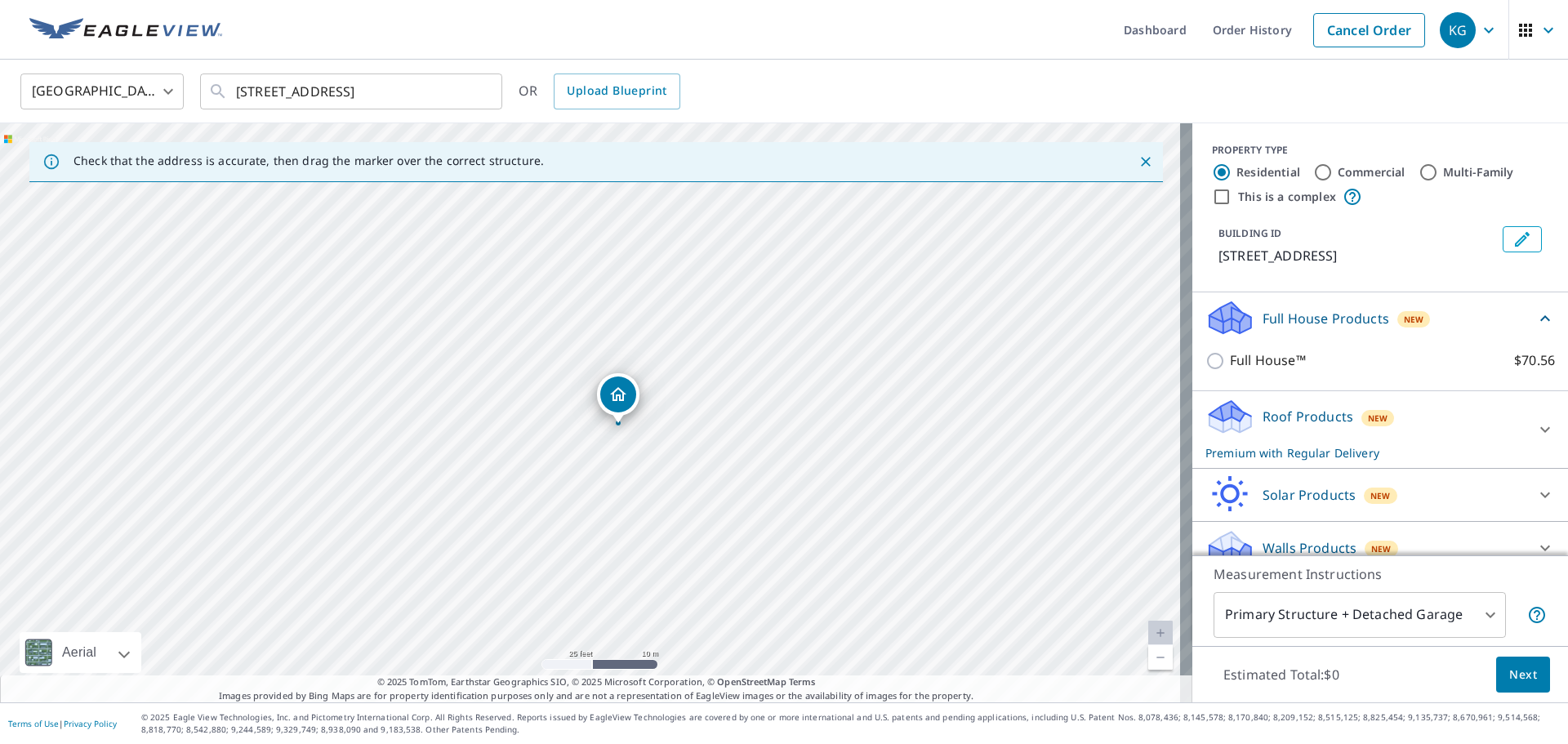
click at [1264, 437] on div "Roof Products New Premium with Regular Delivery" at bounding box center [1365, 429] width 321 height 64
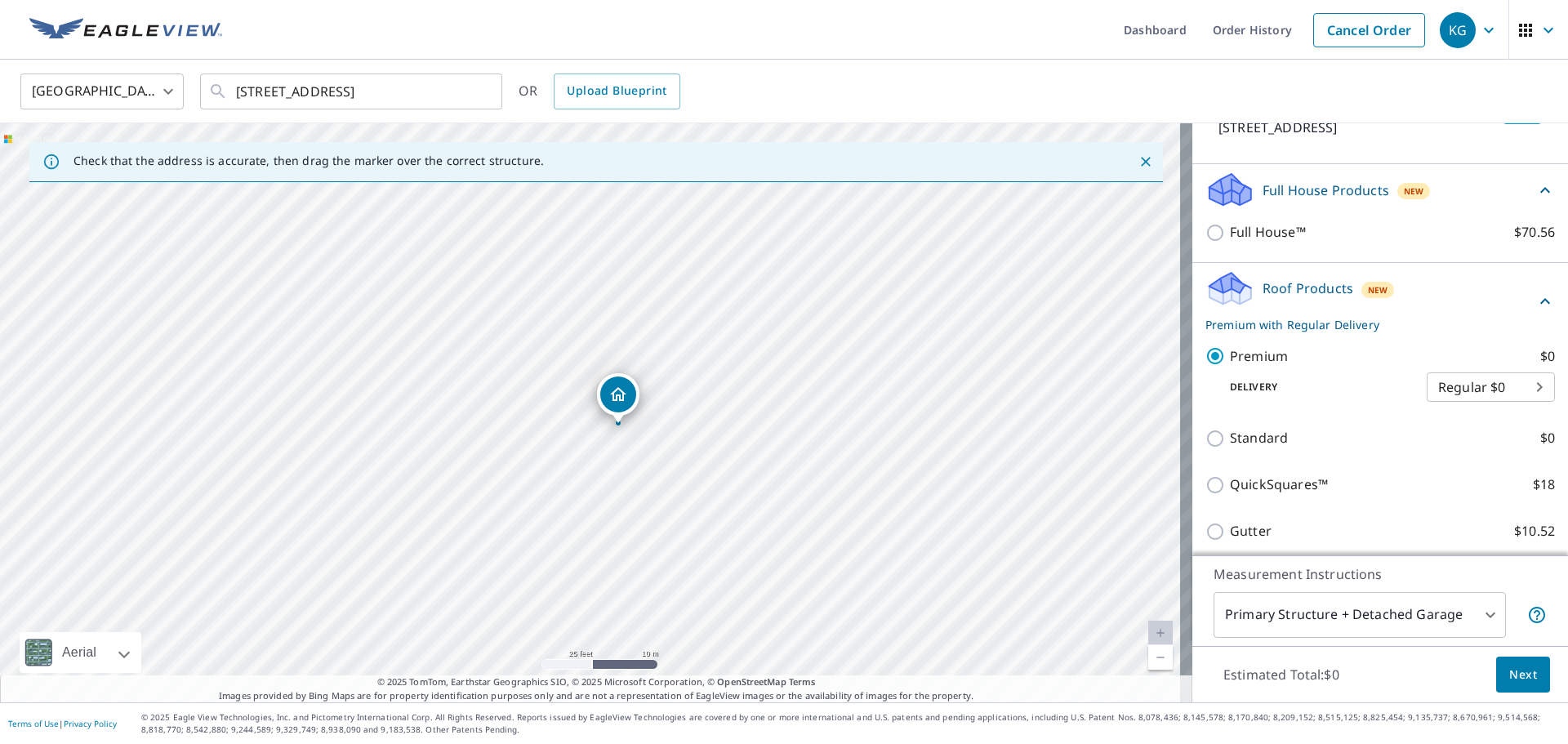
scroll to position [164, 0]
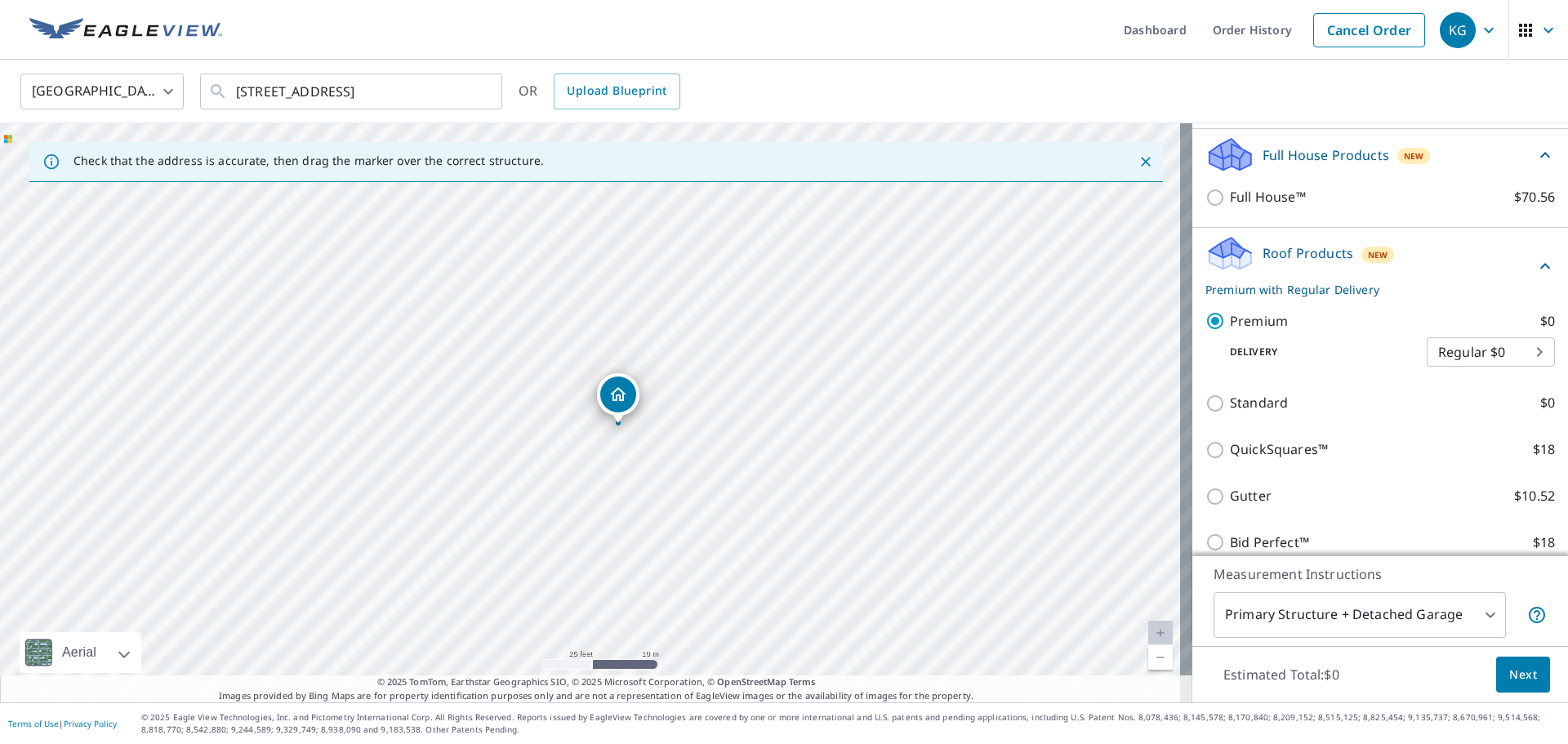
click at [1509, 665] on span "Next" at bounding box center [1523, 675] width 28 height 20
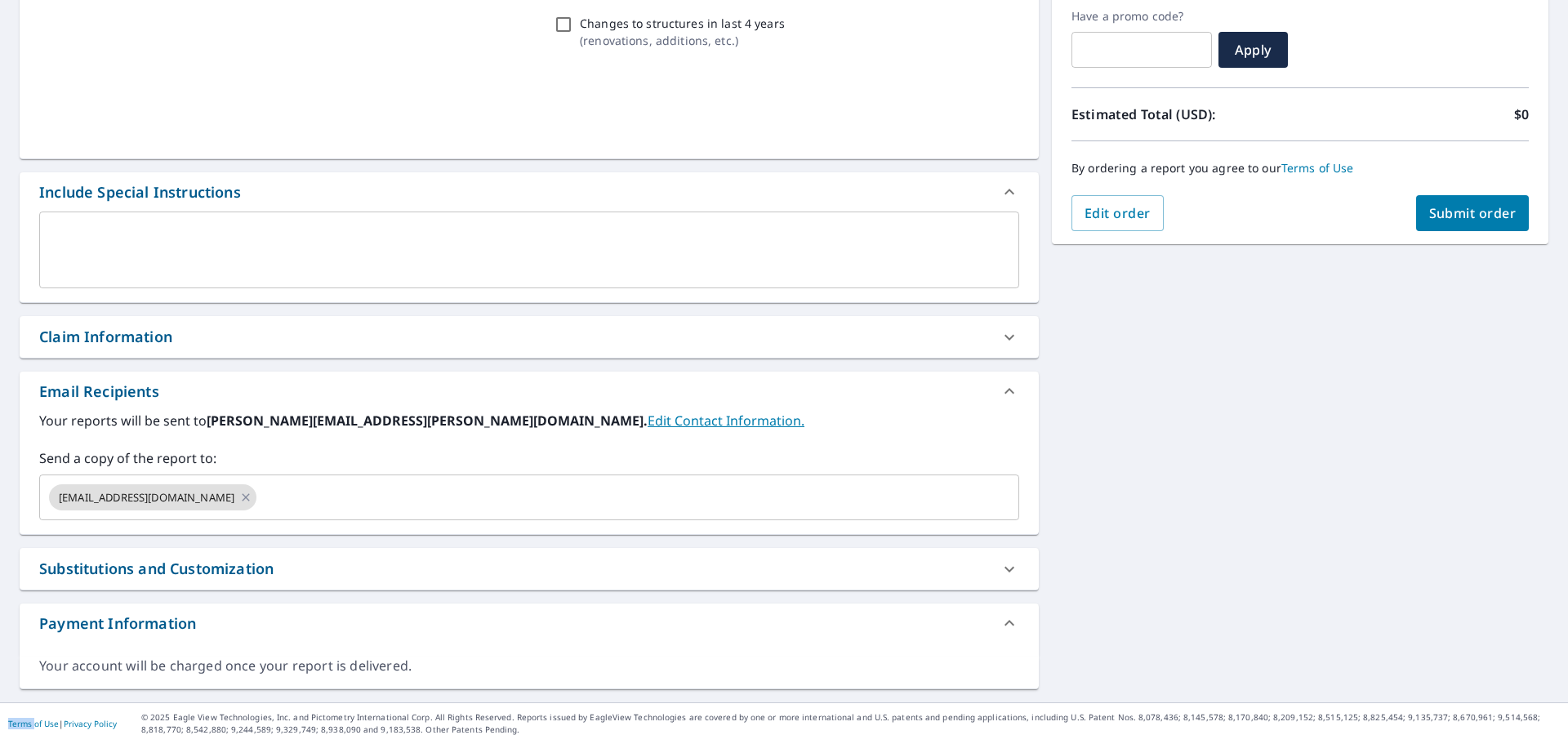
scroll to position [277, 0]
click at [200, 325] on div "Claim Information" at bounding box center [528, 336] width 1019 height 41
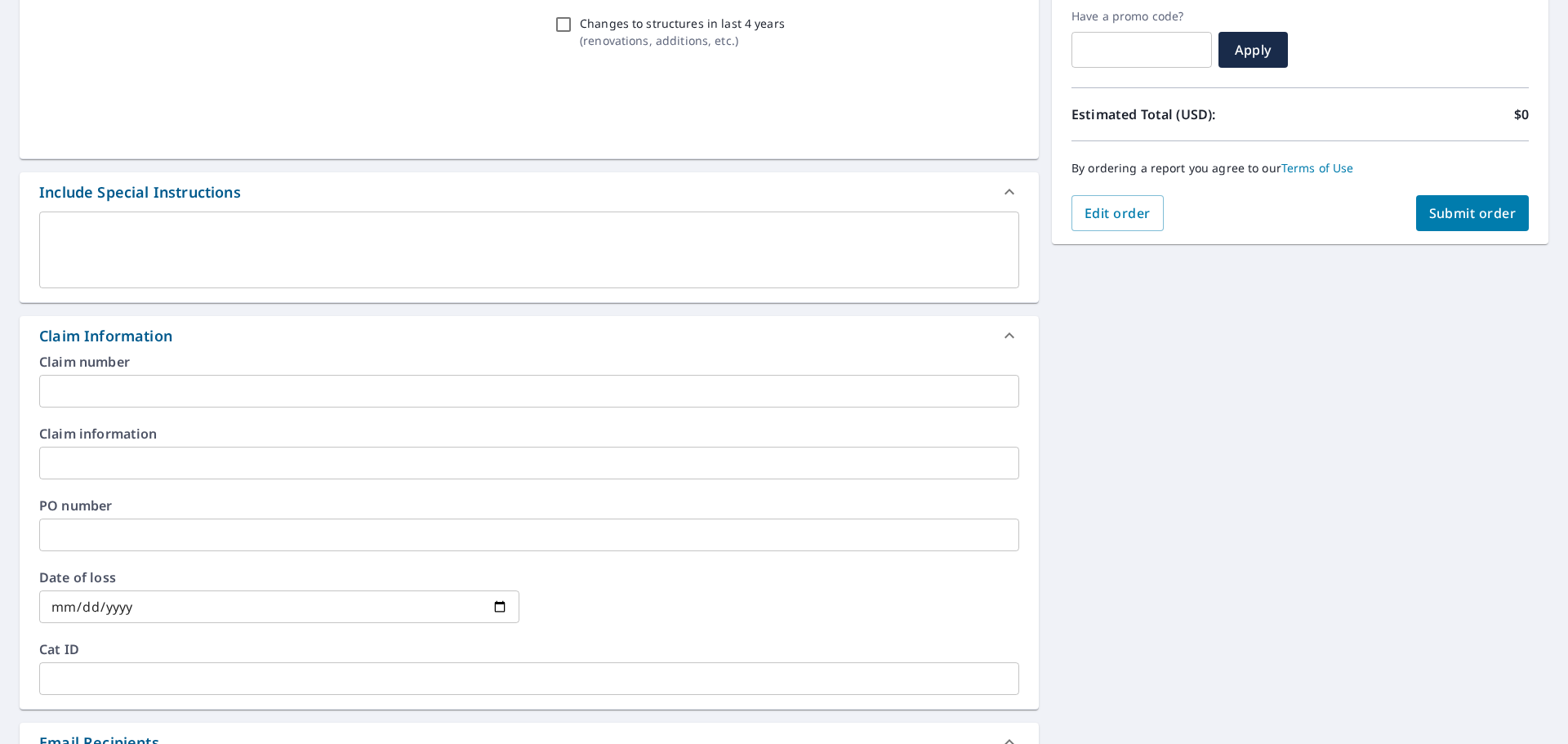
click at [239, 384] on input "text" at bounding box center [529, 391] width 980 height 33
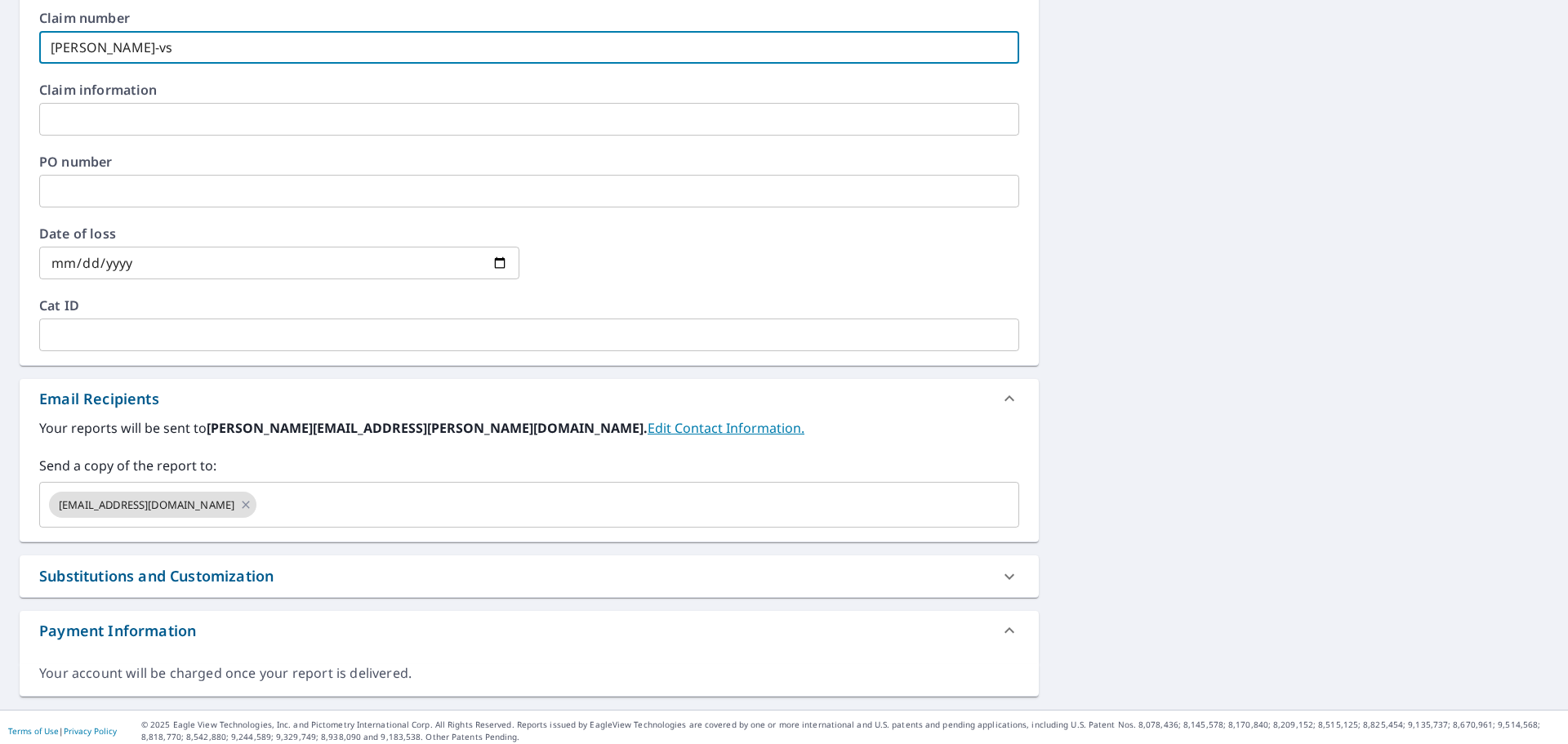
scroll to position [628, 0]
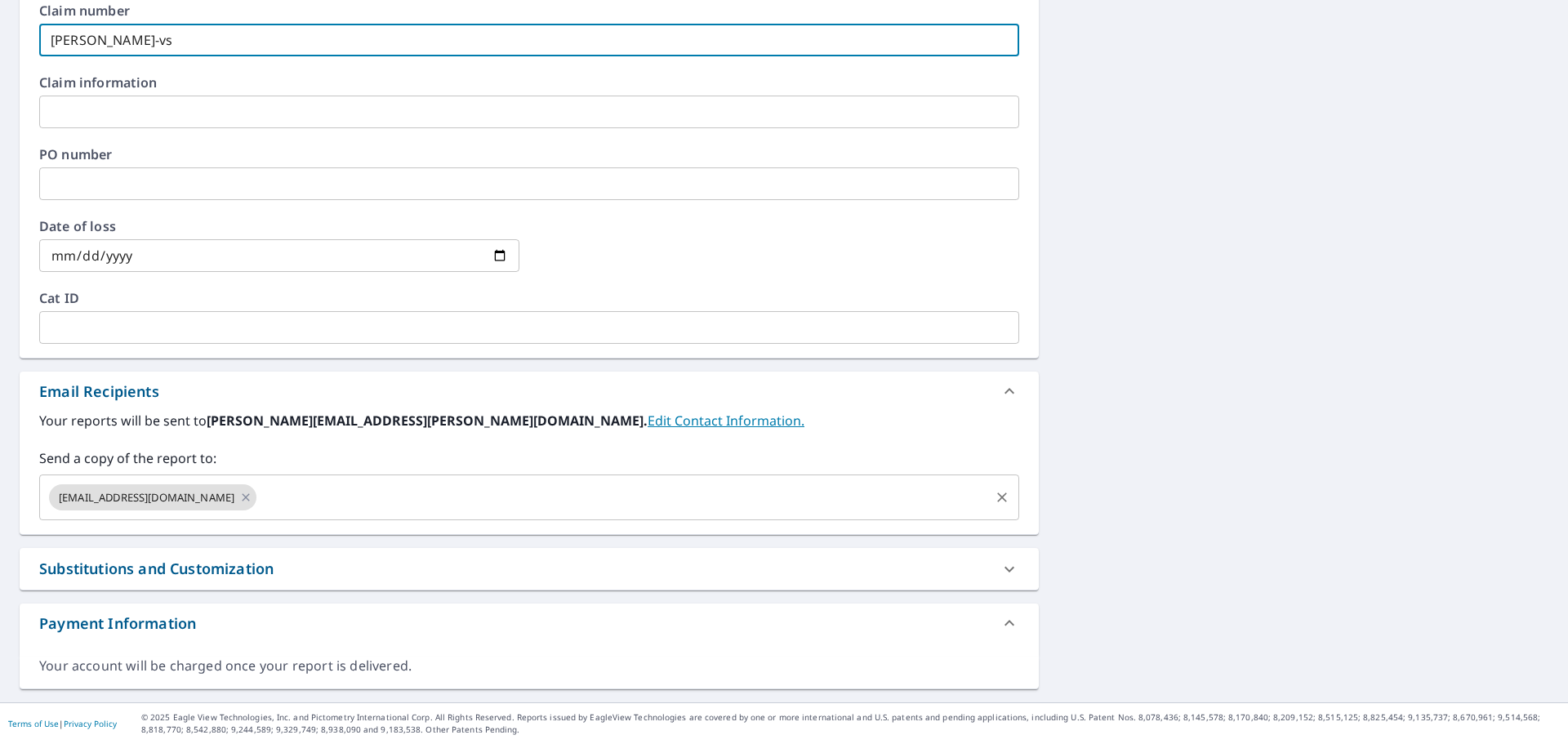
type input "[PERSON_NAME]-vs"
click at [283, 491] on input "text" at bounding box center [623, 498] width 729 height 31
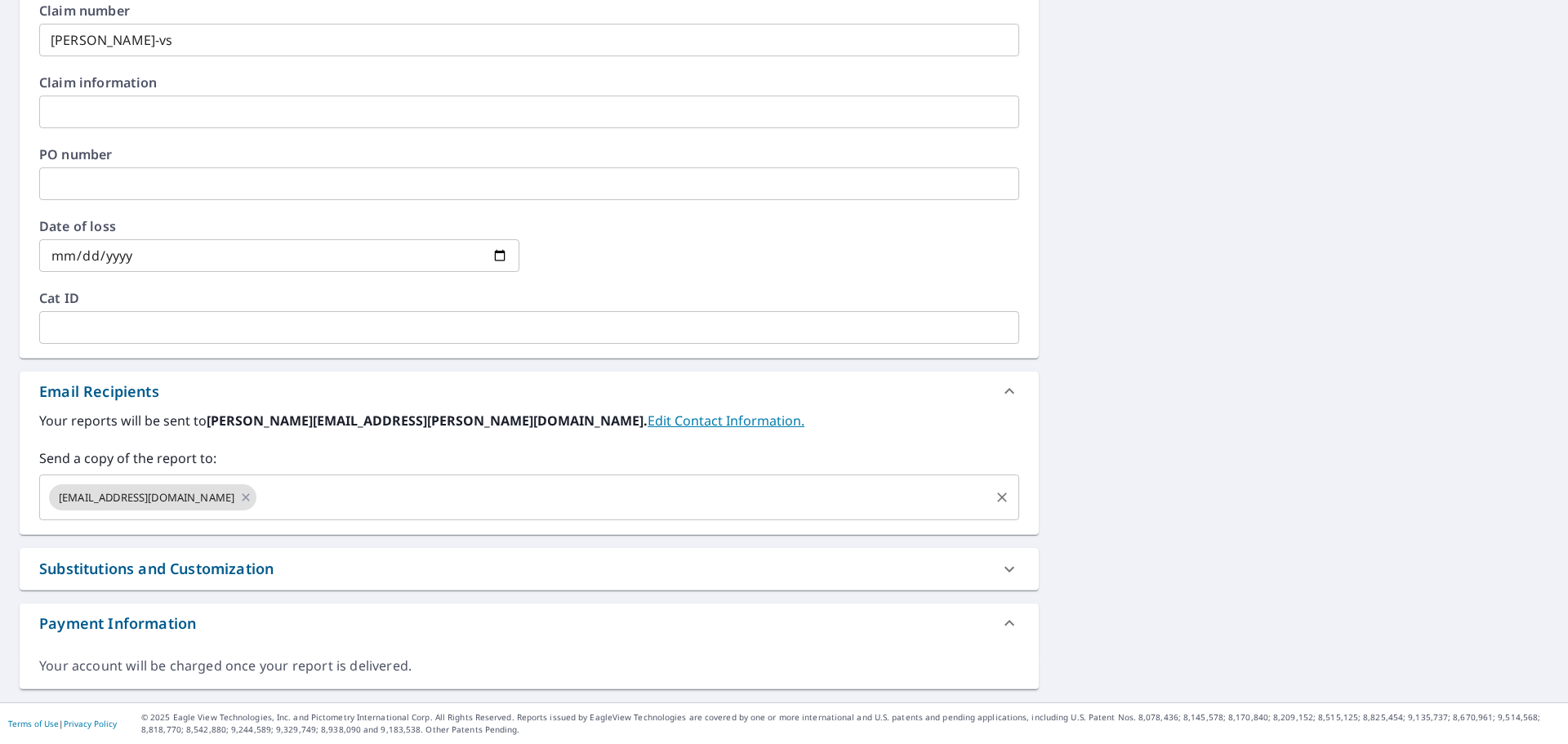
click at [259, 485] on input "text" at bounding box center [623, 498] width 729 height 31
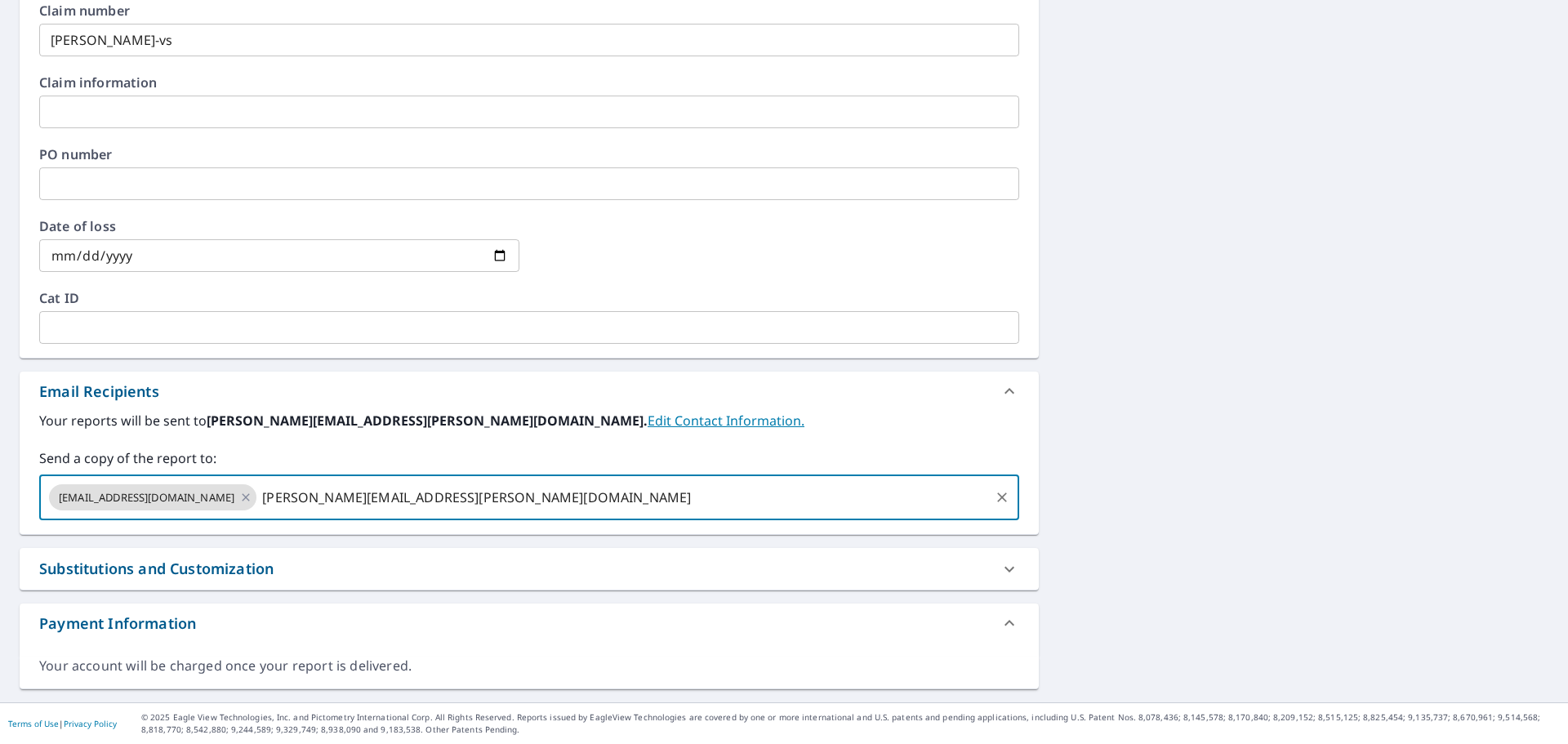
type input "[PERSON_NAME][EMAIL_ADDRESS][PERSON_NAME][DOMAIN_NAME]"
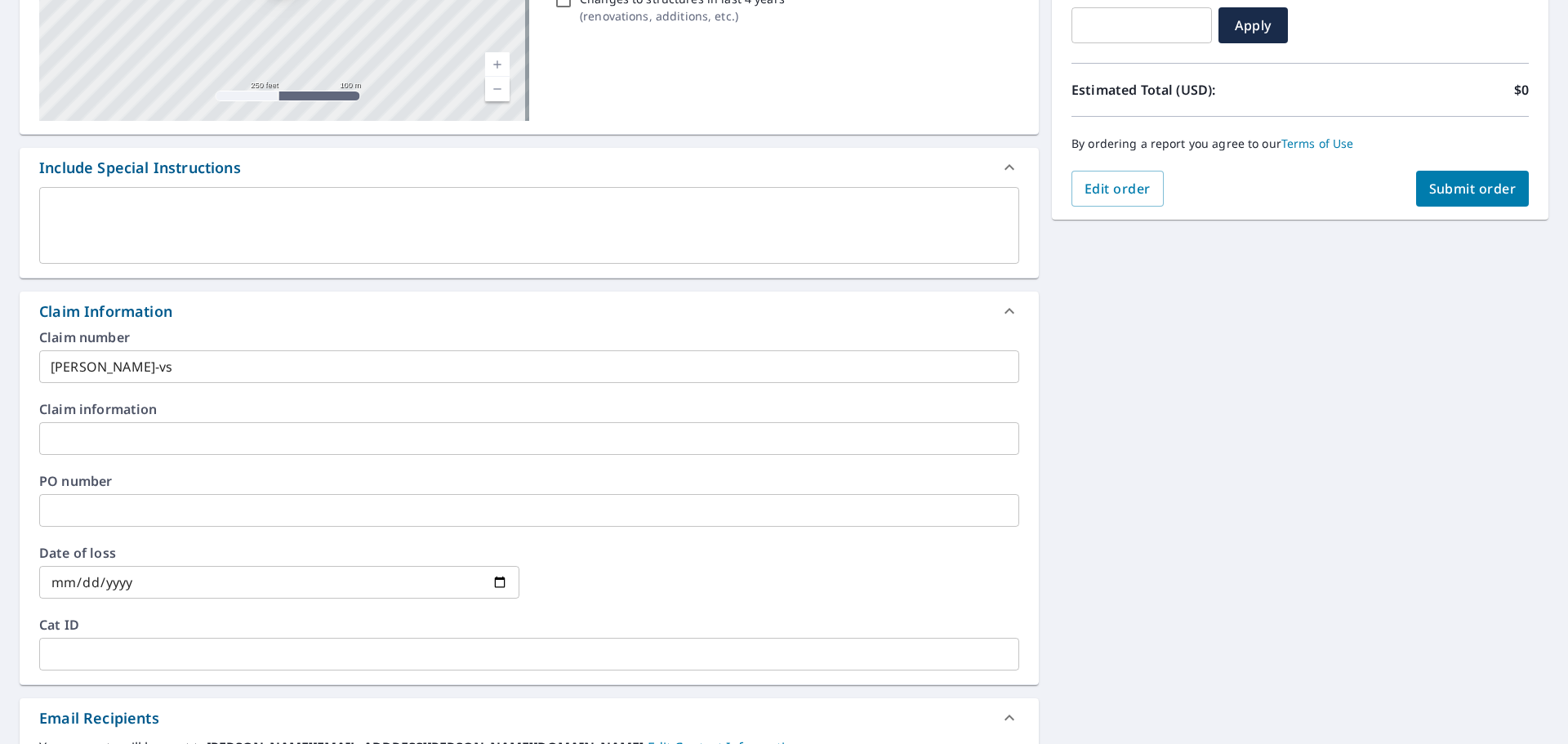
click at [1461, 190] on span "Submit order" at bounding box center [1473, 189] width 88 height 18
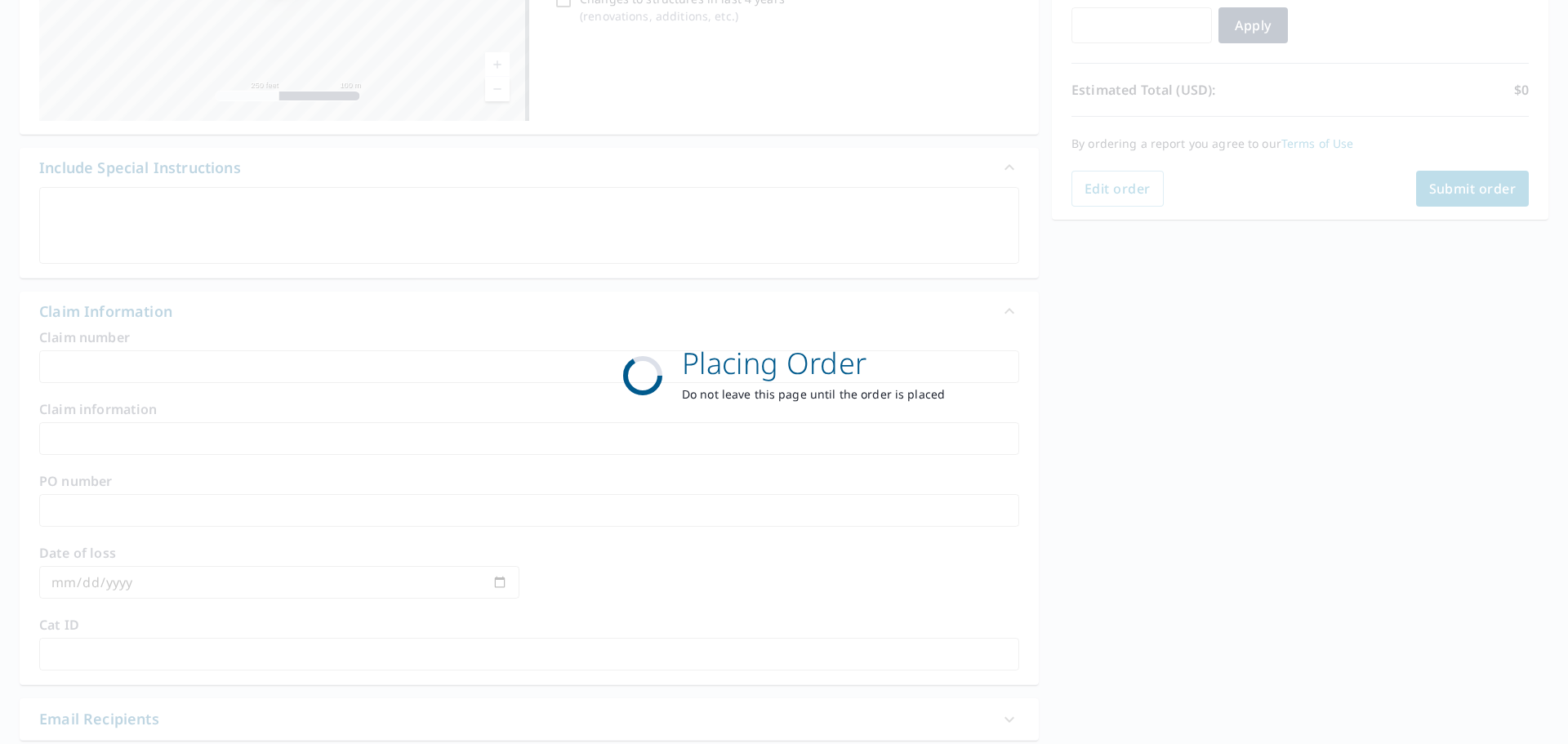
scroll to position [218, 0]
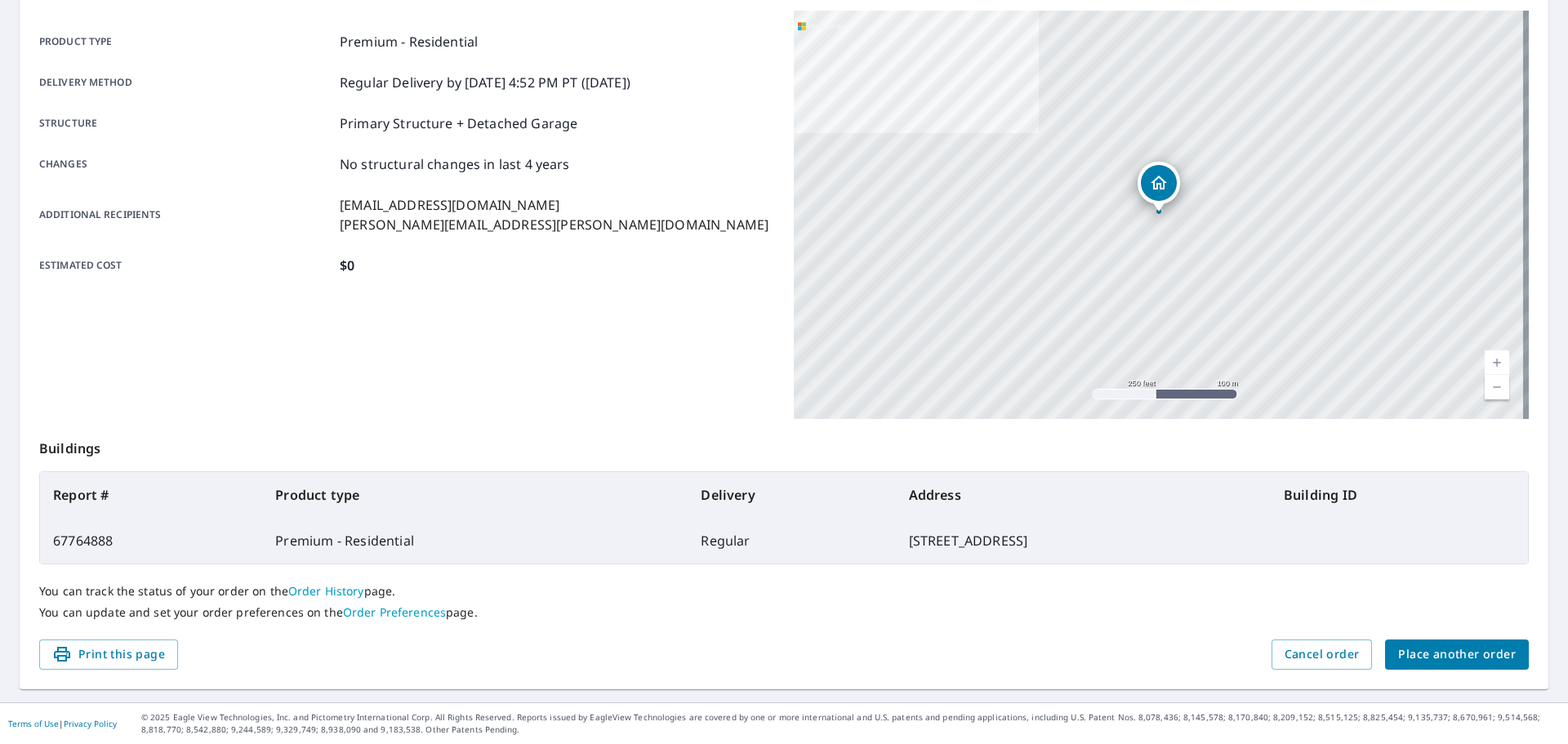
click at [1420, 647] on span "Place another order" at bounding box center [1456, 654] width 117 height 20
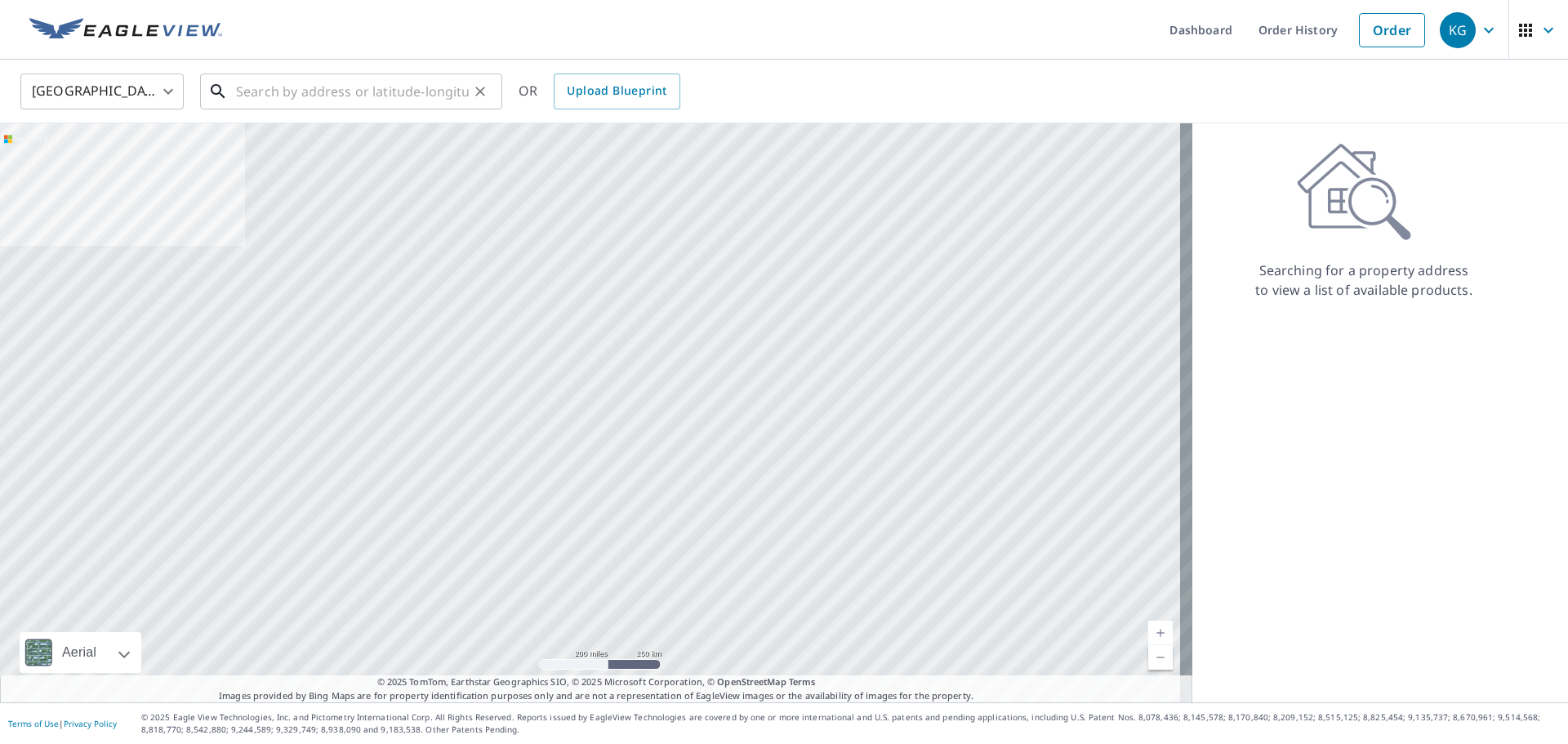
click at [345, 98] on input "text" at bounding box center [352, 91] width 233 height 46
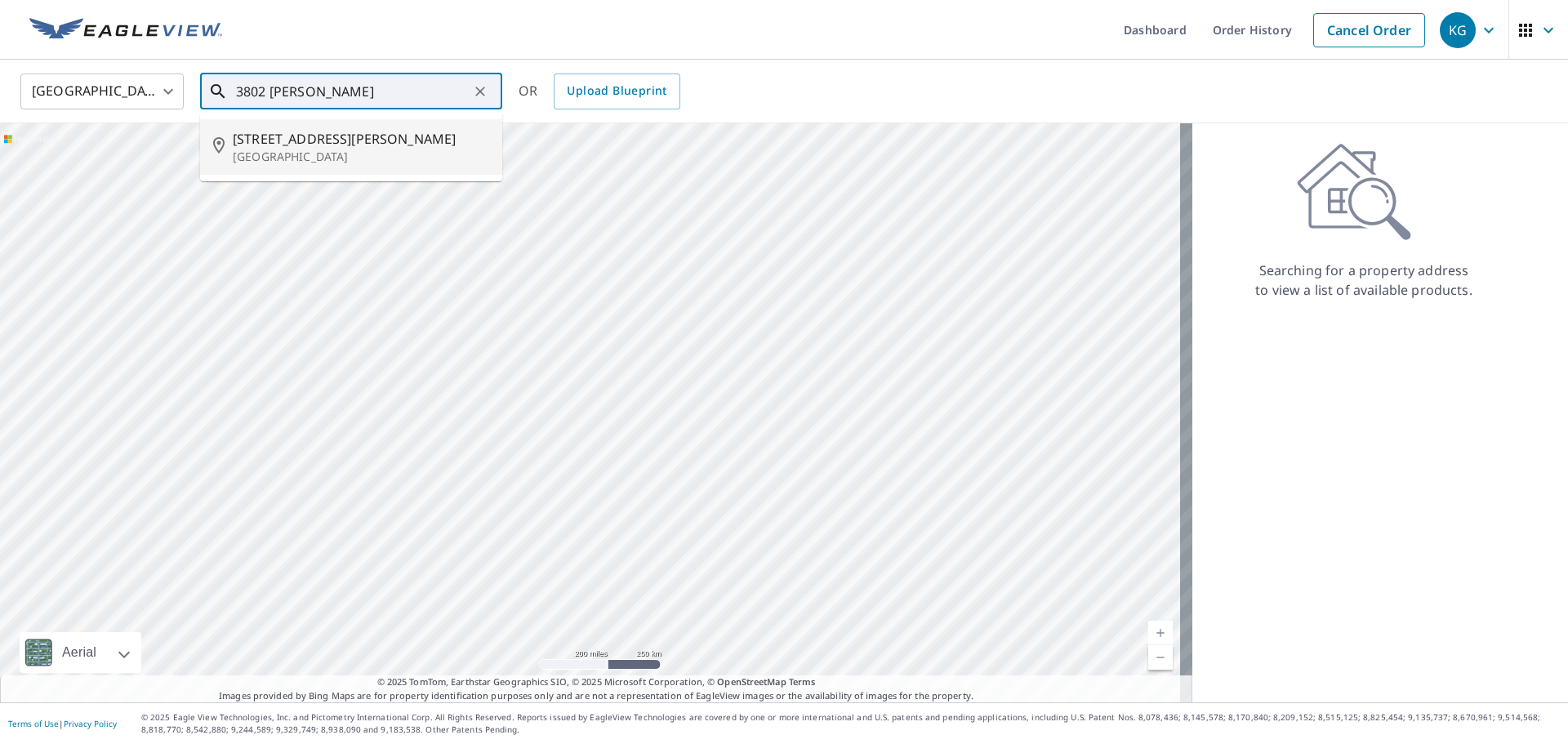
click at [359, 136] on span "[STREET_ADDRESS][PERSON_NAME]" at bounding box center [361, 139] width 256 height 19
type input "[STREET_ADDRESS][PERSON_NAME][PERSON_NAME]"
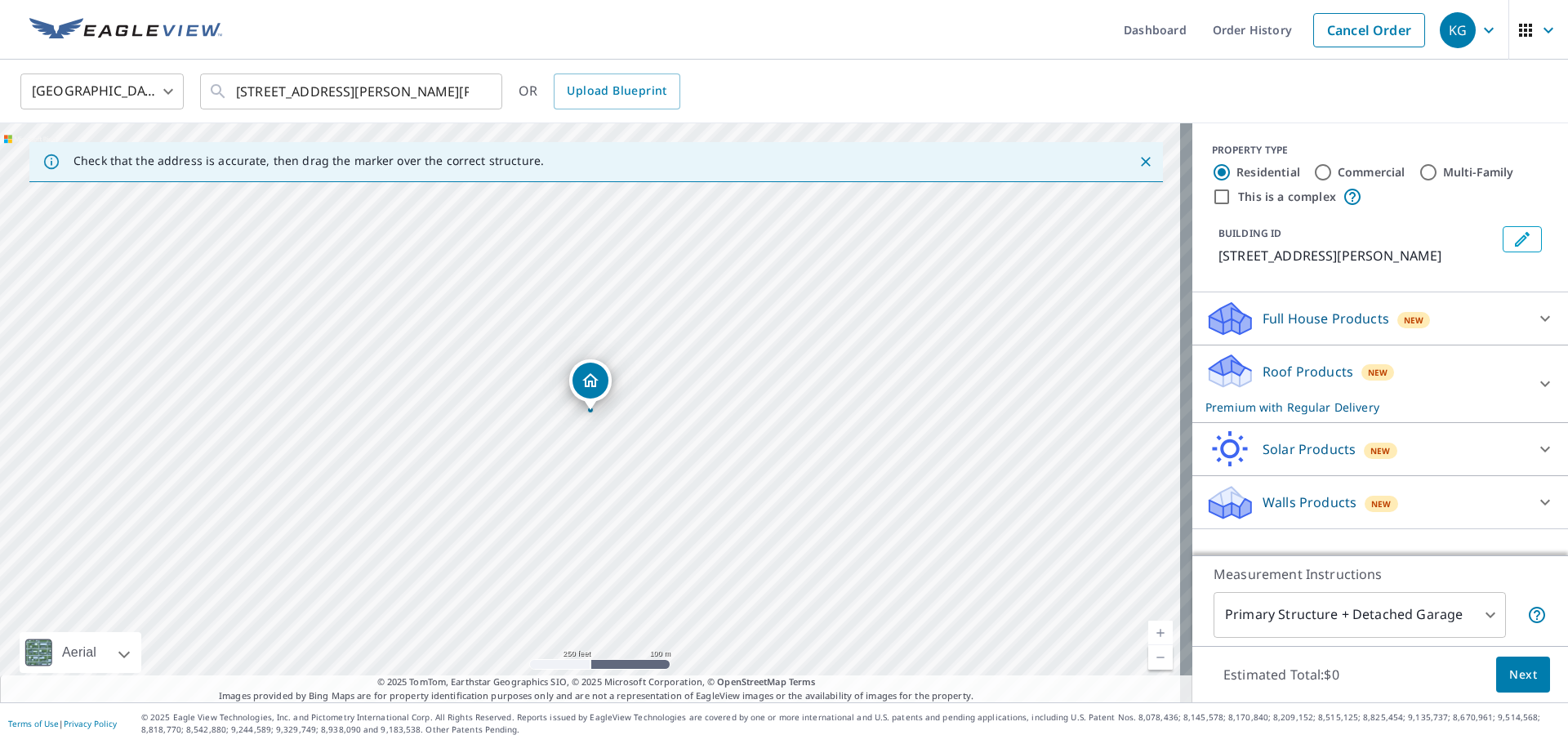
click at [1240, 321] on icon at bounding box center [1246, 324] width 12 height 19
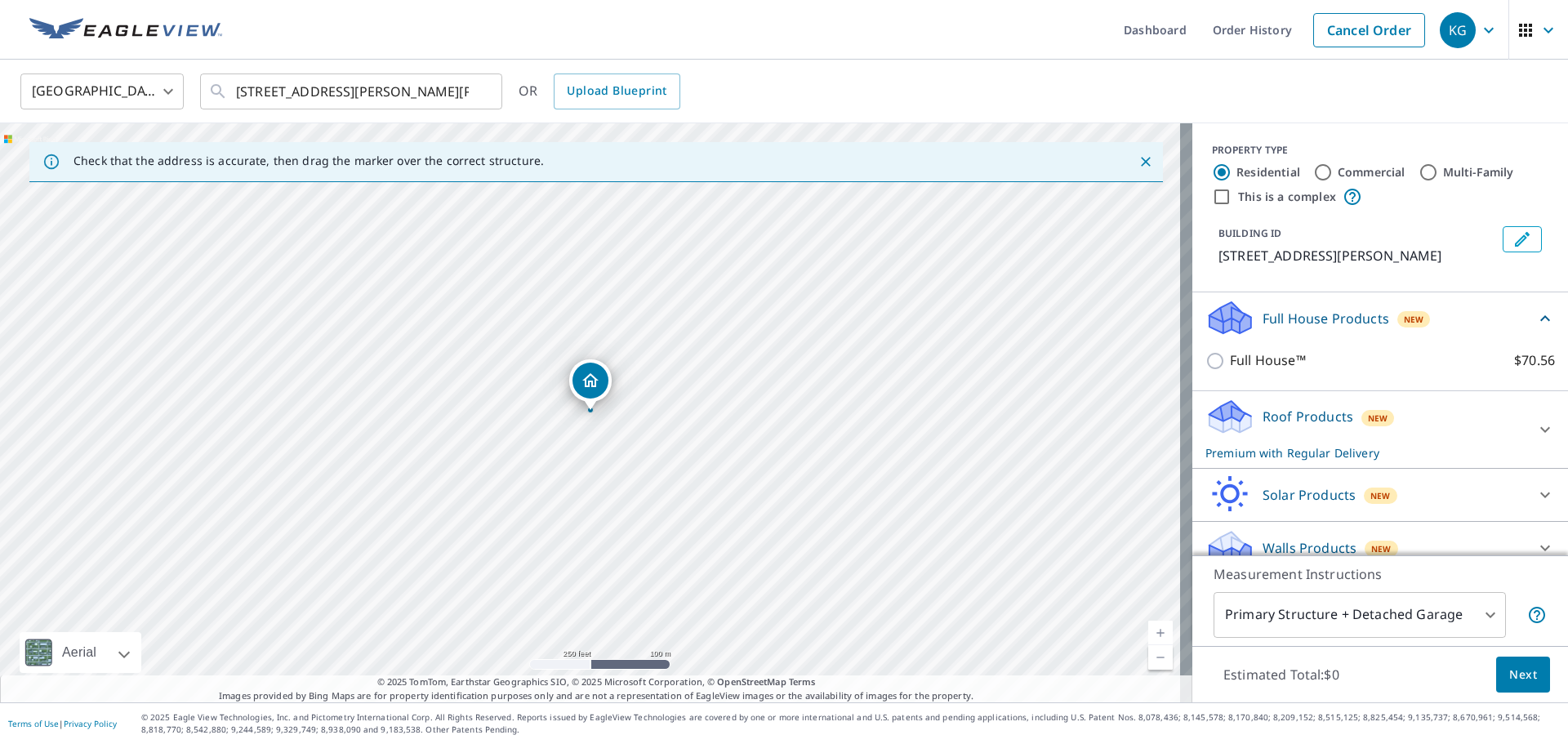
click at [1288, 427] on div "Roof Products New Premium with Regular Delivery" at bounding box center [1365, 429] width 321 height 64
click at [1509, 680] on span "Next" at bounding box center [1523, 675] width 28 height 20
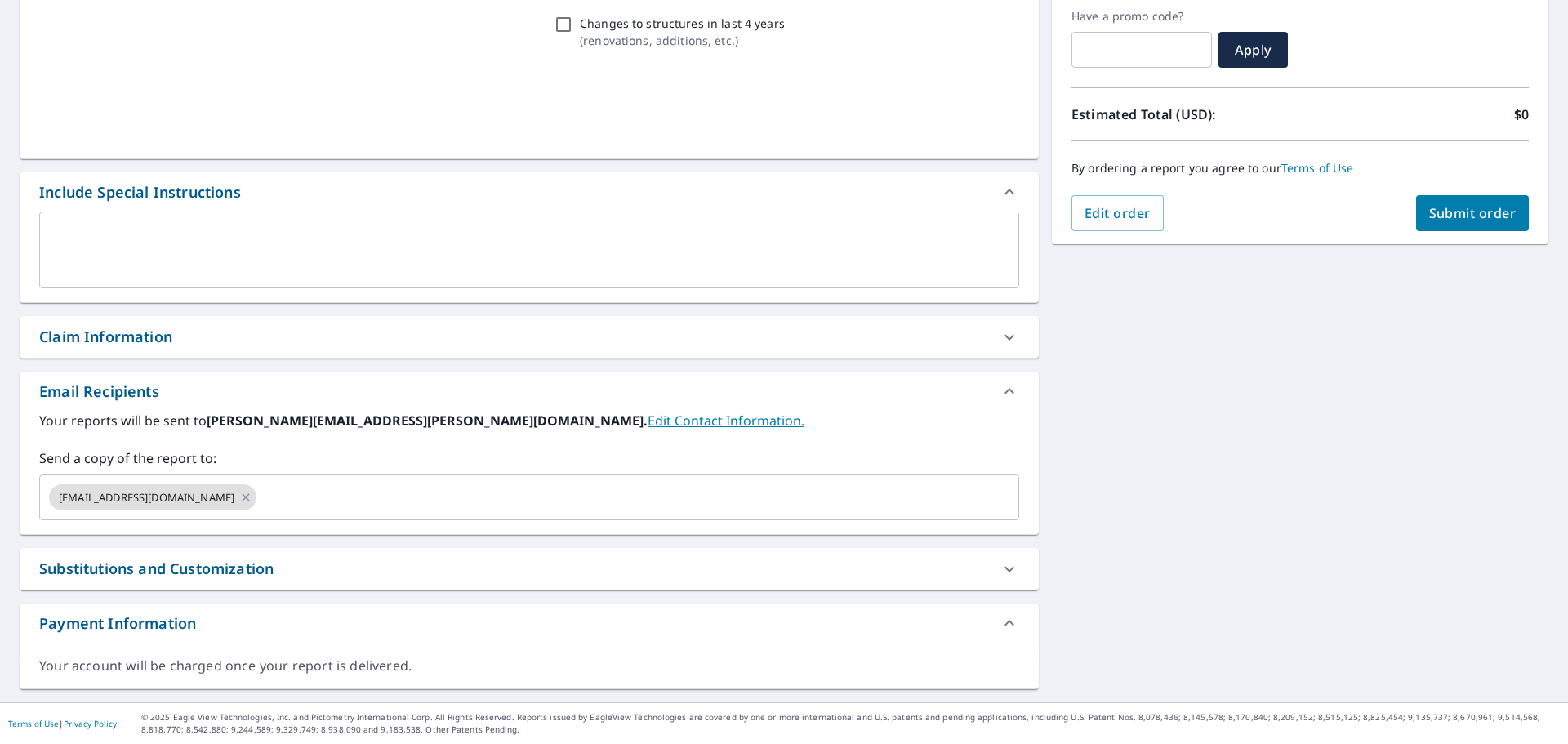
scroll to position [277, 0]
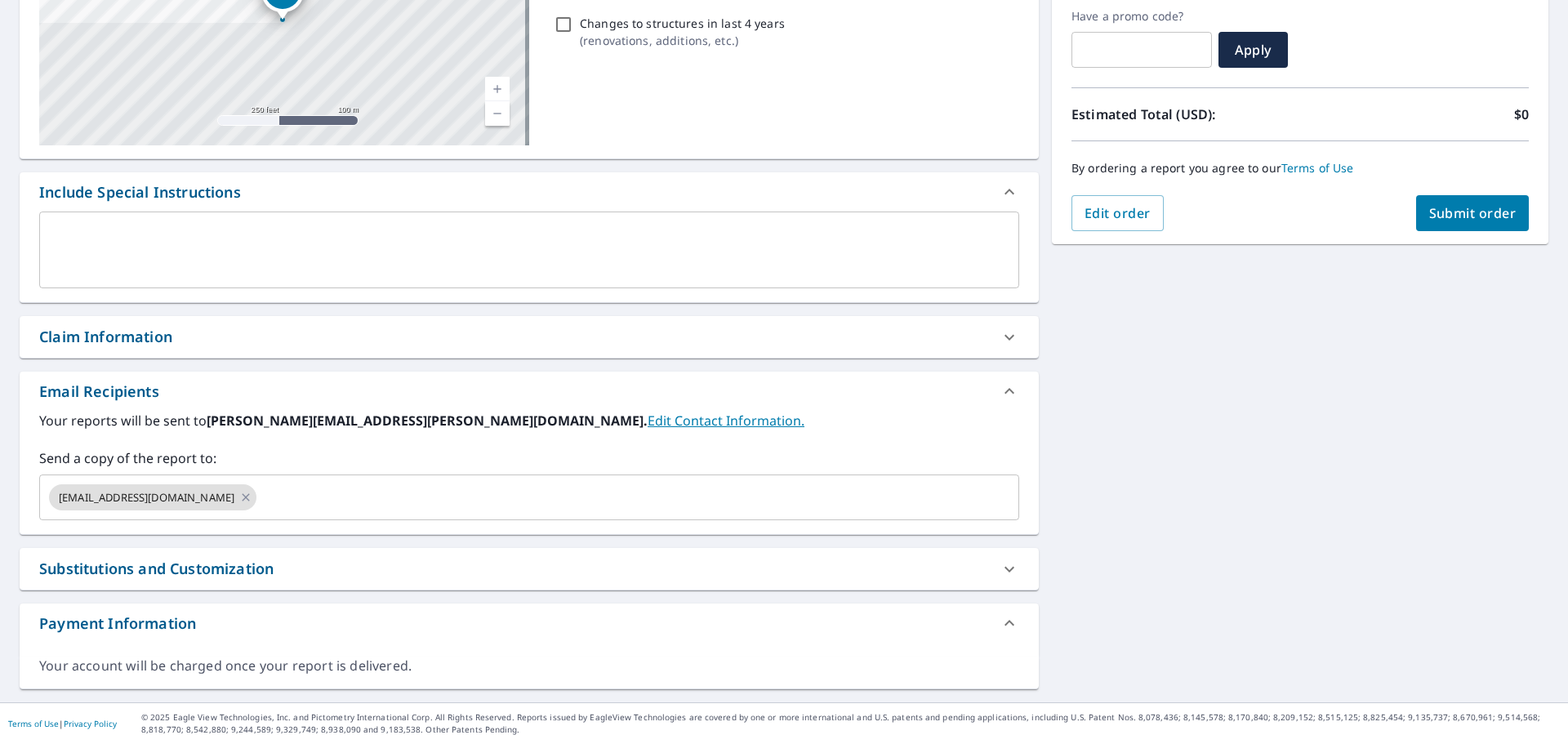
click at [96, 342] on div "Claim Information" at bounding box center [106, 336] width 133 height 22
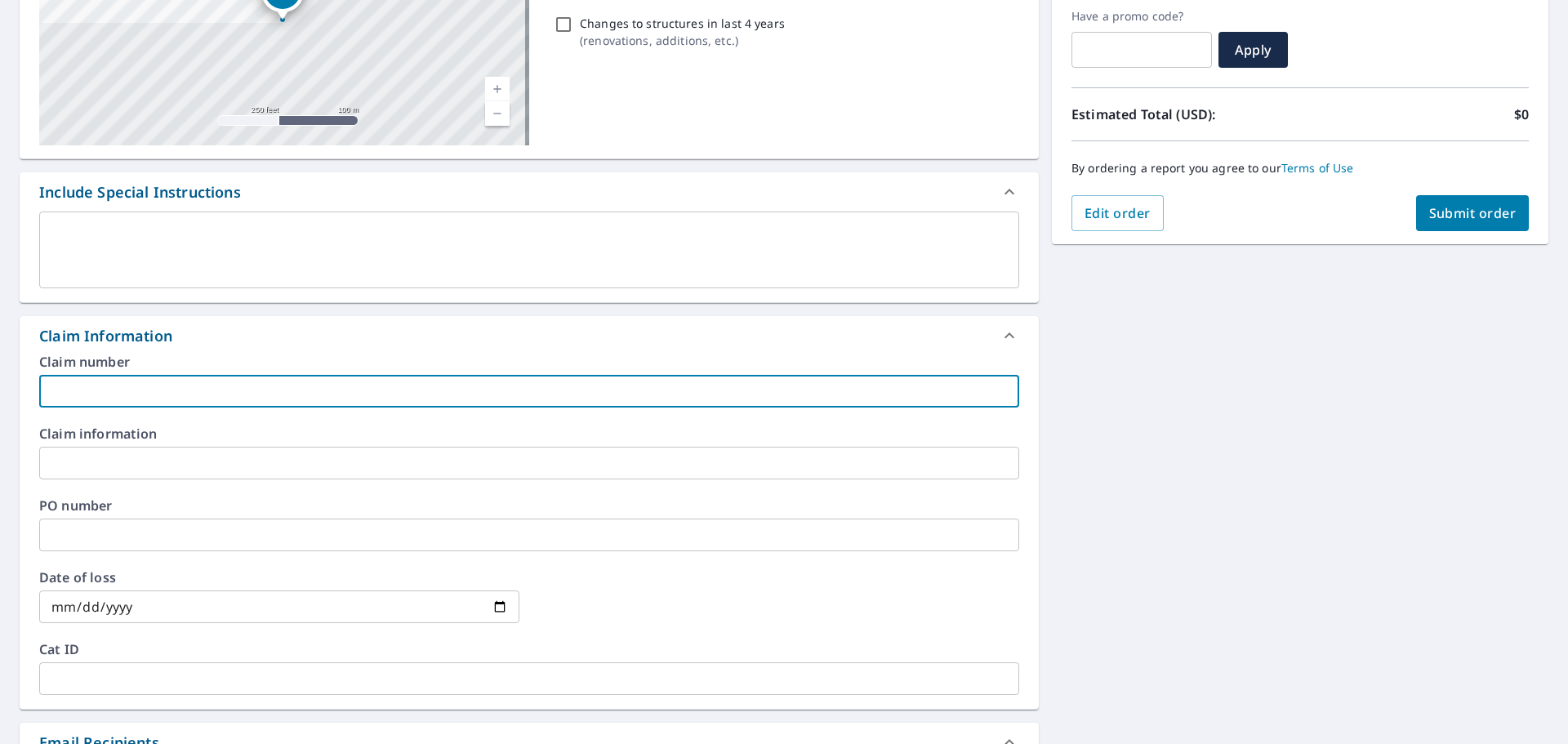
click at [100, 386] on input "text" at bounding box center [529, 391] width 980 height 33
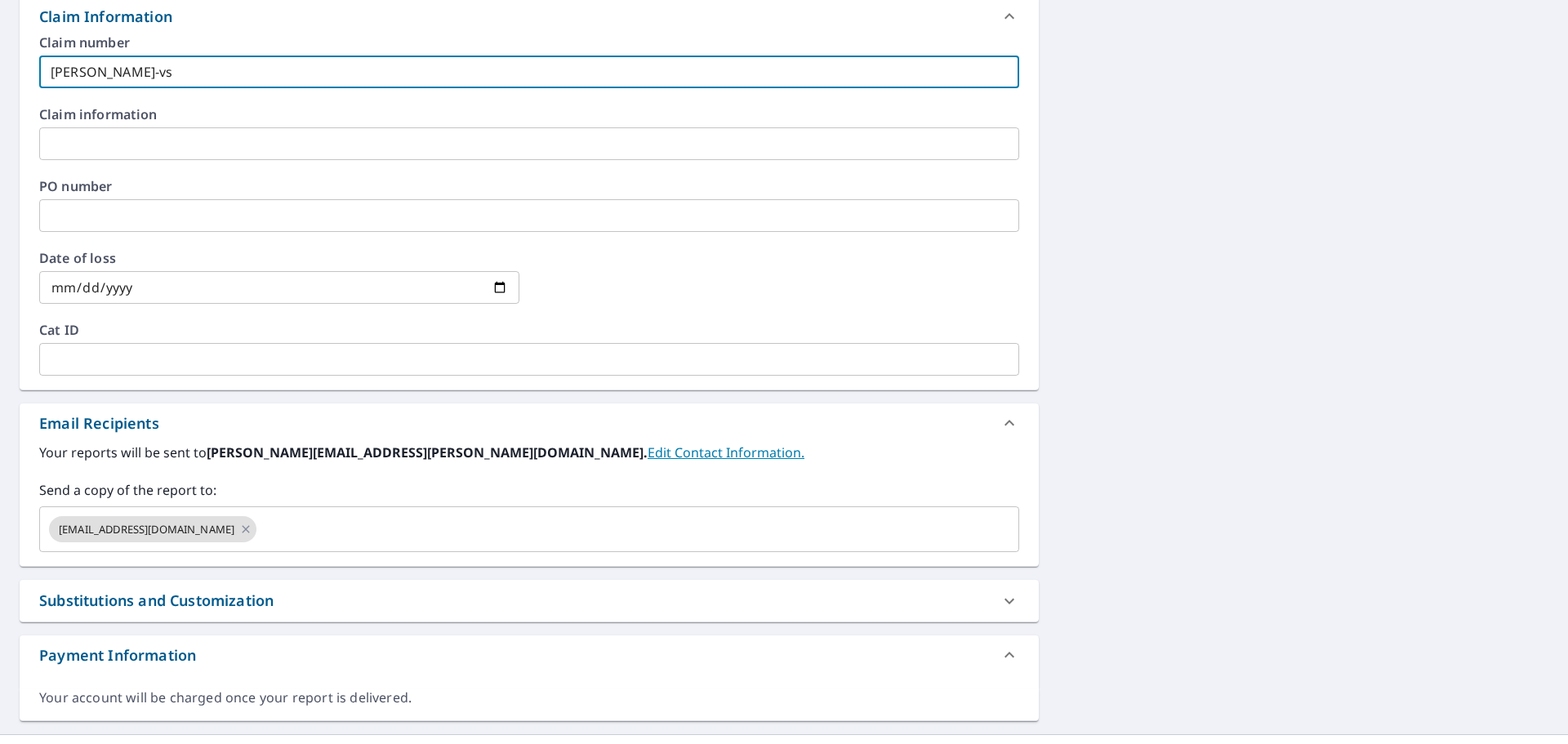
scroll to position [603, 0]
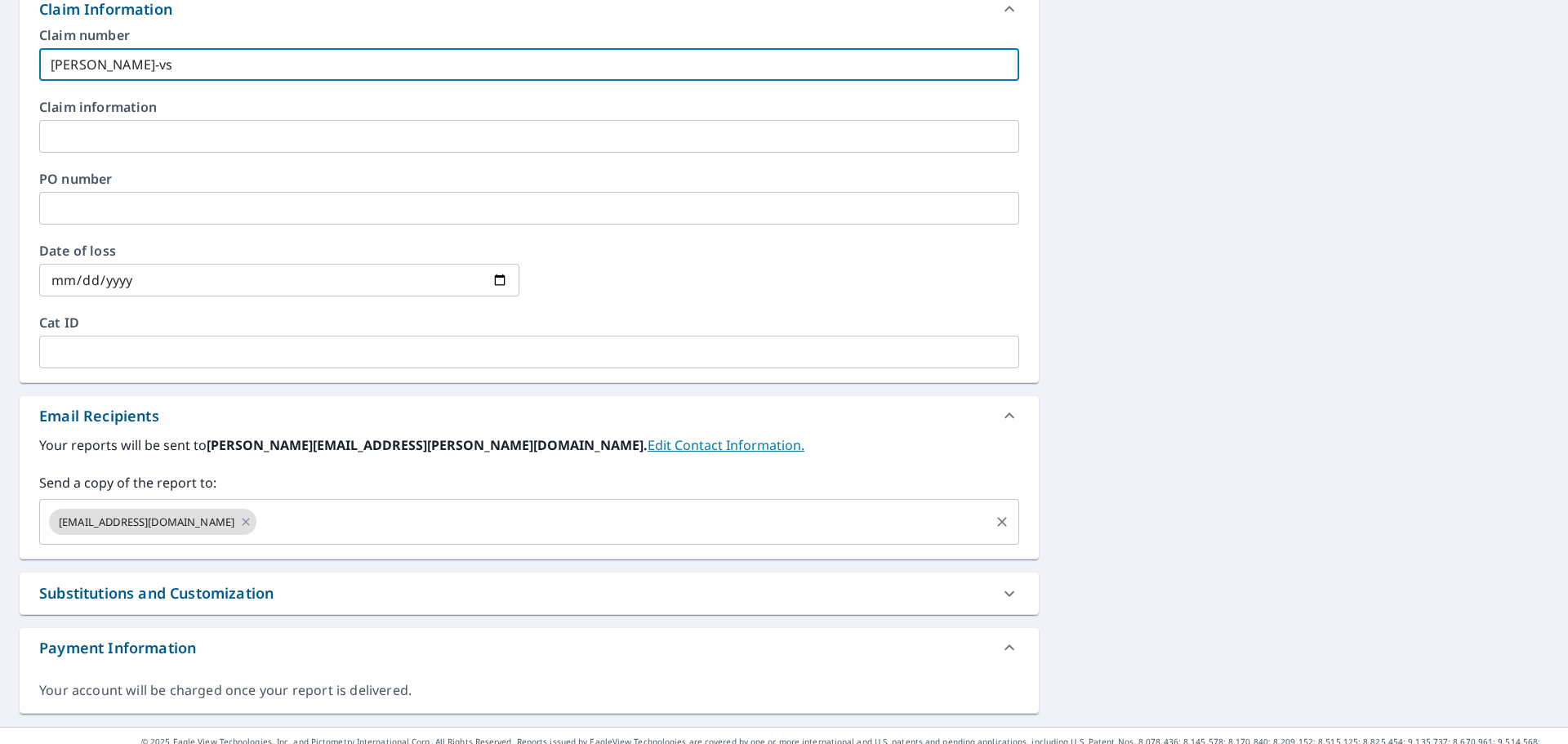
type input "[PERSON_NAME]-vs"
click at [259, 511] on input "text" at bounding box center [623, 522] width 729 height 31
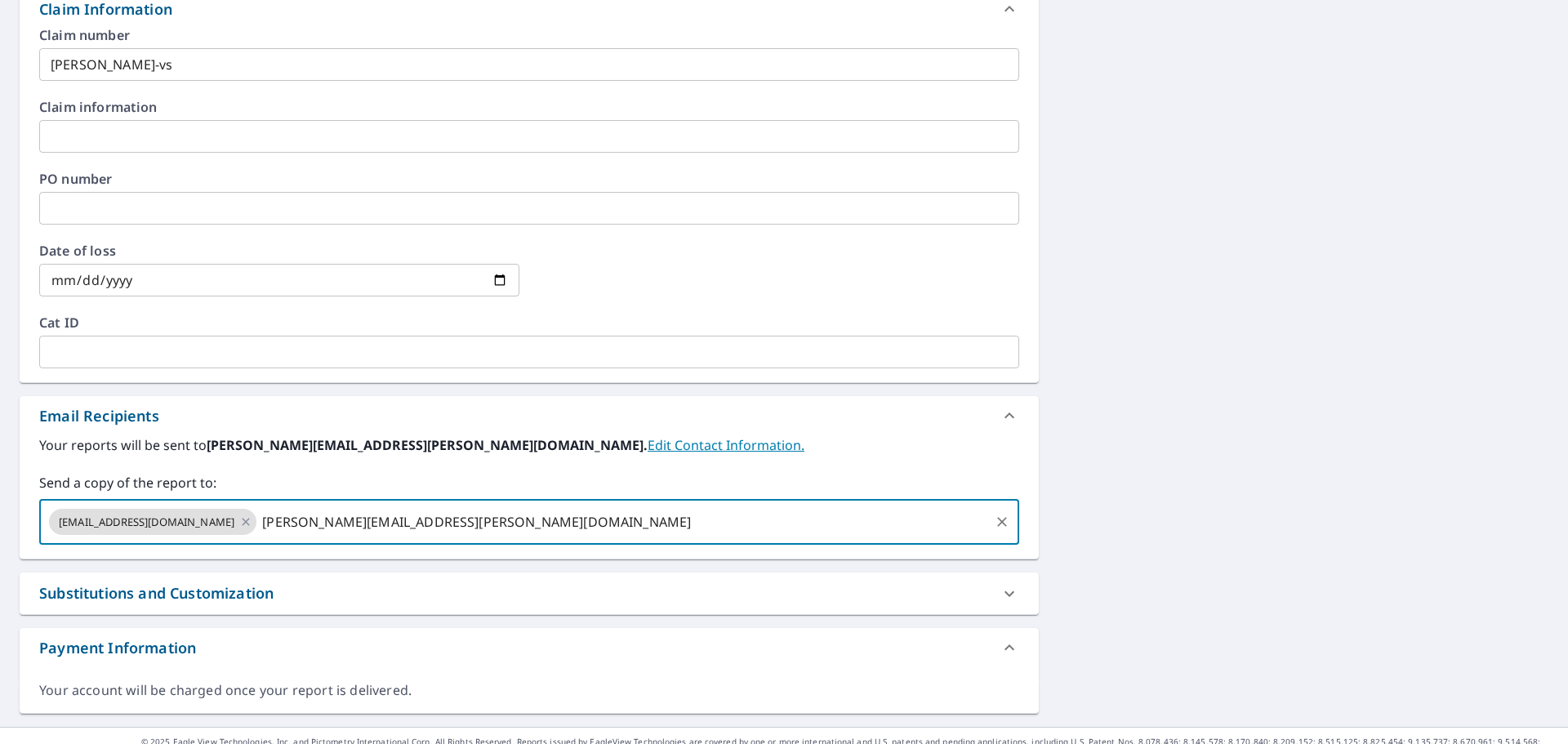
type input "[PERSON_NAME][EMAIL_ADDRESS][PERSON_NAME][DOMAIN_NAME]"
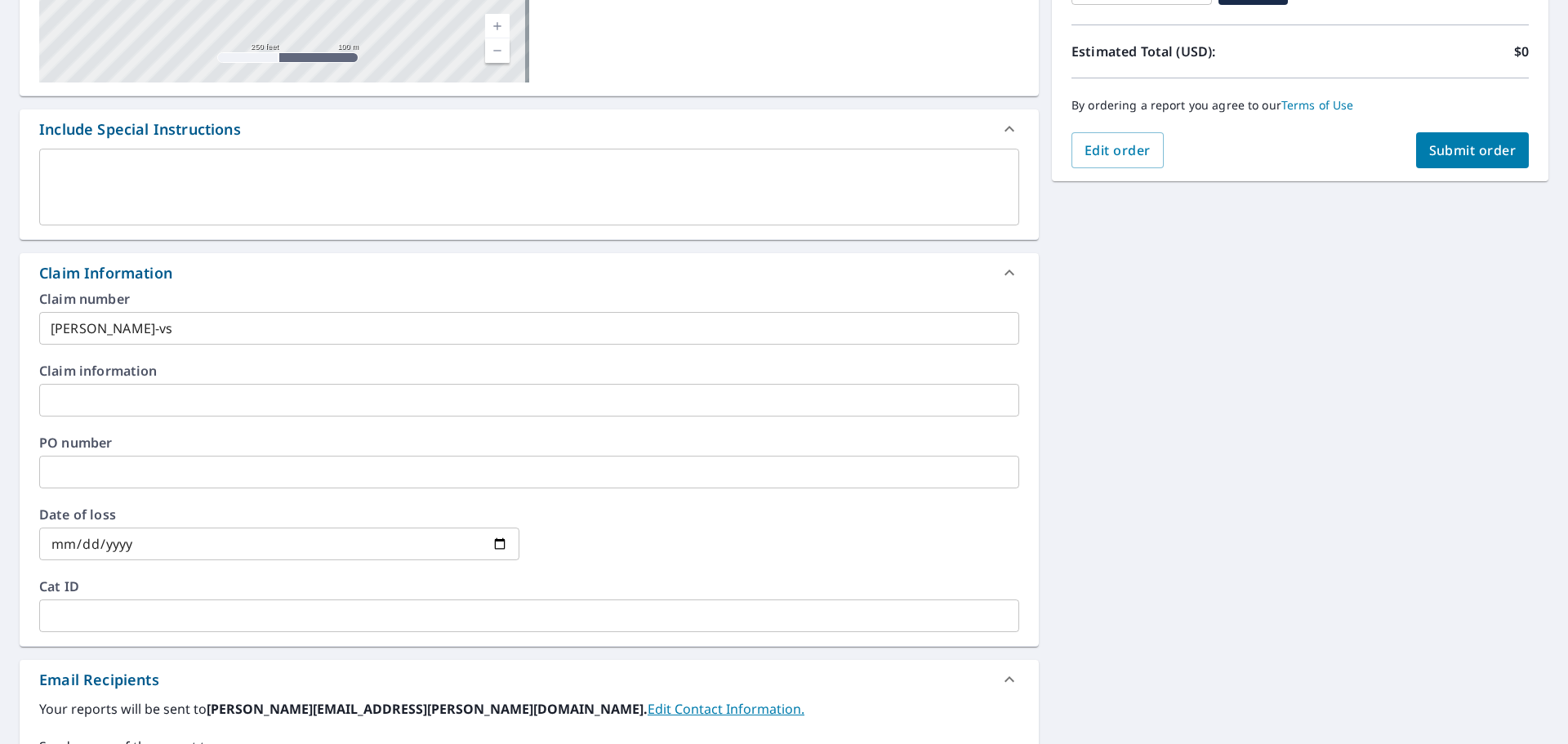
scroll to position [277, 0]
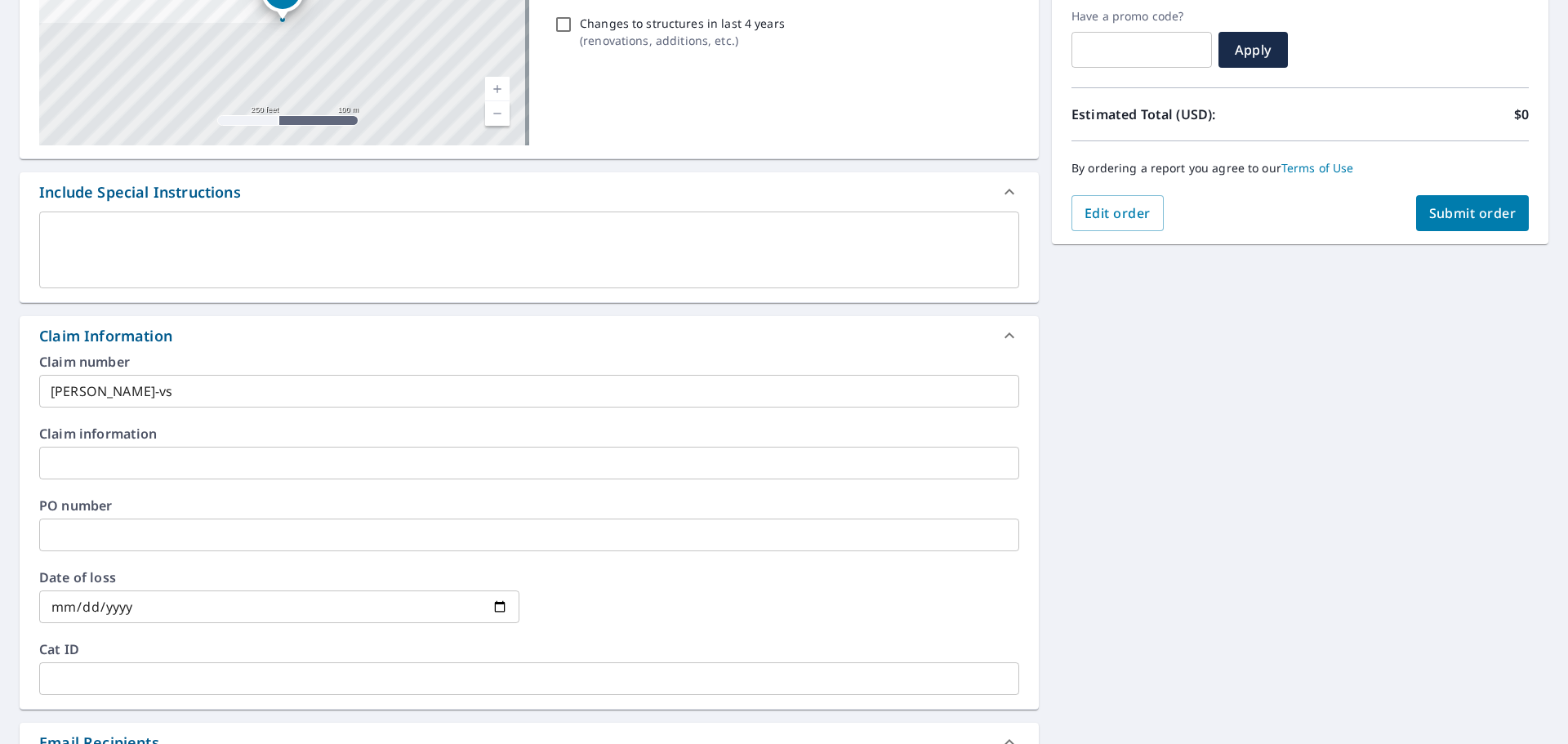
click at [1467, 201] on button "Submit order" at bounding box center [1473, 213] width 114 height 36
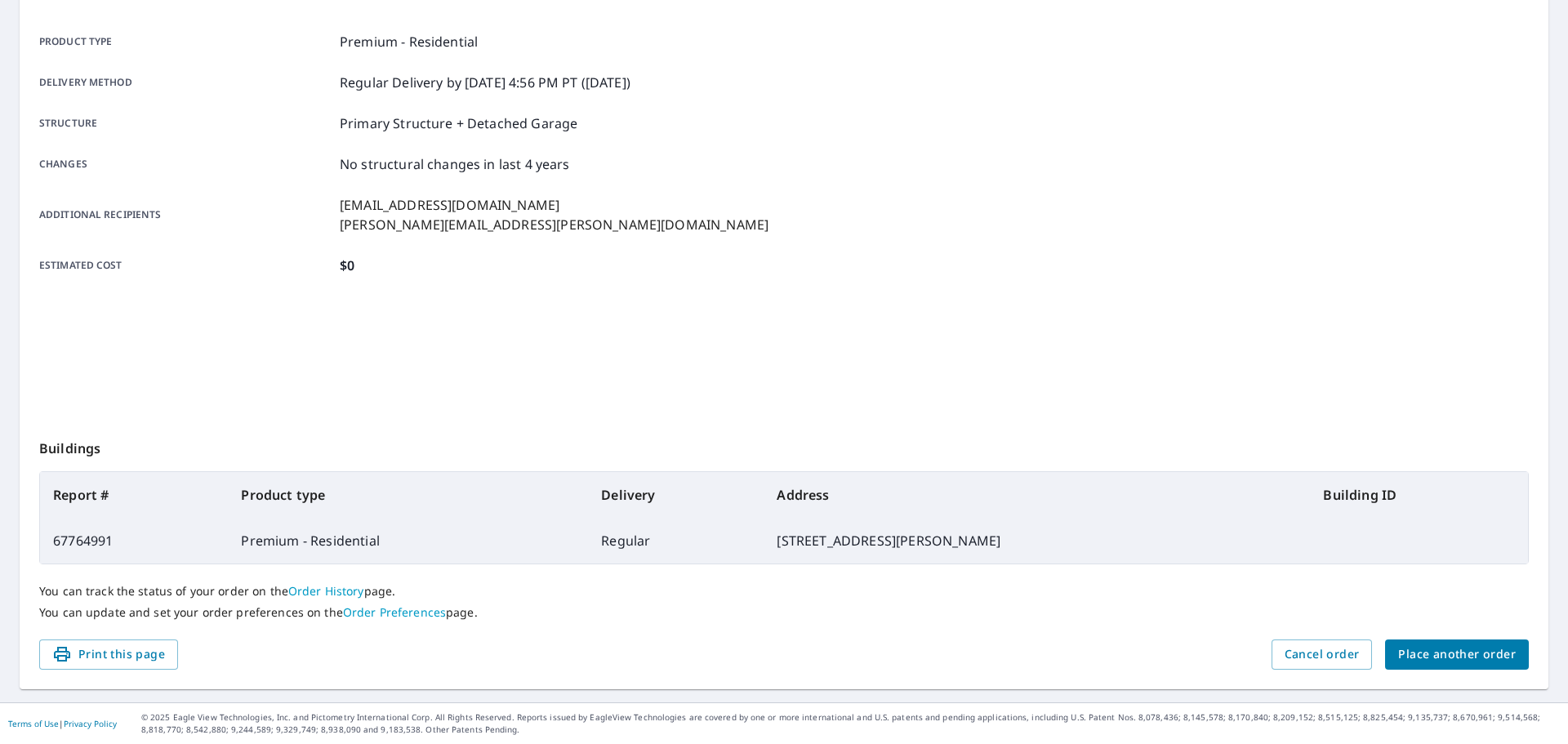
scroll to position [218, 0]
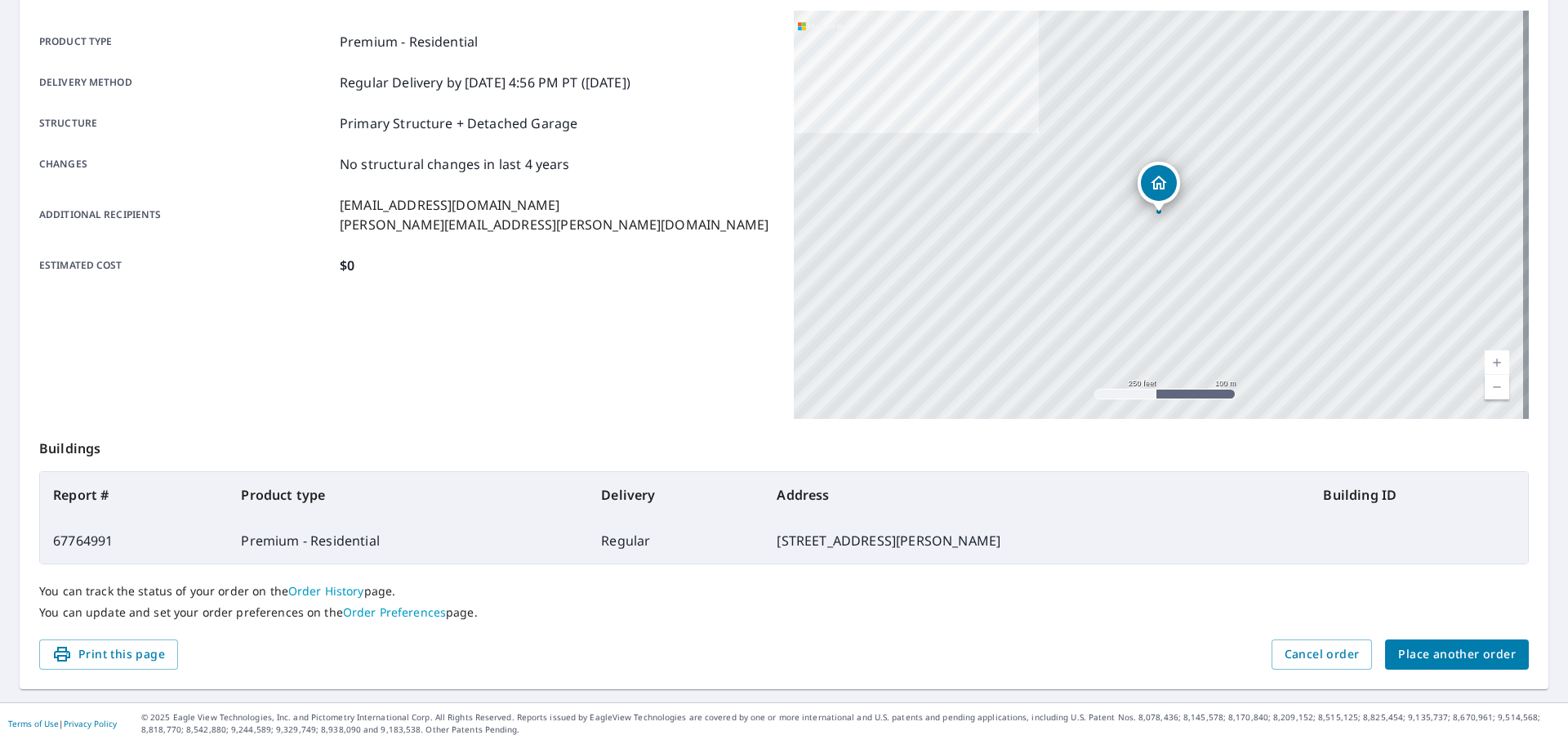
click at [1456, 655] on span "Place another order" at bounding box center [1456, 654] width 117 height 20
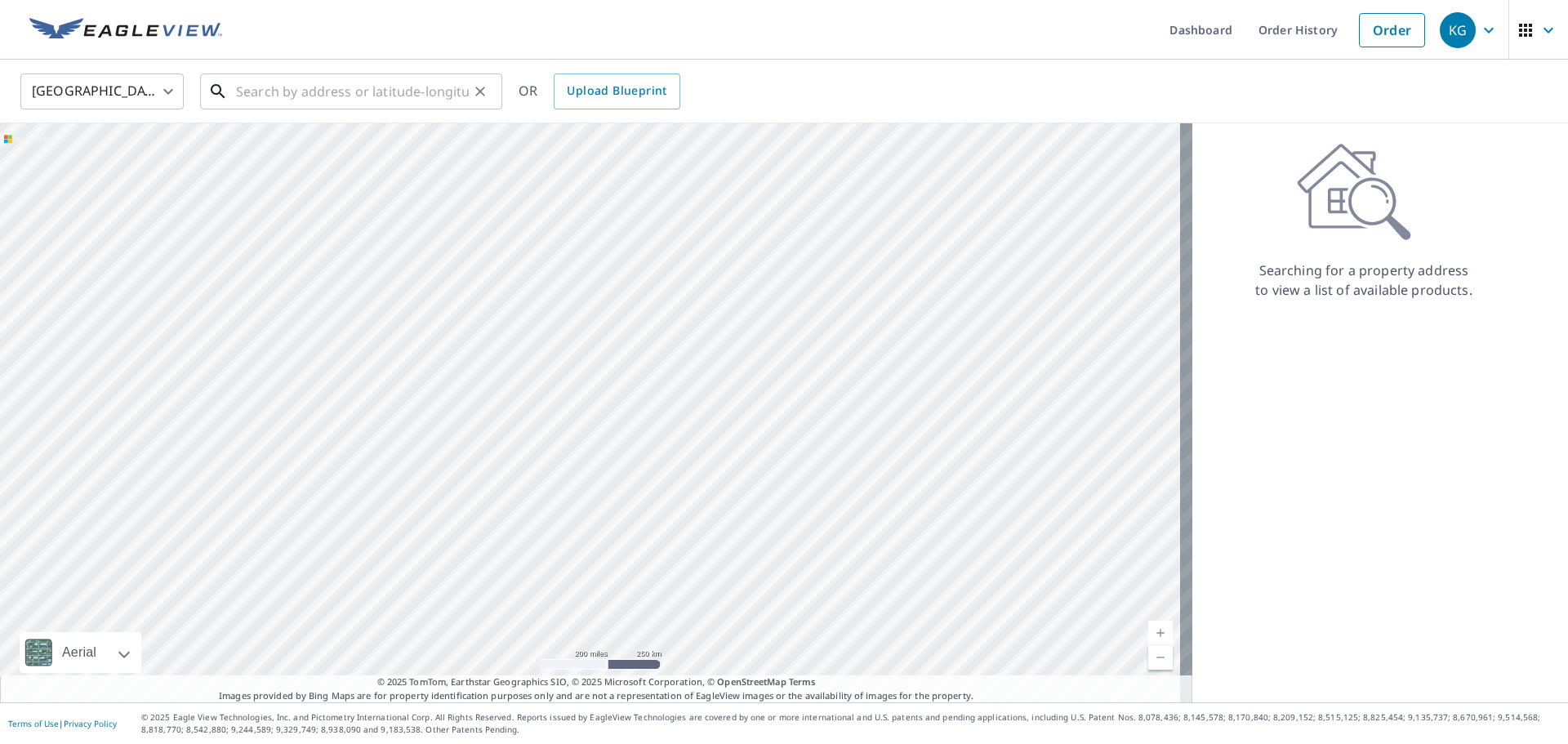
click at [288, 94] on input "text" at bounding box center [352, 91] width 233 height 46
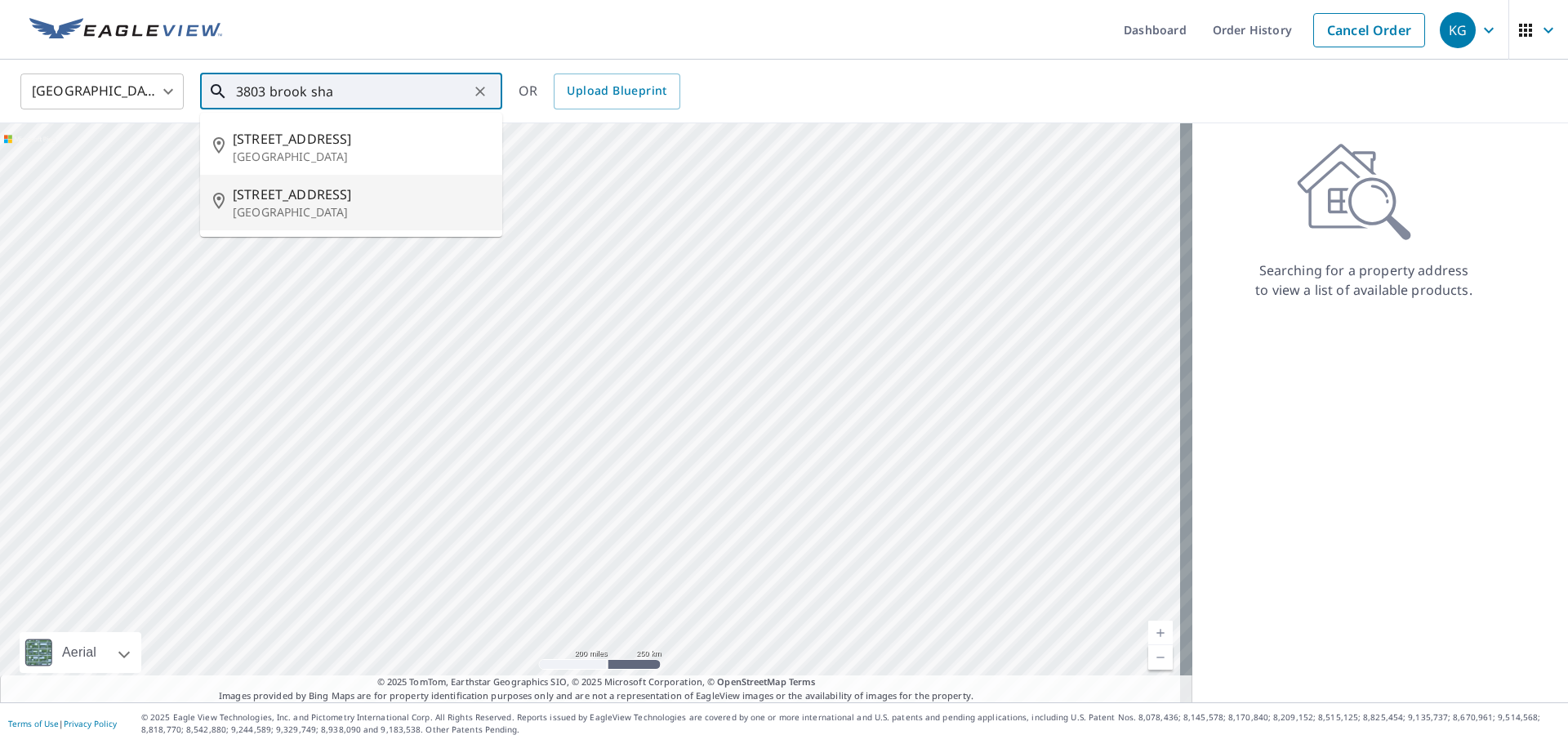
click at [345, 208] on p "[GEOGRAPHIC_DATA]" at bounding box center [361, 212] width 256 height 16
type input "[STREET_ADDRESS]"
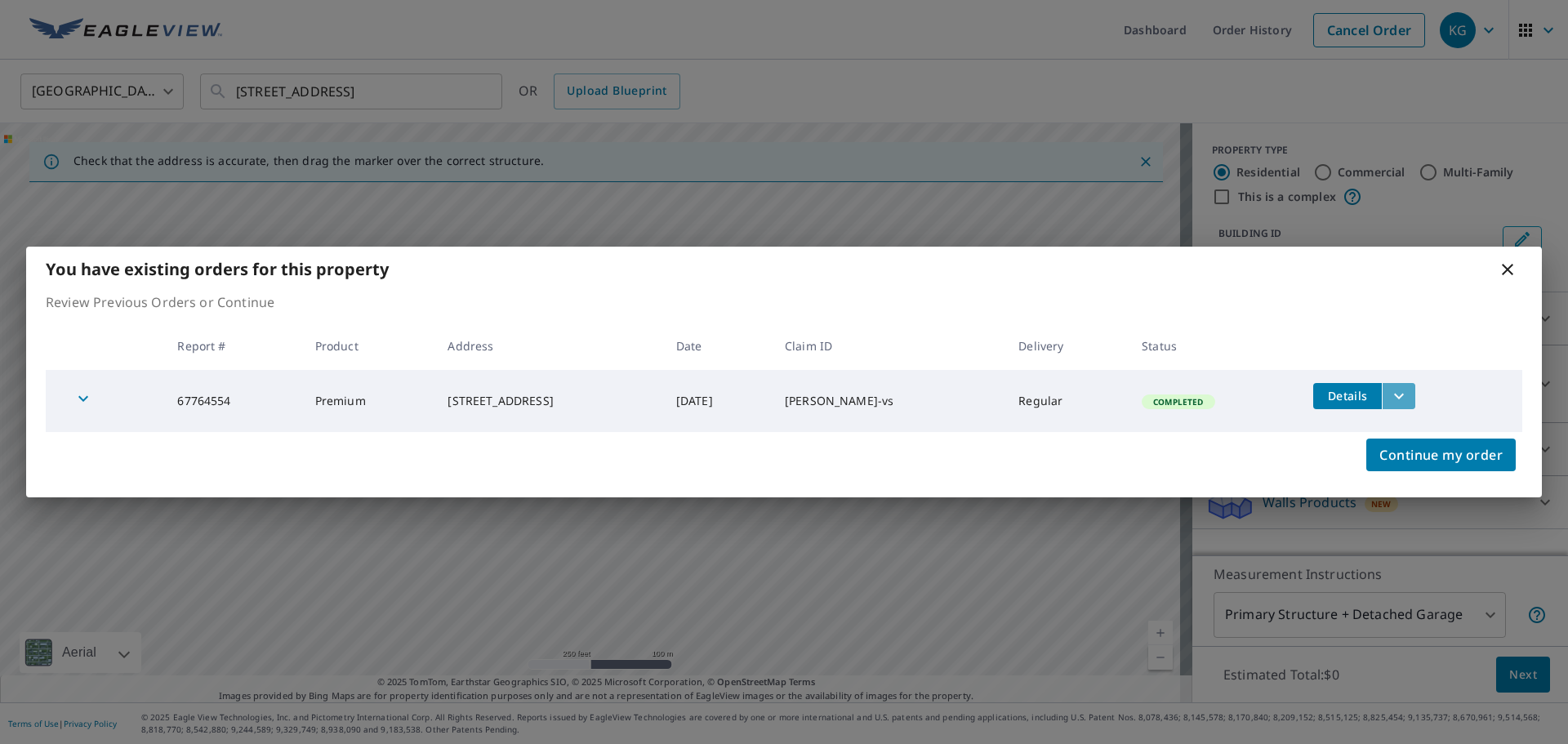
click at [1408, 392] on icon "filesDropdownBtn-67764554" at bounding box center [1399, 396] width 19 height 19
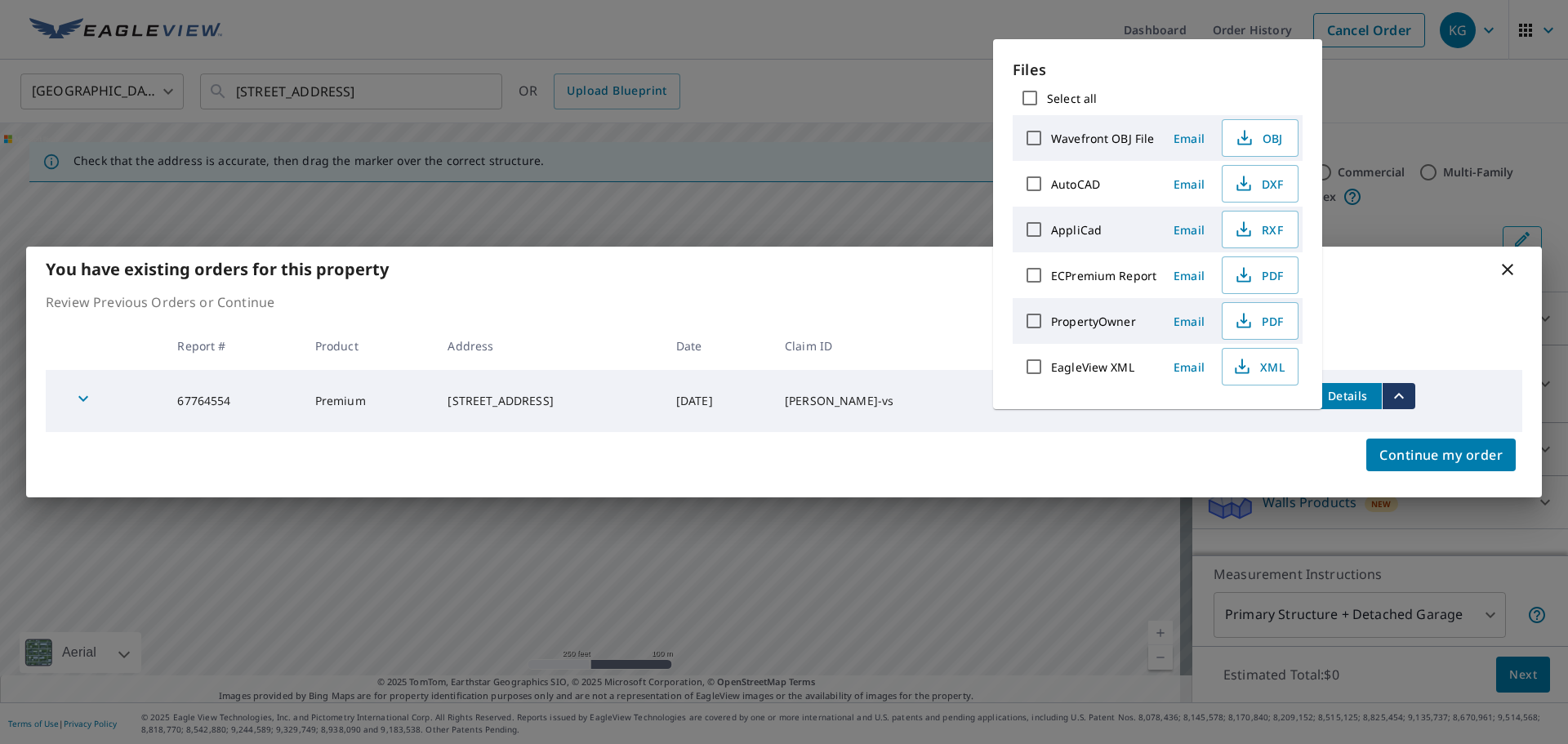
click at [1041, 270] on input "ECPremium Report" at bounding box center [1034, 275] width 35 height 35
checkbox input "true"
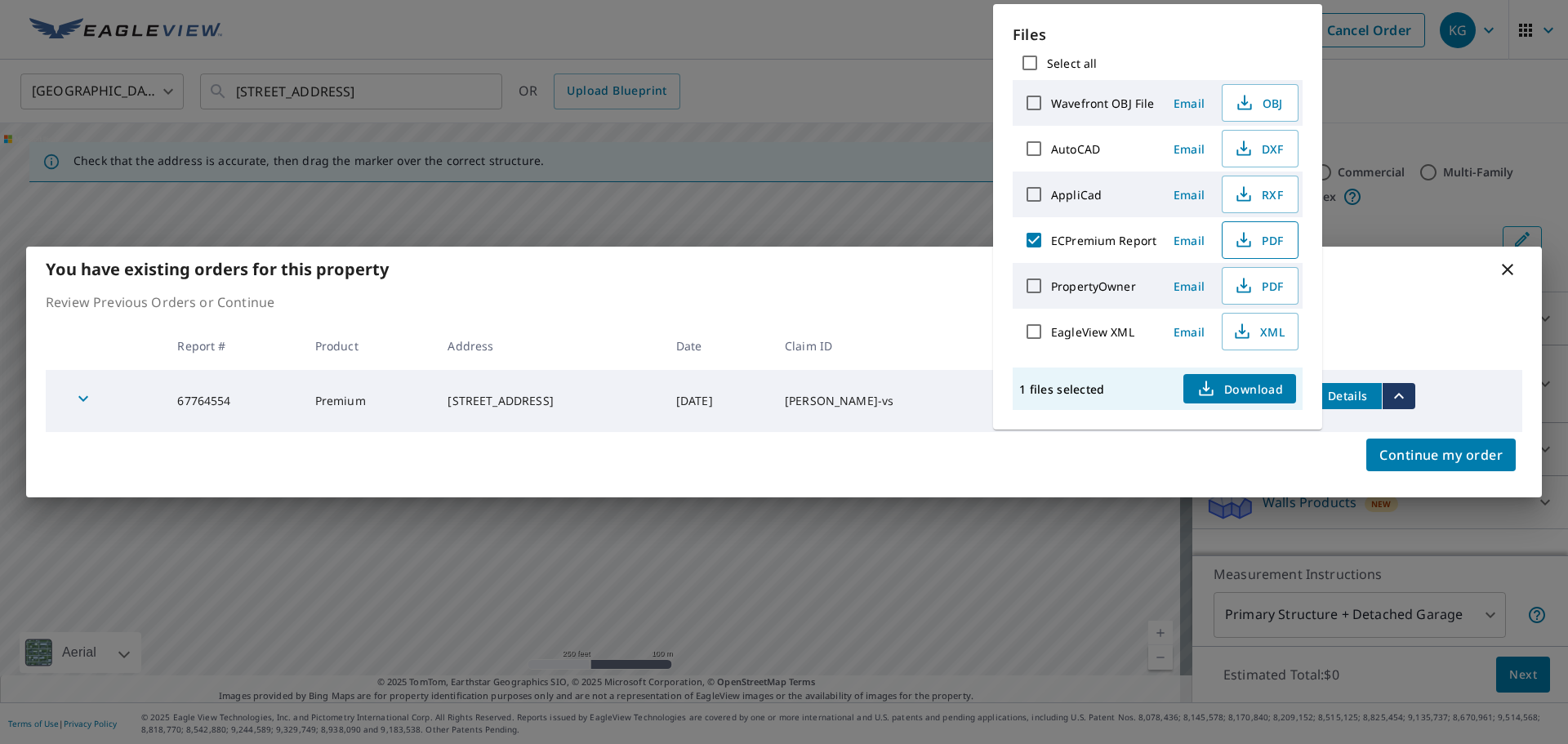
click at [1270, 241] on span "PDF" at bounding box center [1258, 240] width 52 height 19
click at [1511, 269] on icon at bounding box center [1507, 269] width 19 height 19
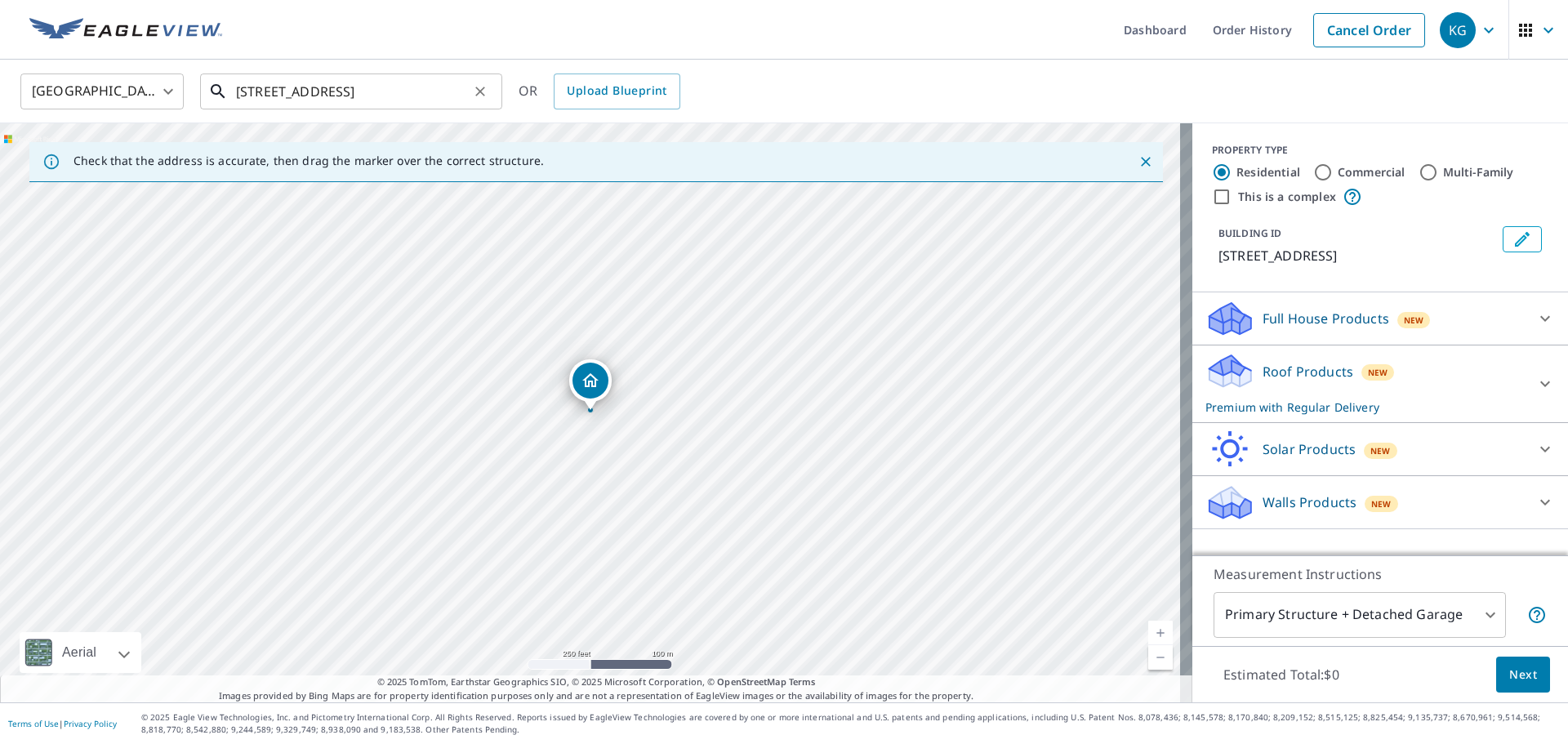
click at [455, 97] on input "[STREET_ADDRESS]" at bounding box center [352, 91] width 233 height 46
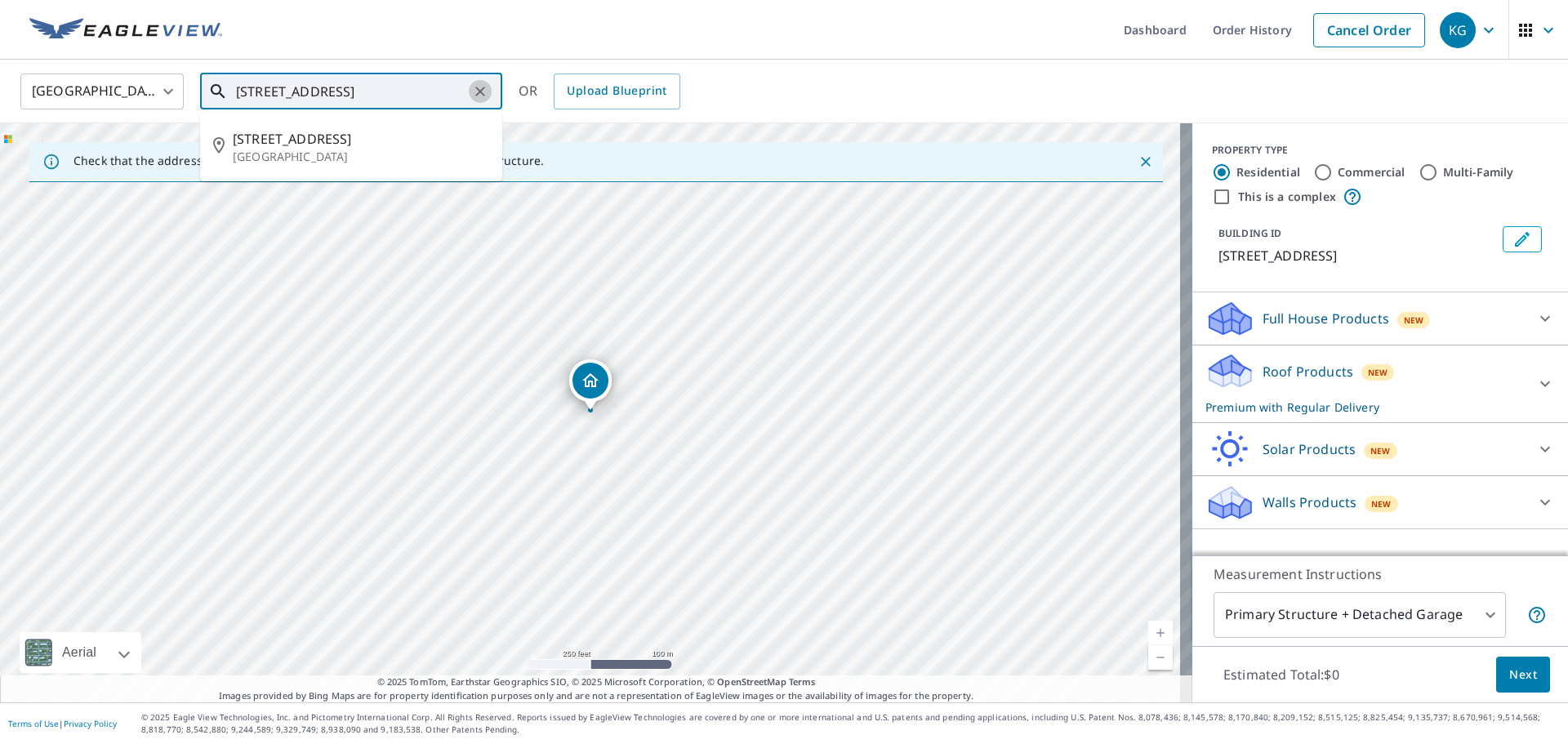
click at [487, 92] on icon "Clear" at bounding box center [479, 91] width 16 height 16
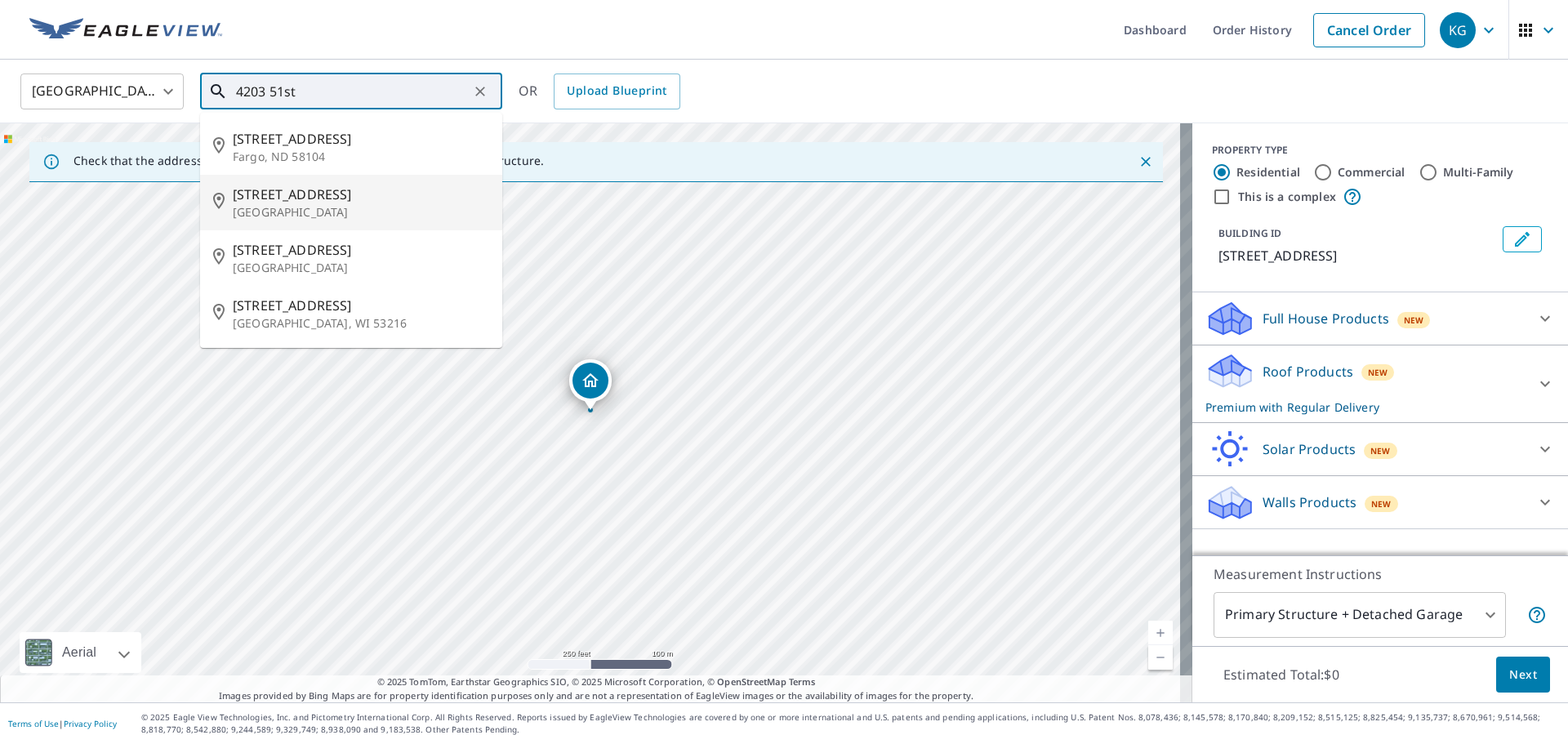
click at [392, 208] on p "[GEOGRAPHIC_DATA]" at bounding box center [361, 212] width 256 height 16
type input "[STREET_ADDRESS]"
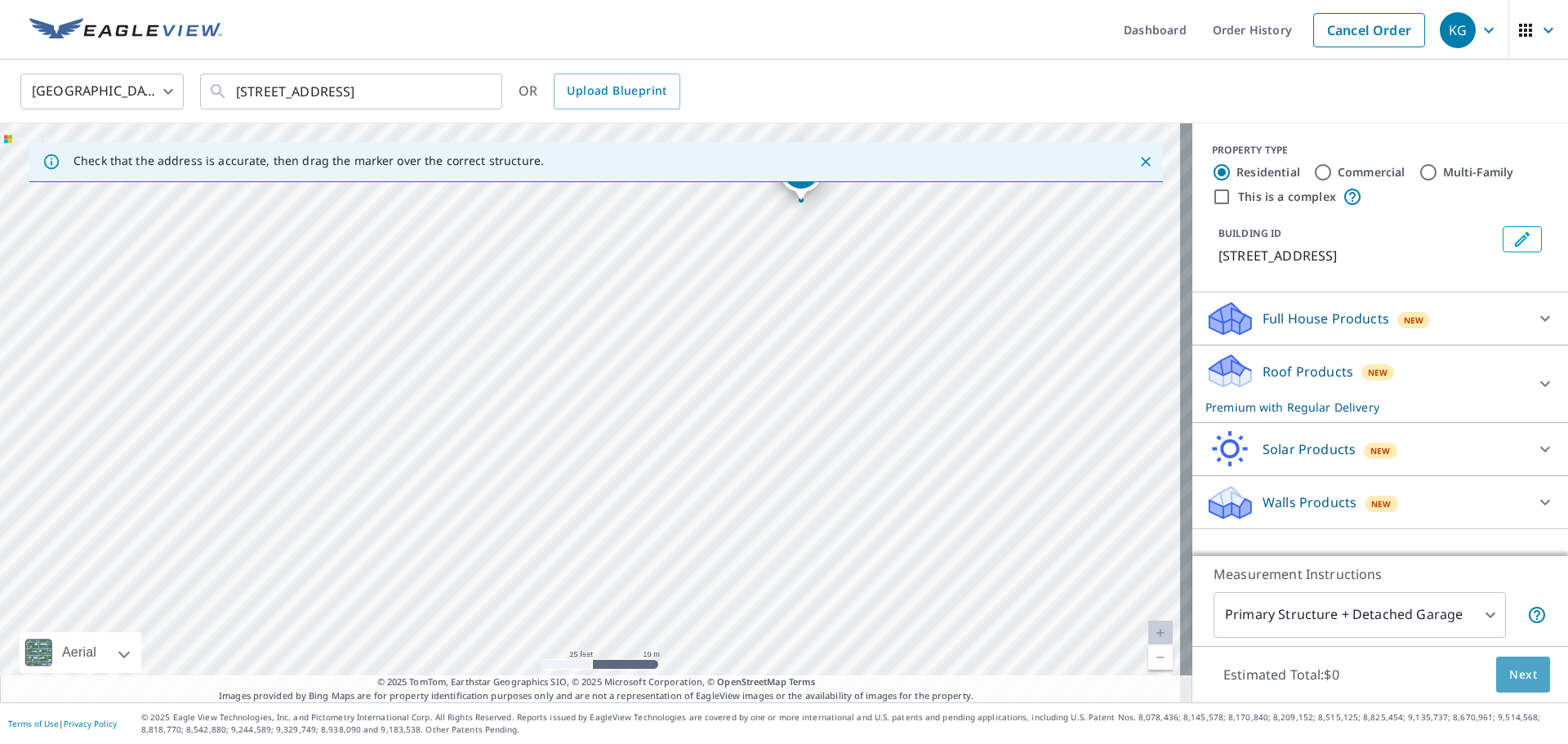
click at [1496, 680] on button "Next" at bounding box center [1523, 675] width 54 height 37
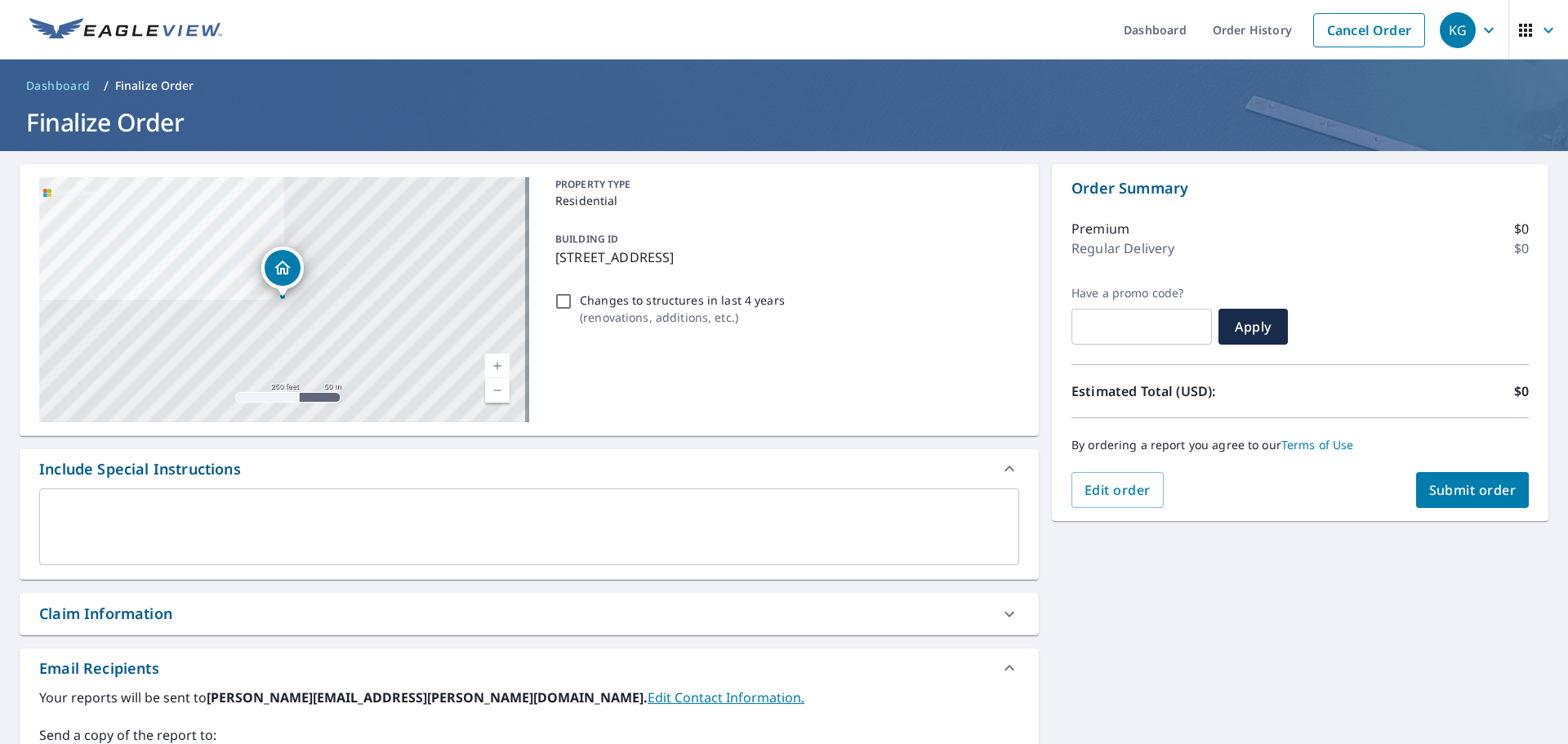
click at [104, 622] on div "Claim Information" at bounding box center [106, 613] width 133 height 22
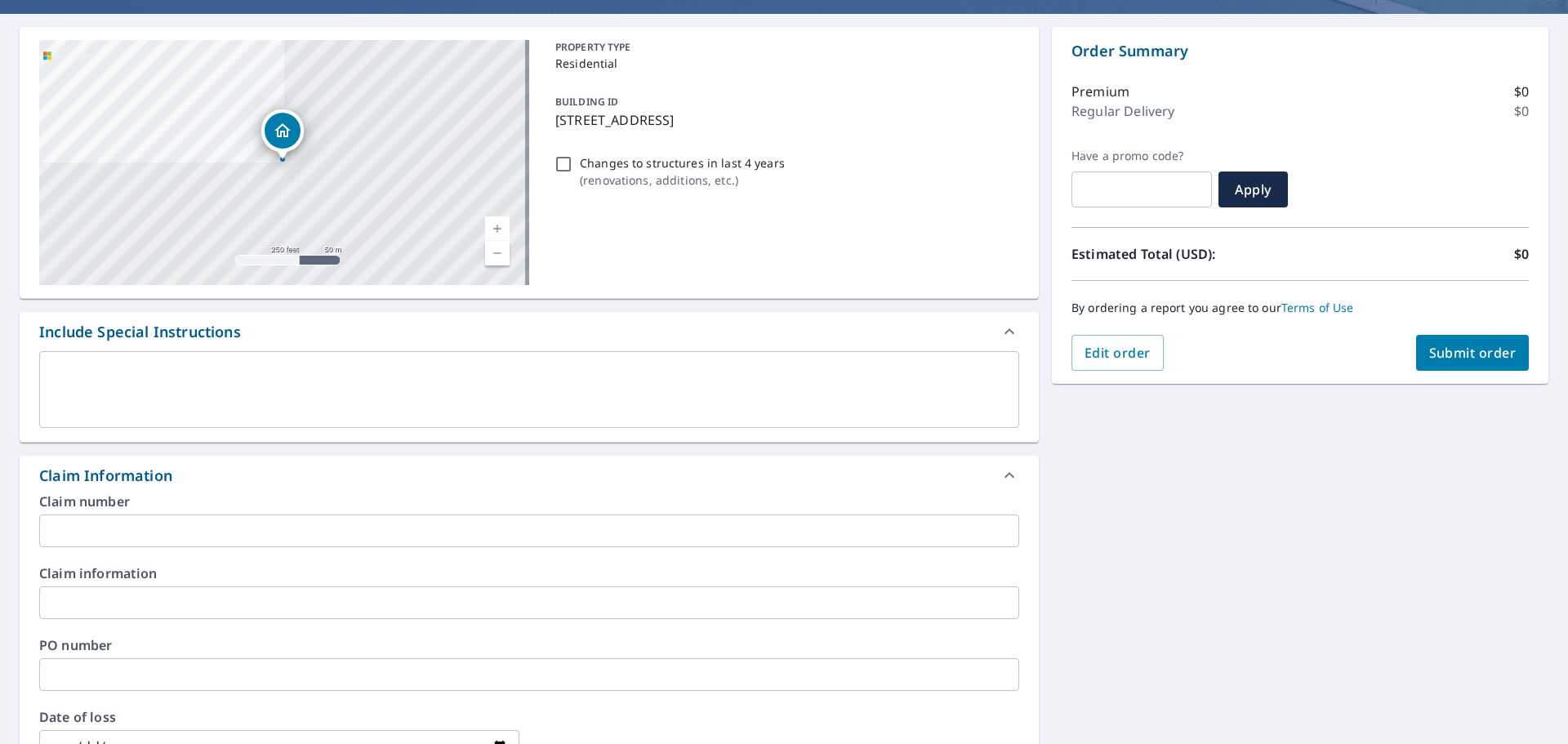
scroll to position [164, 0]
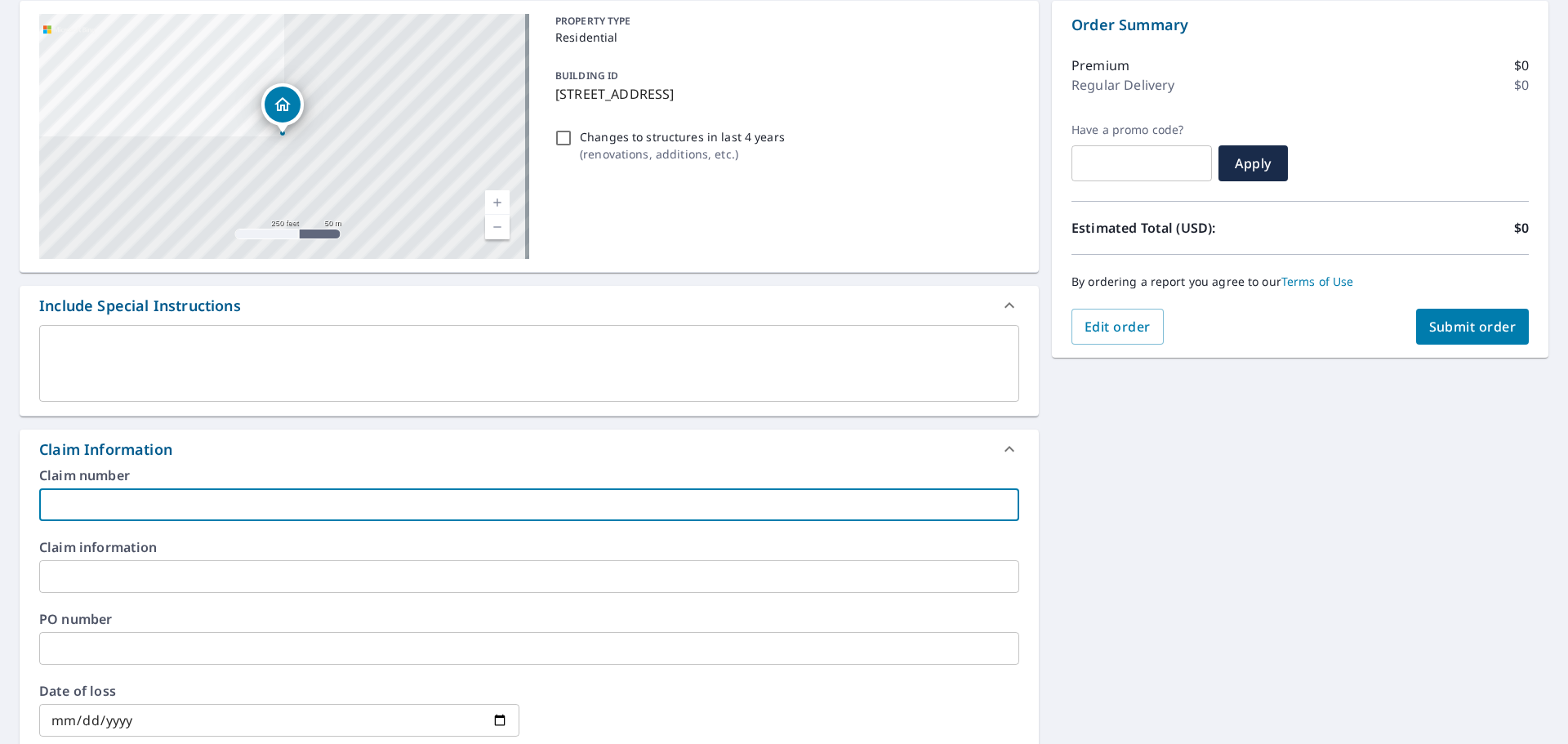
click at [101, 507] on input "text" at bounding box center [529, 504] width 980 height 33
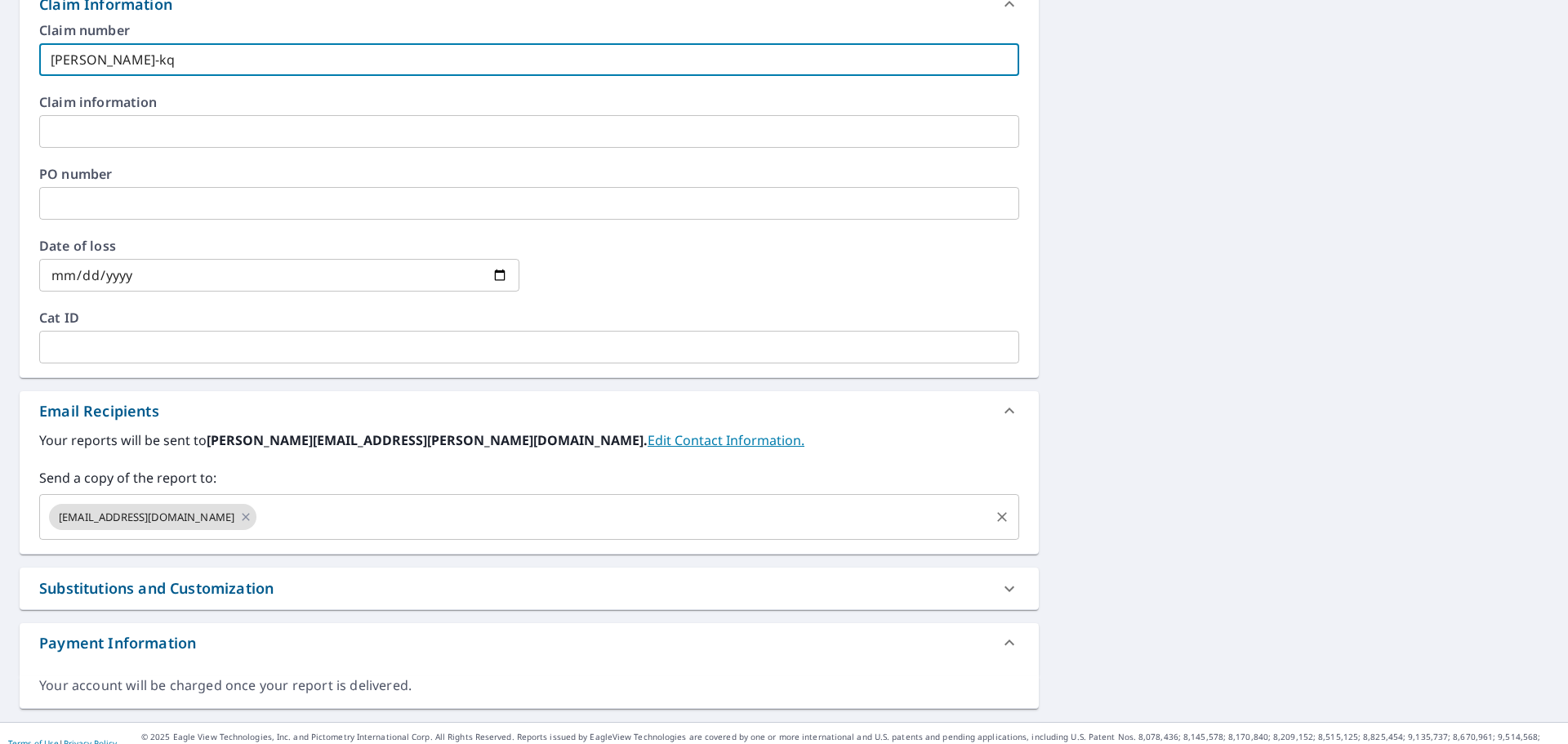
scroll to position [628, 0]
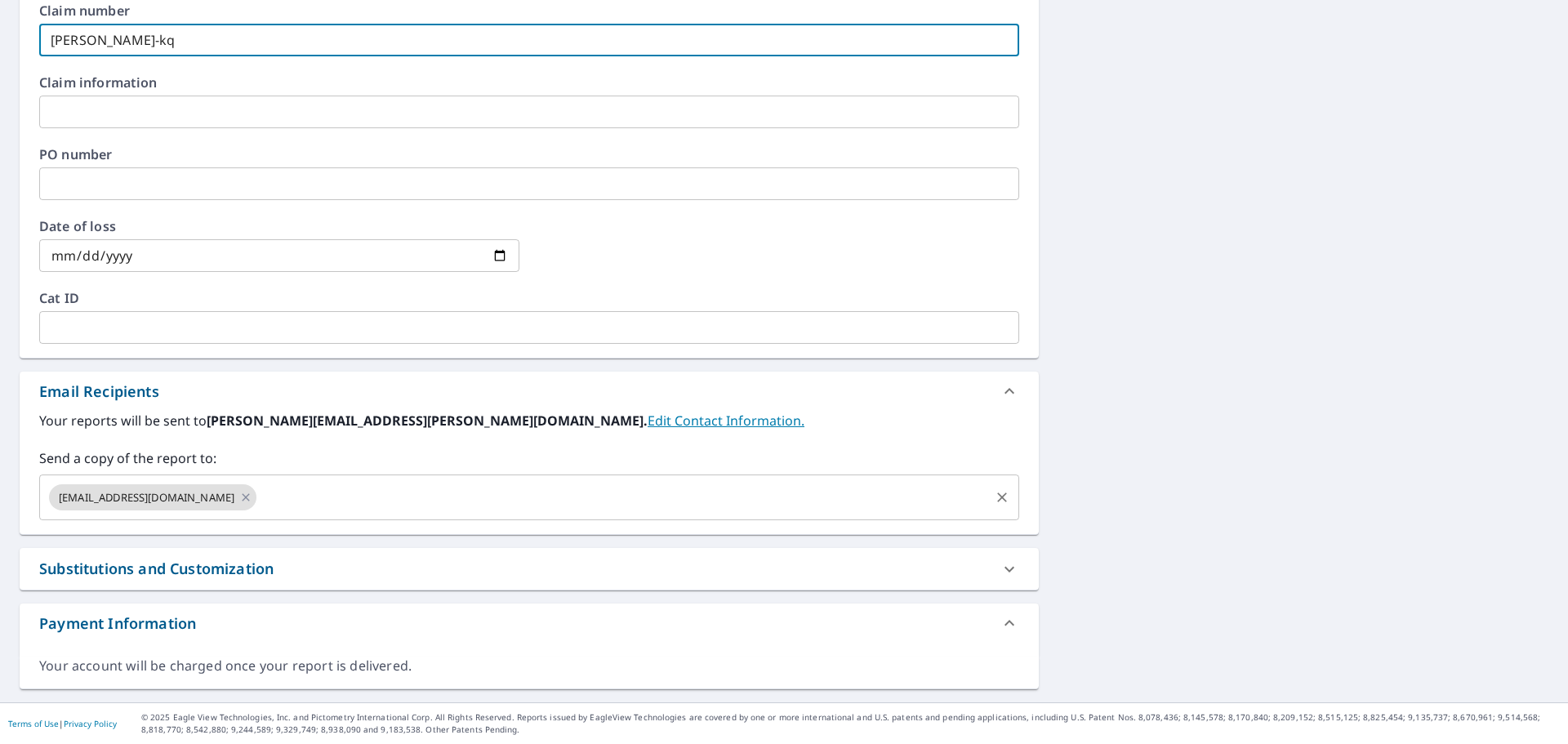
type input "[PERSON_NAME]-kq"
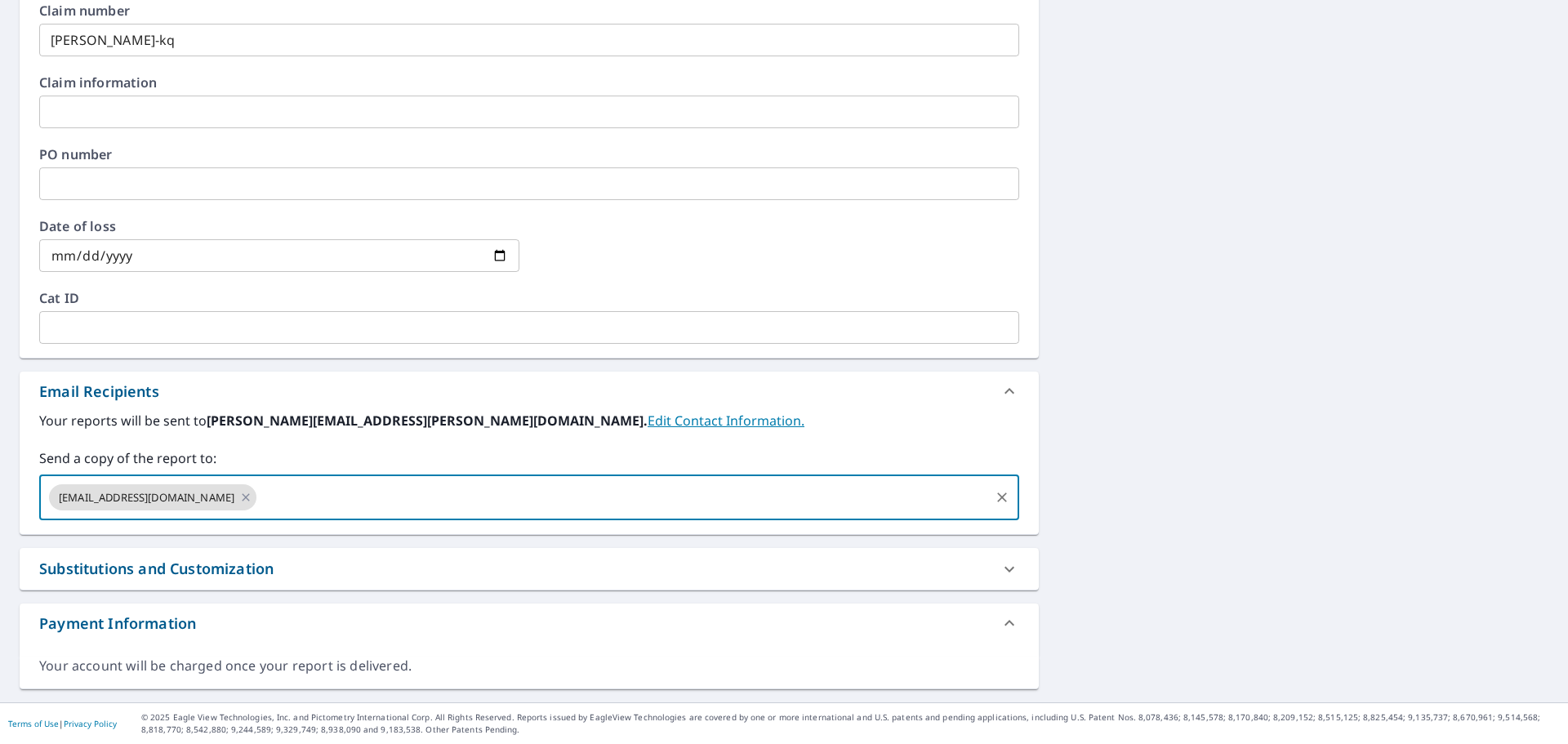
click at [259, 503] on input "text" at bounding box center [623, 498] width 729 height 31
type input "[EMAIL_ADDRESS][DOMAIN_NAME]"
click at [1294, 578] on div "[STREET_ADDRESS] Aerial Road A standard road map Aerial A detailed look from ab…" at bounding box center [784, 113] width 1568 height 1179
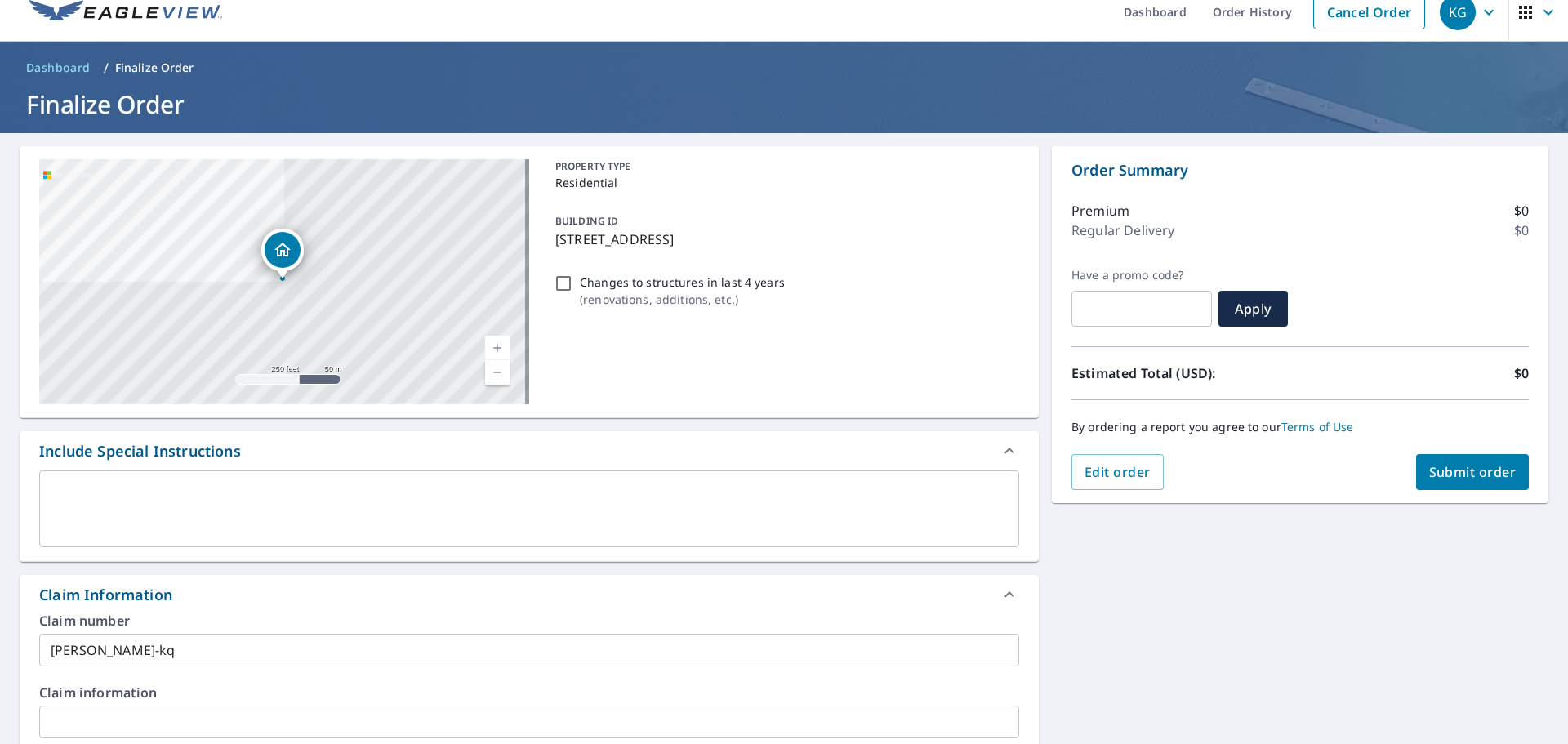
scroll to position [0, 0]
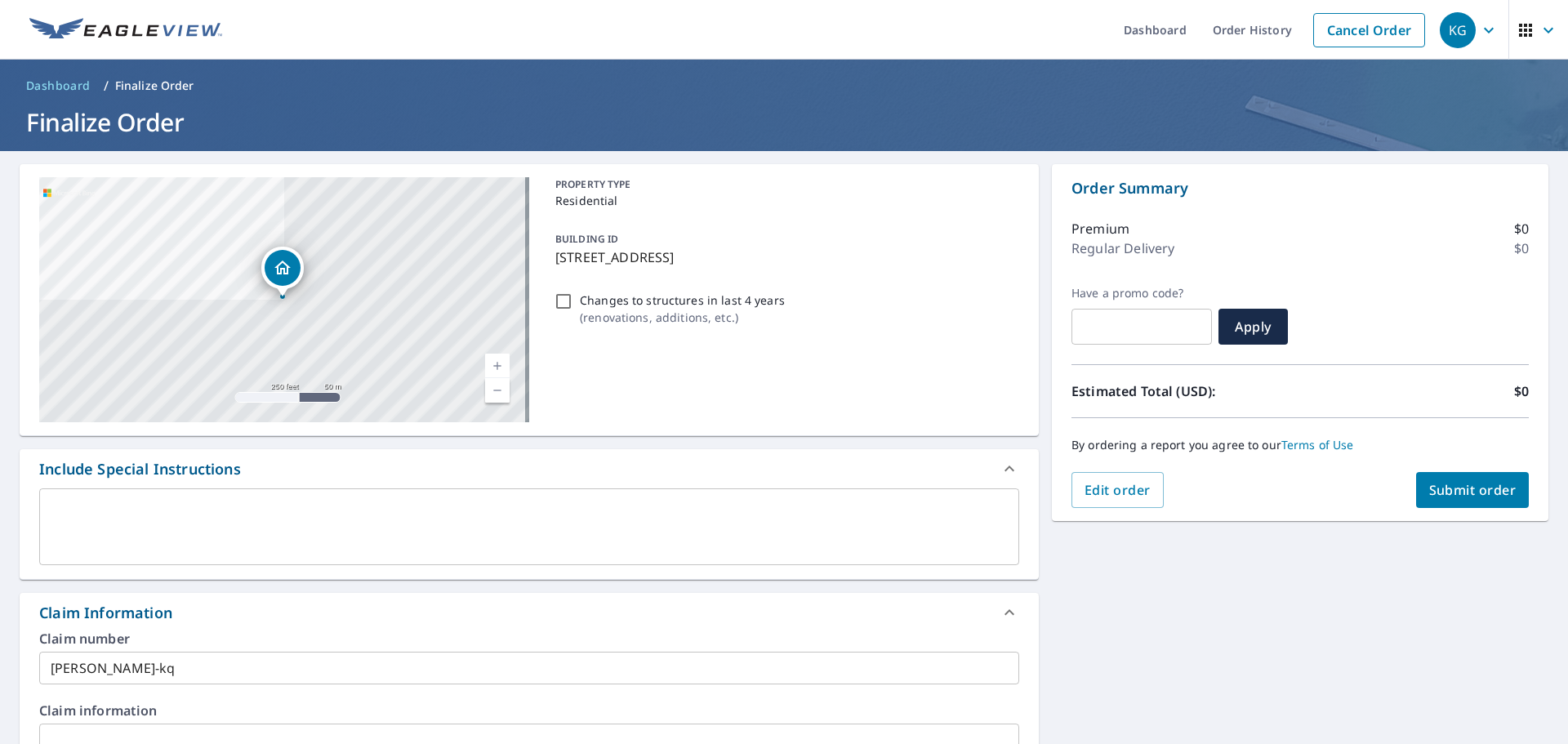
click at [1445, 479] on button "Submit order" at bounding box center [1473, 489] width 114 height 36
